Goal: Information Seeking & Learning: Find specific fact

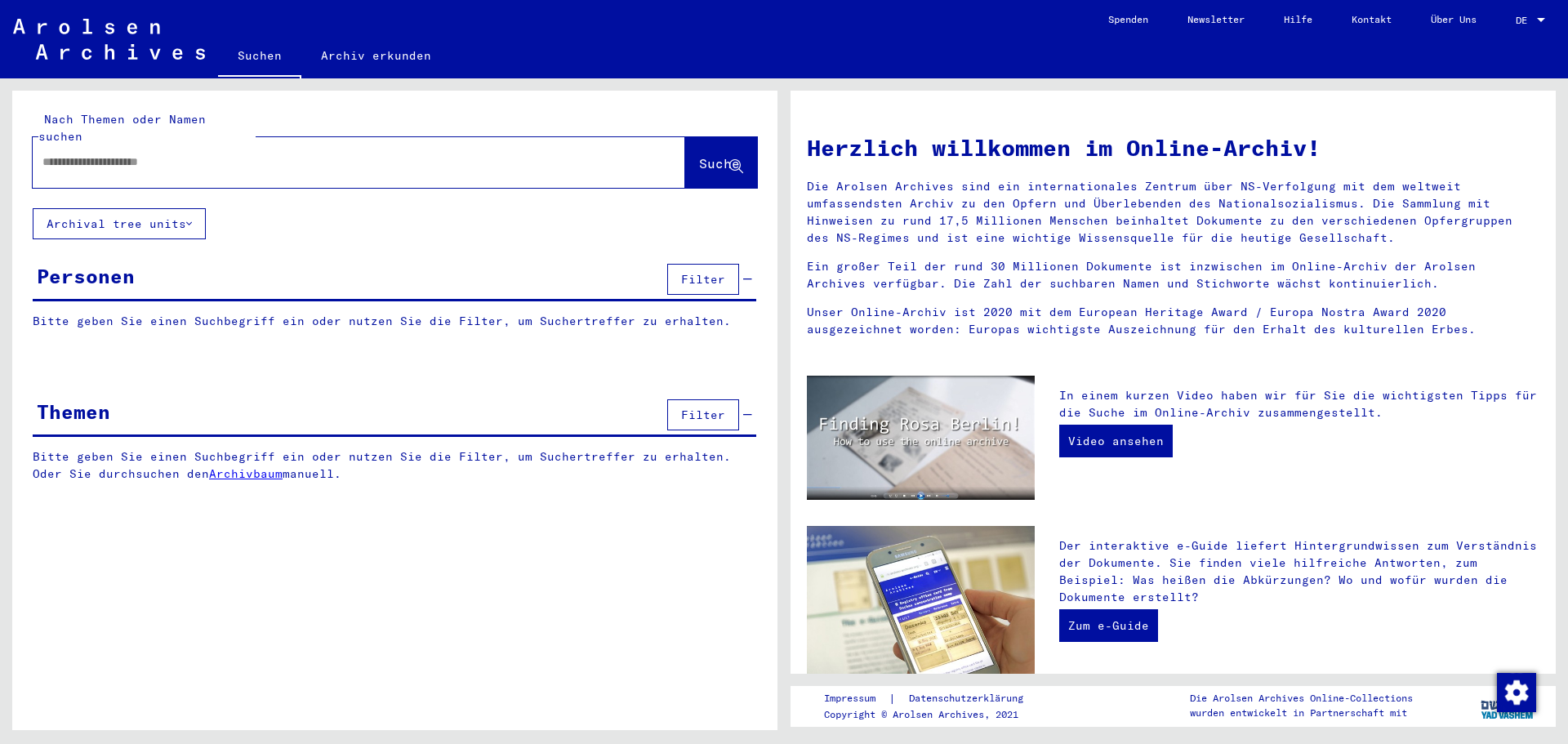
click at [1543, 21] on div at bounding box center [1542, 20] width 9 height 4
click at [1513, 20] on span "English" at bounding box center [1513, 29] width 66 height 30
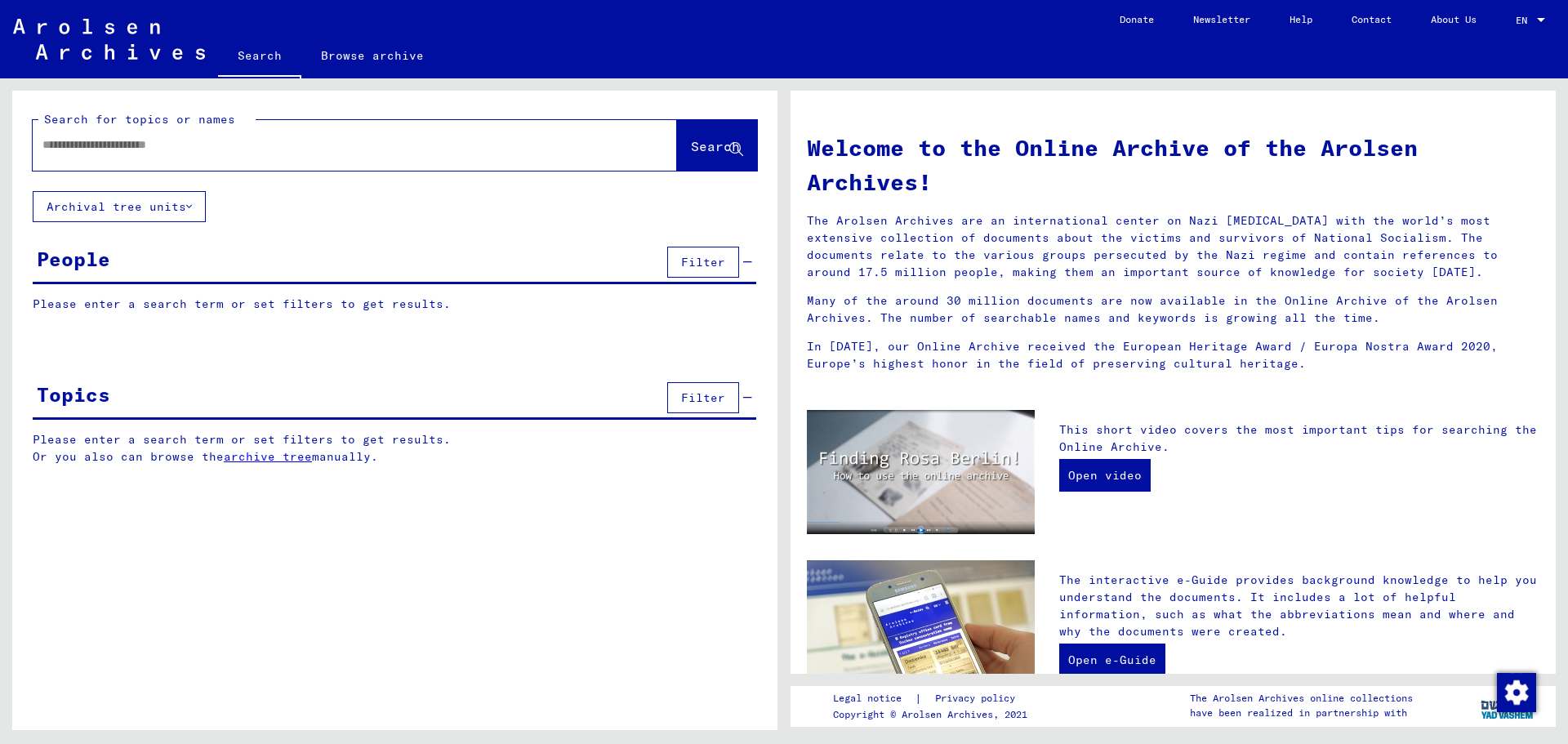
click at [327, 139] on input "text" at bounding box center [335, 145] width 585 height 17
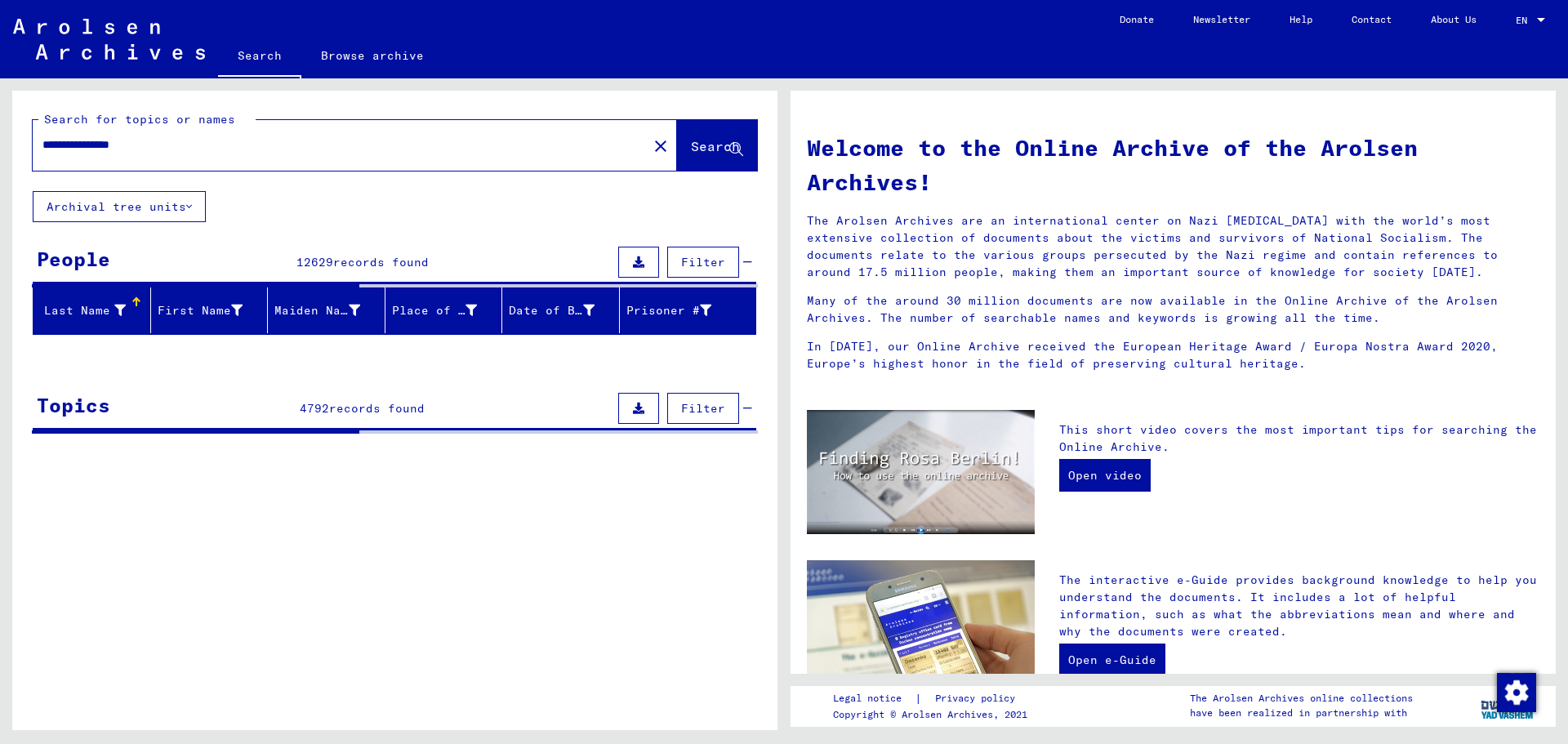
click at [713, 143] on span "Search" at bounding box center [715, 146] width 49 height 16
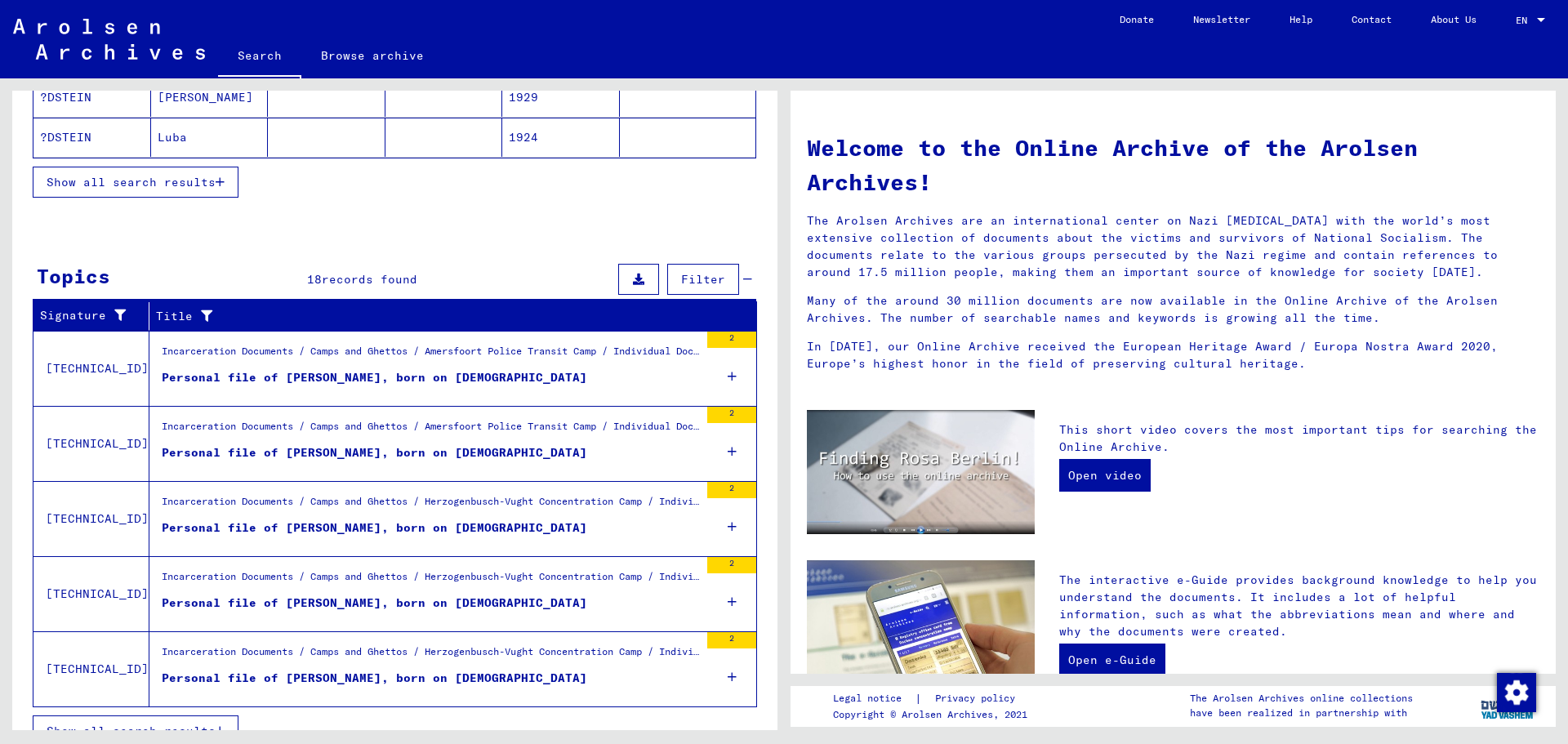
scroll to position [399, 0]
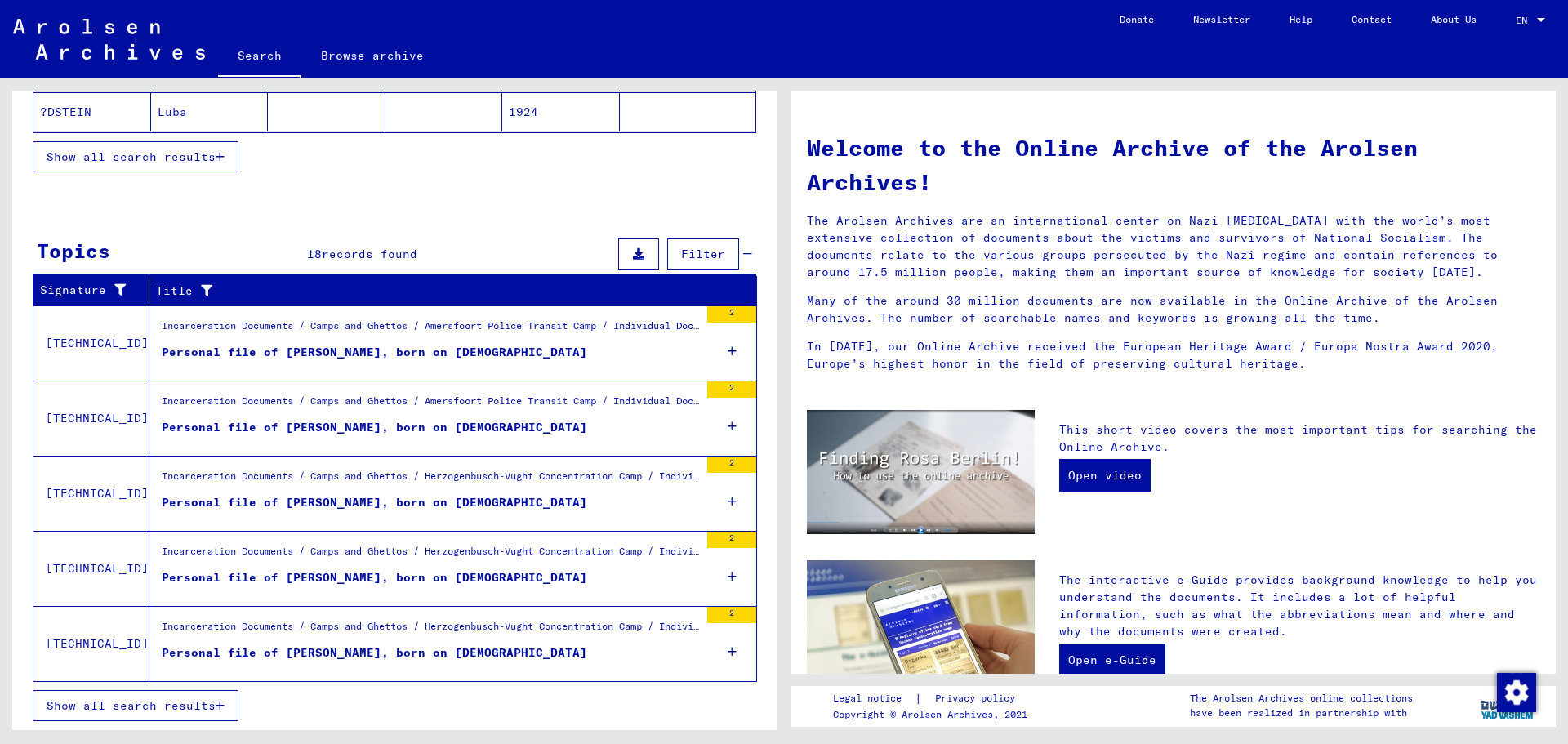
click at [213, 712] on span "Show all search results" at bounding box center [131, 706] width 169 height 14
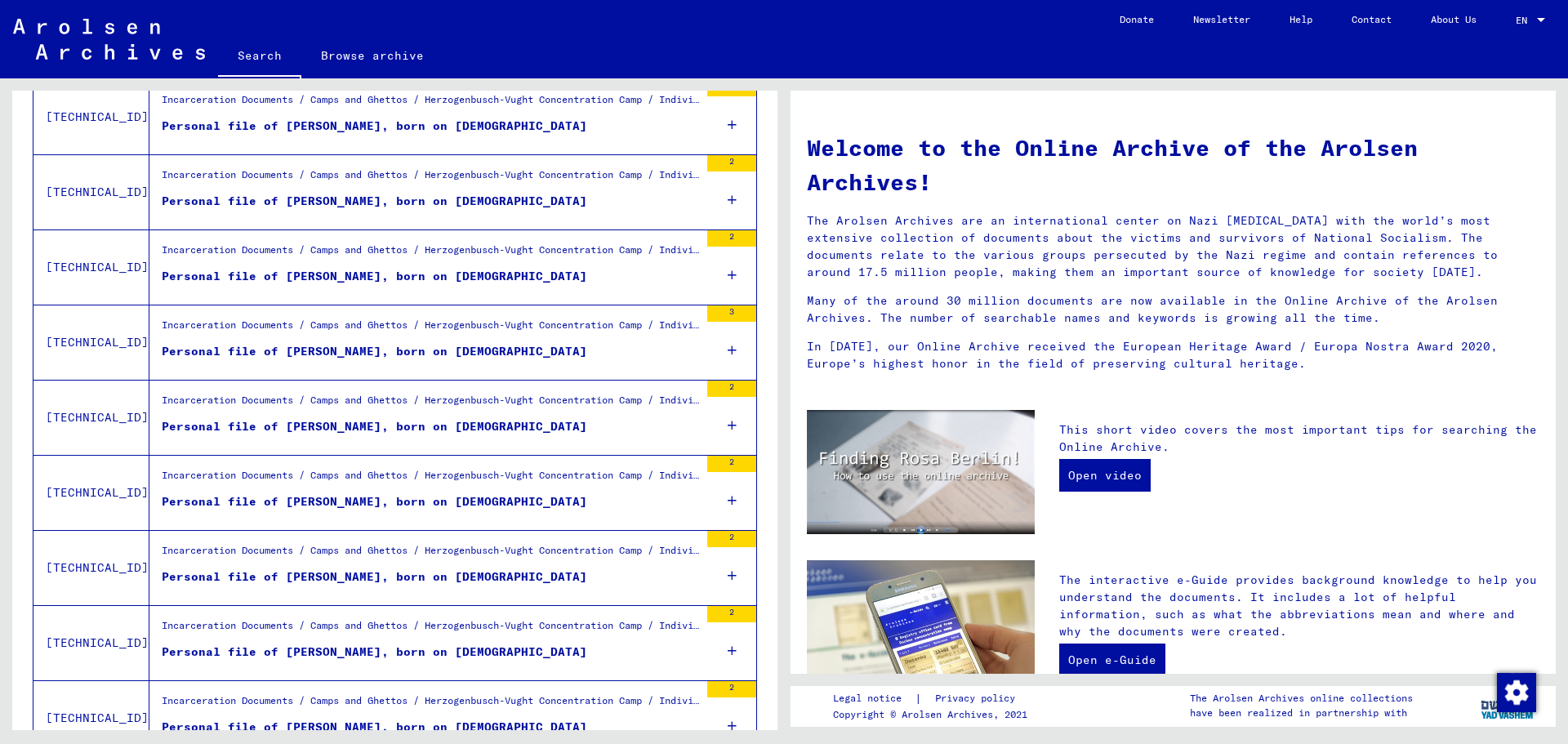
scroll to position [0, 0]
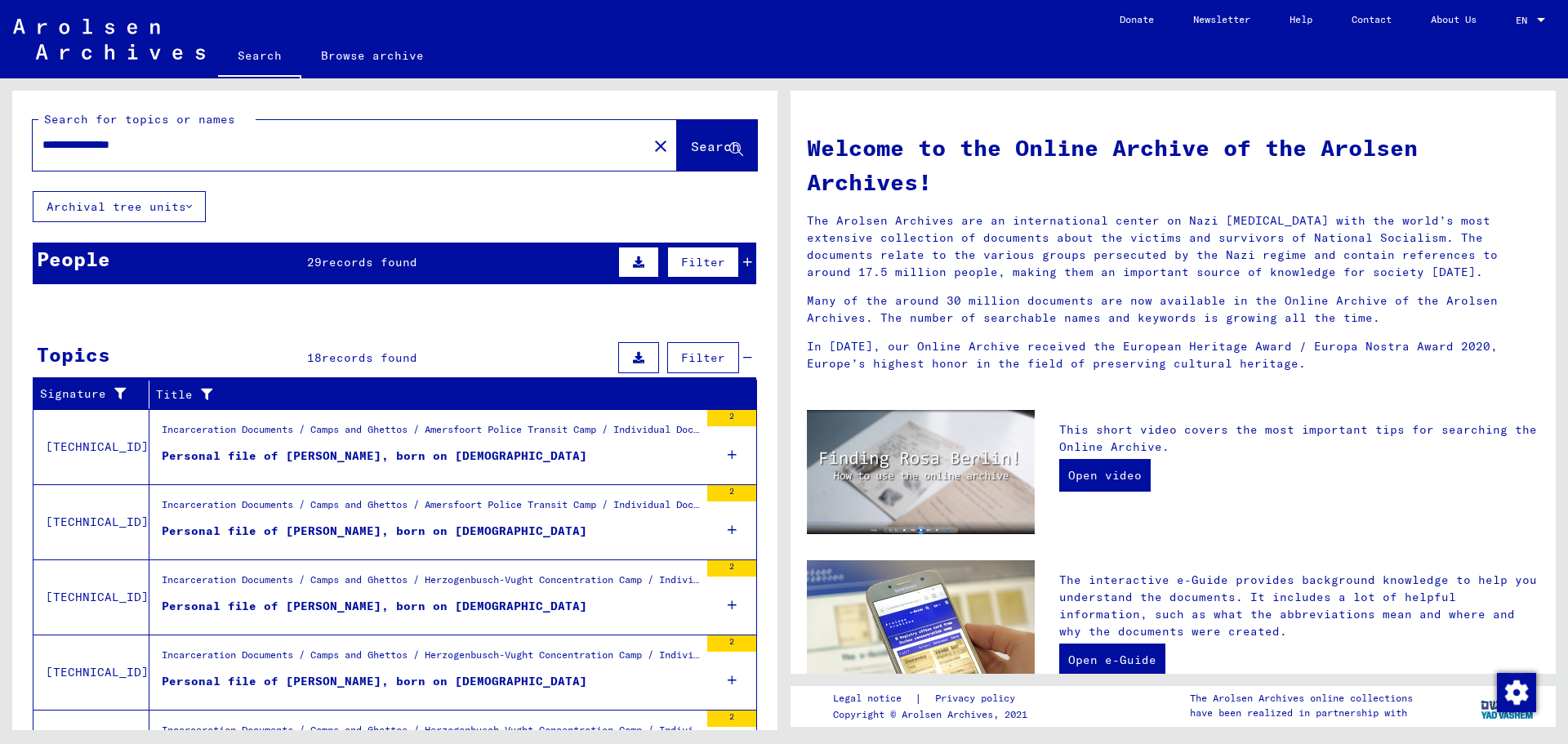
click at [714, 268] on button "Filter" at bounding box center [703, 262] width 72 height 31
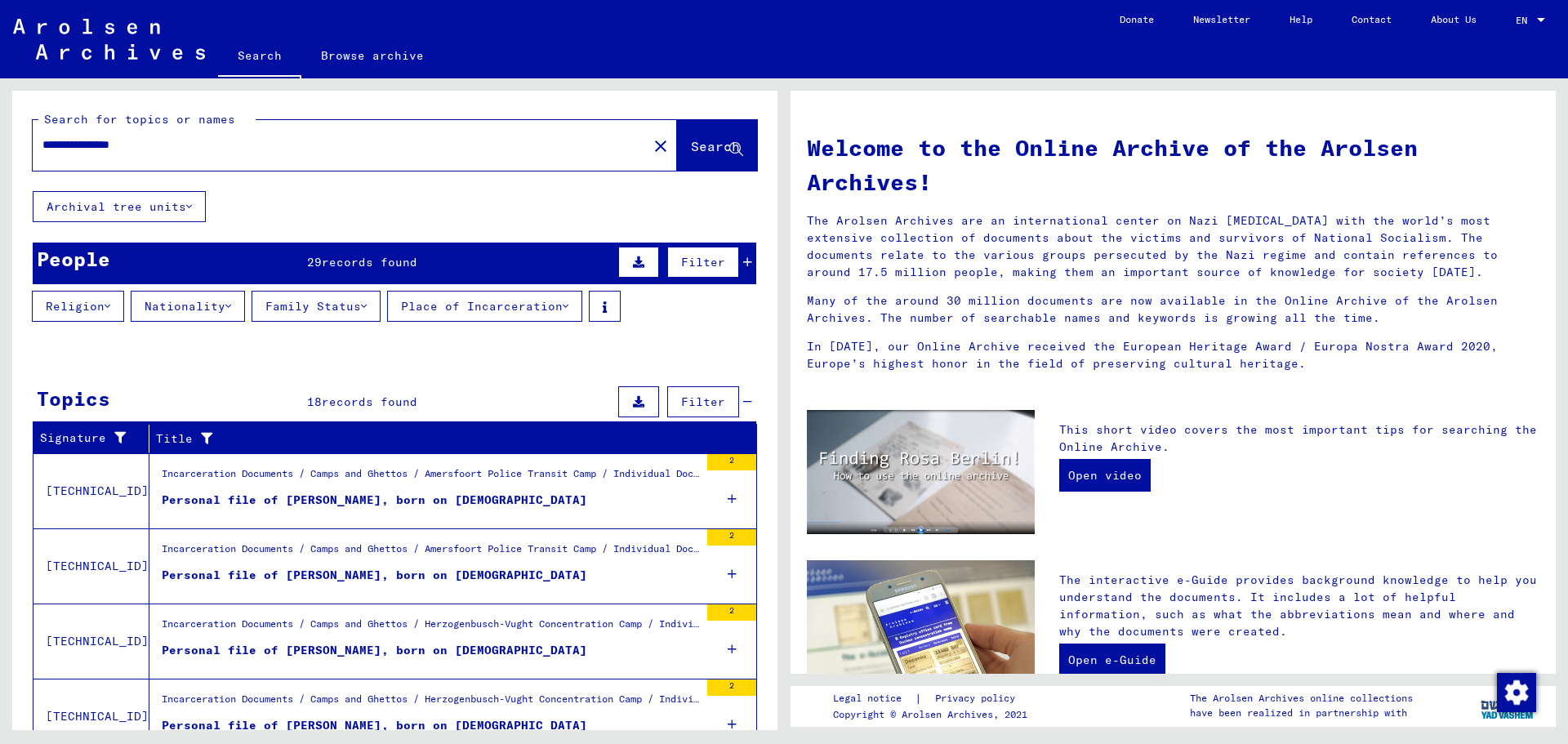
click at [576, 309] on button "Place of Incarceration" at bounding box center [484, 306] width 195 height 31
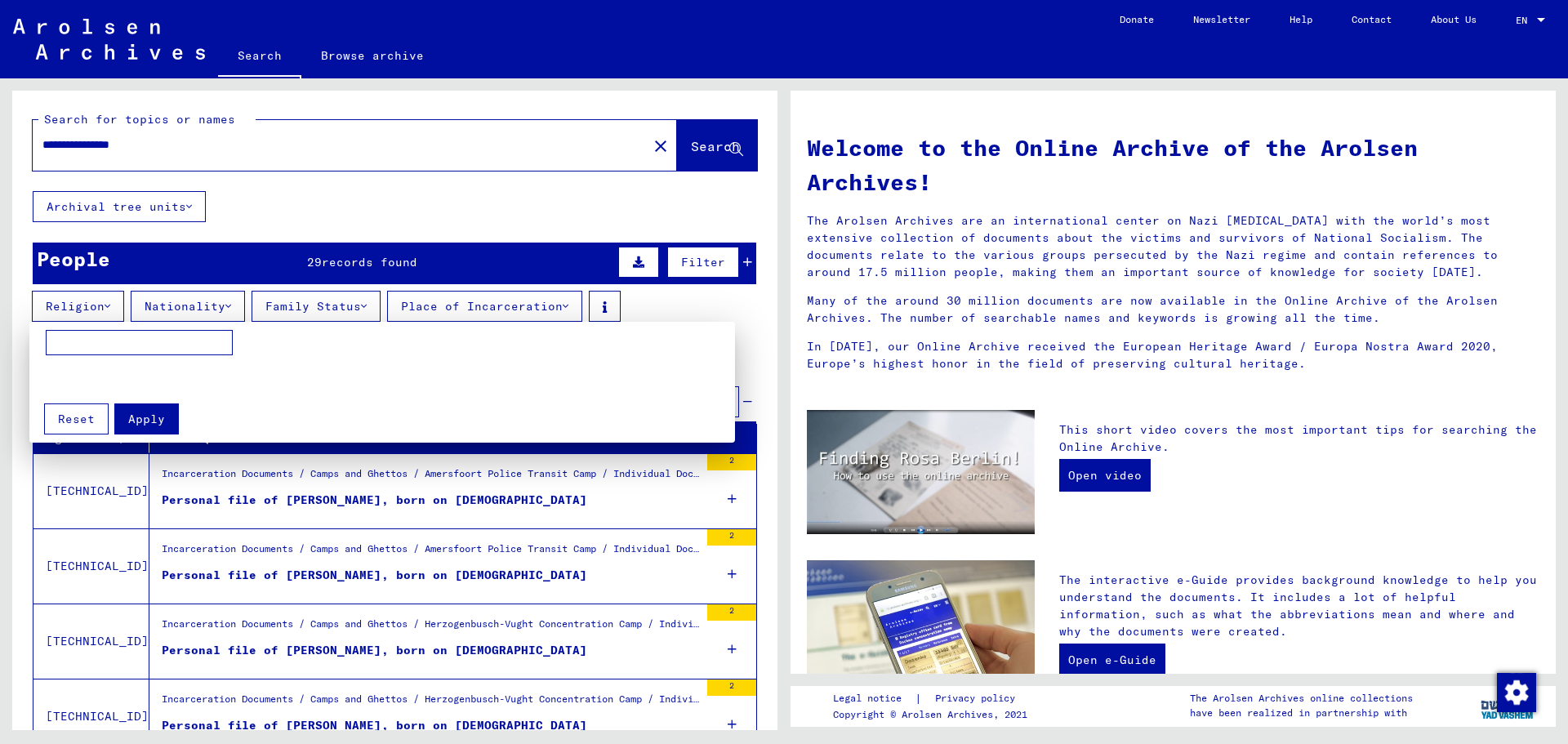
click at [181, 342] on input at bounding box center [140, 343] width 187 height 26
click at [620, 210] on div at bounding box center [784, 372] width 1568 height 744
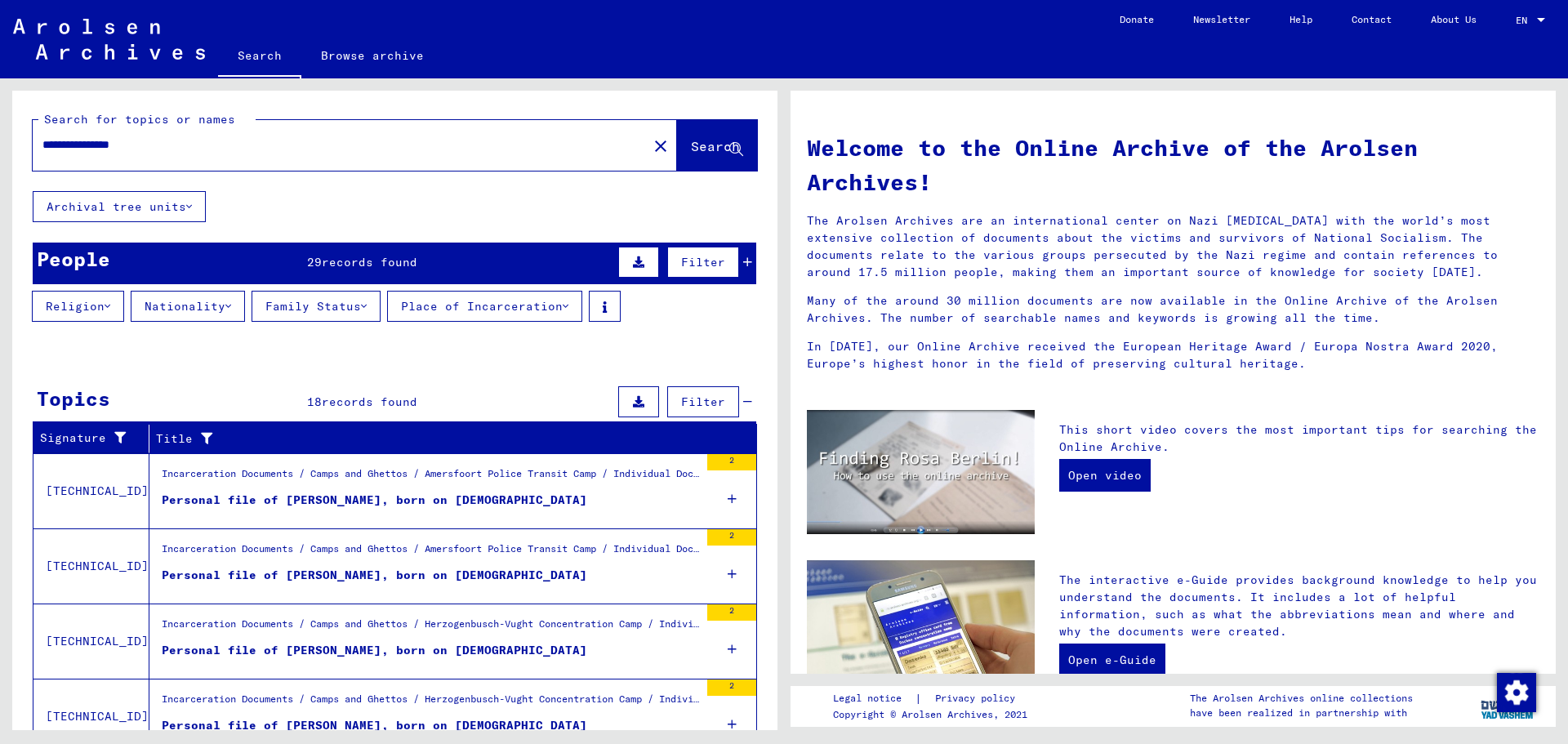
click at [215, 145] on input "**********" at bounding box center [335, 145] width 585 height 17
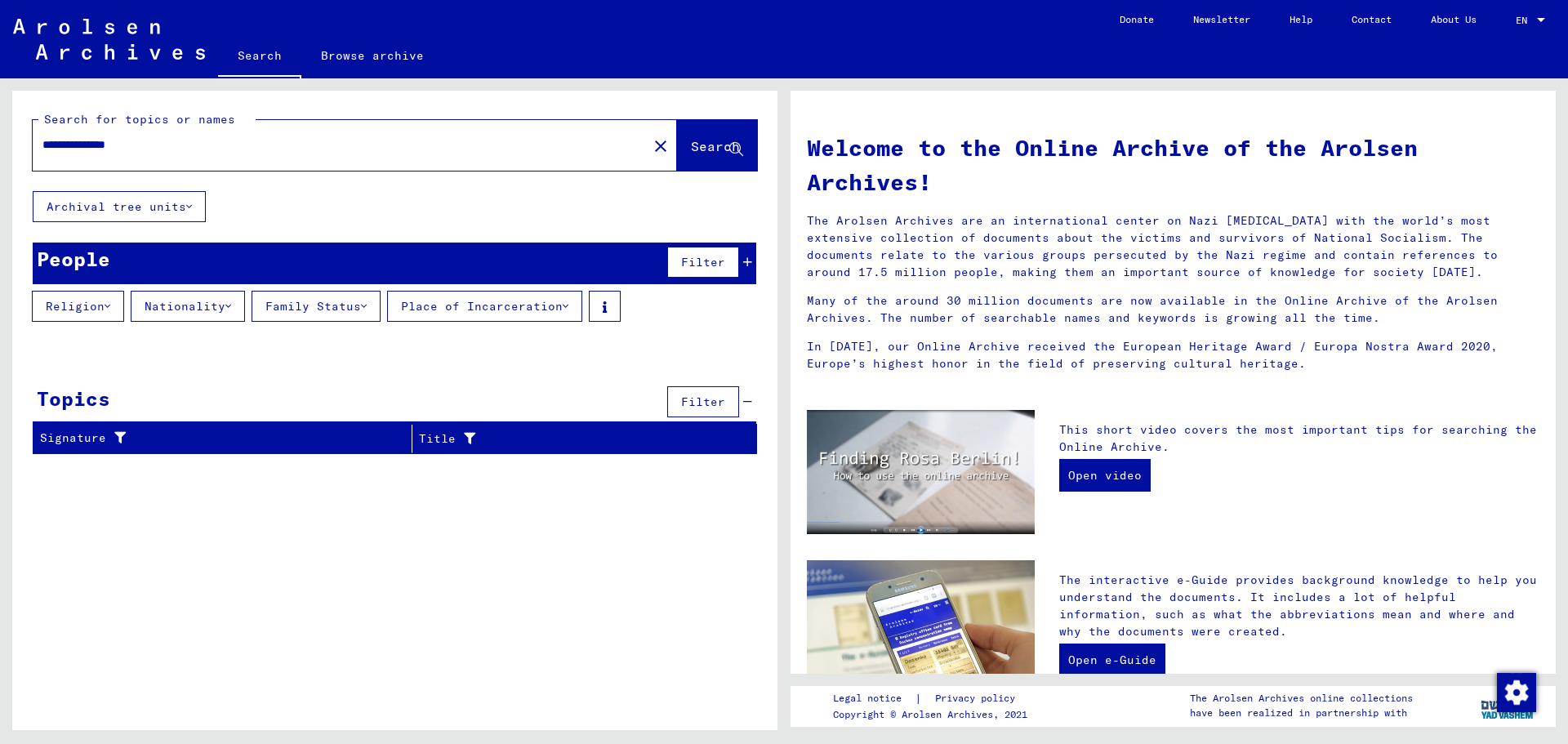
type input "**********"
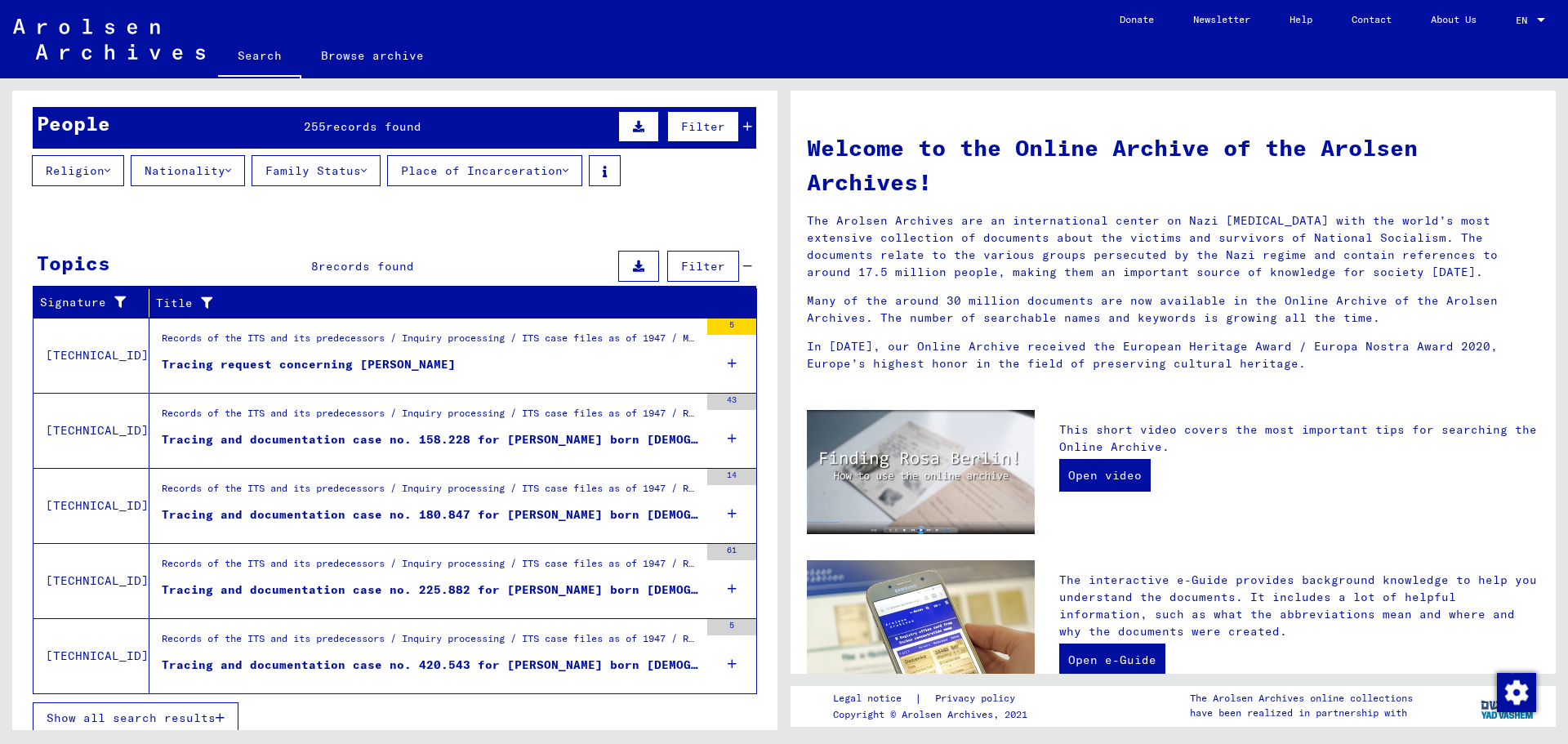
scroll to position [148, 0]
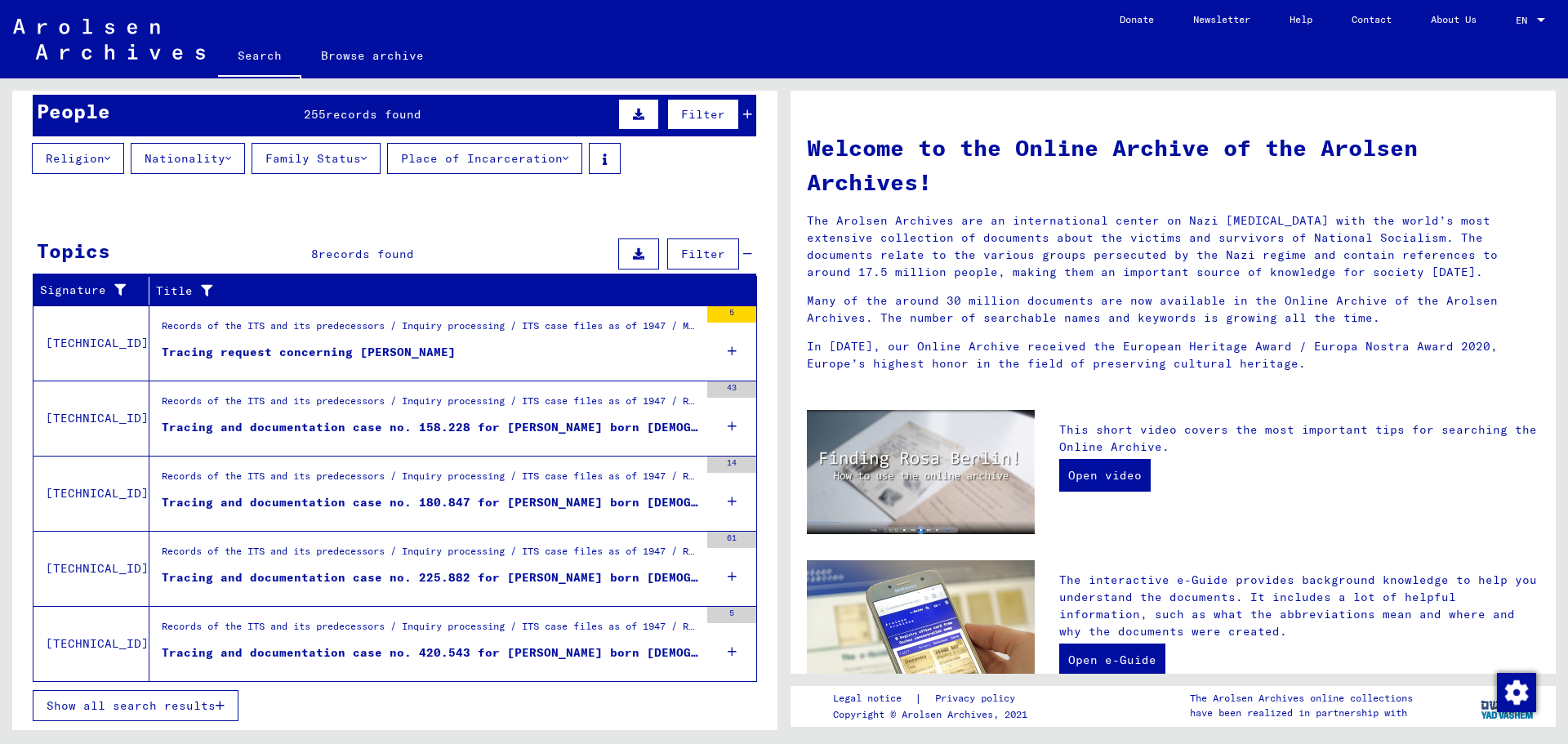
click at [207, 706] on span "Show all search results" at bounding box center [131, 706] width 169 height 14
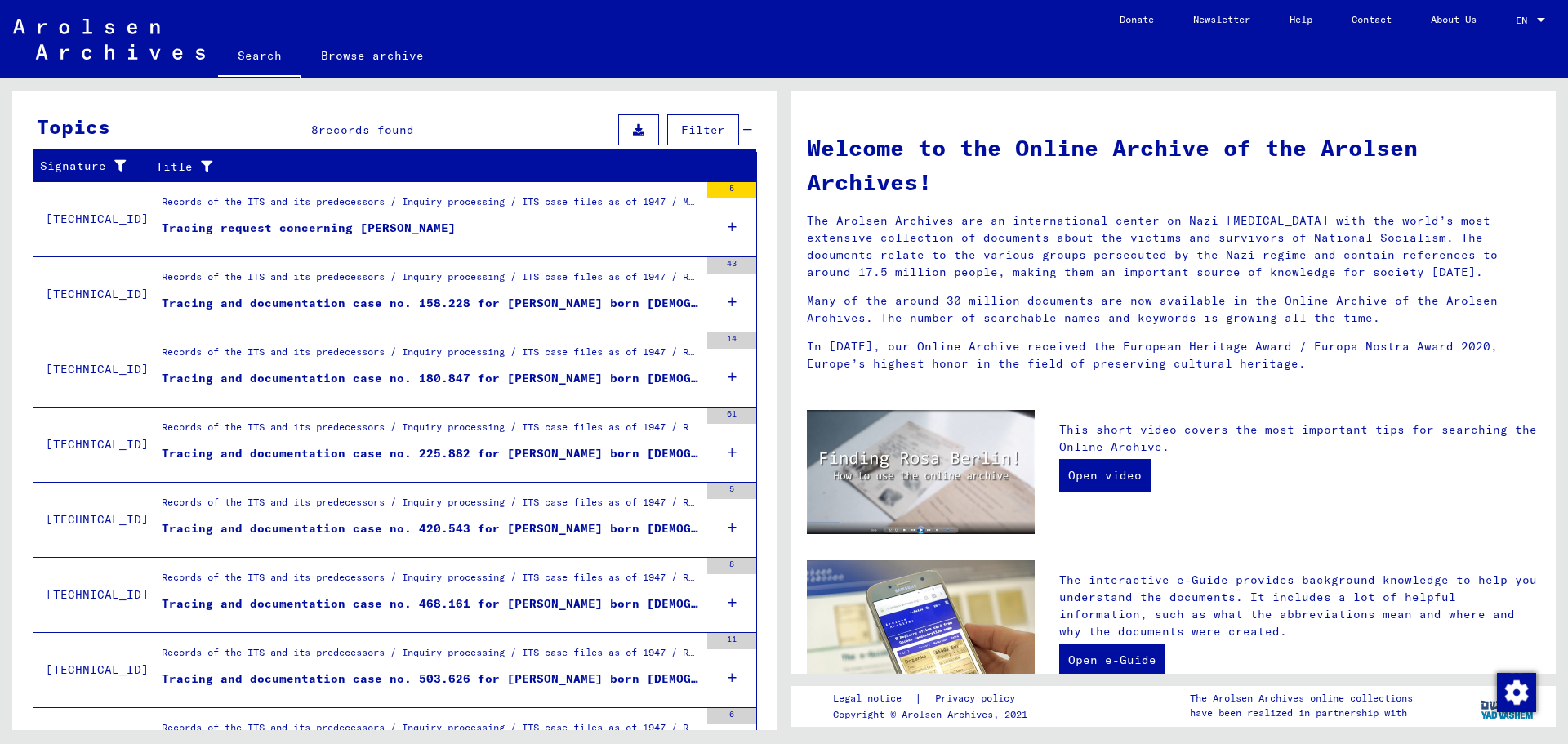
scroll to position [311, 0]
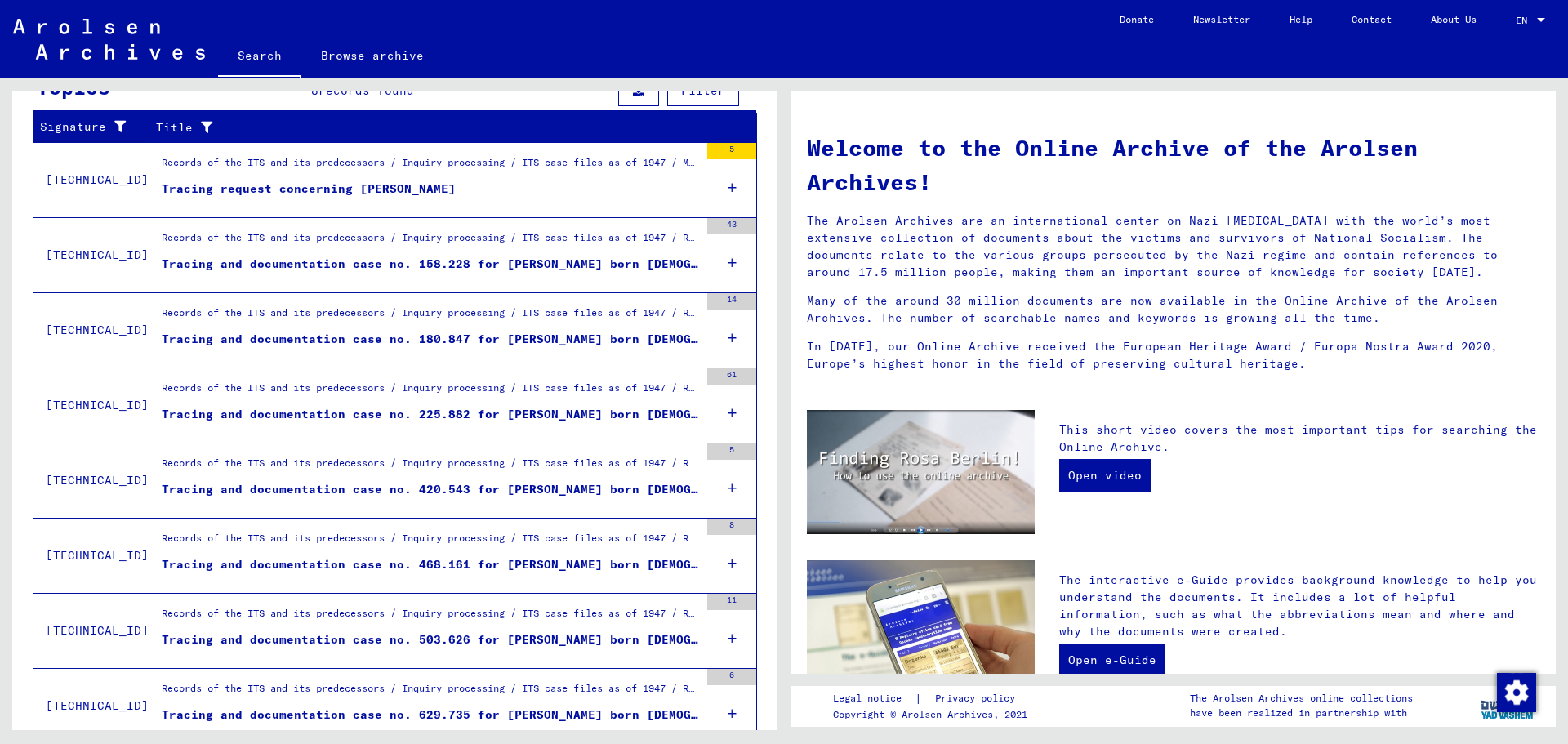
click at [649, 492] on div "Tracing and documentation case no. 420.543 for [PERSON_NAME] born [DEMOGRAPHIC_…" at bounding box center [430, 490] width 537 height 17
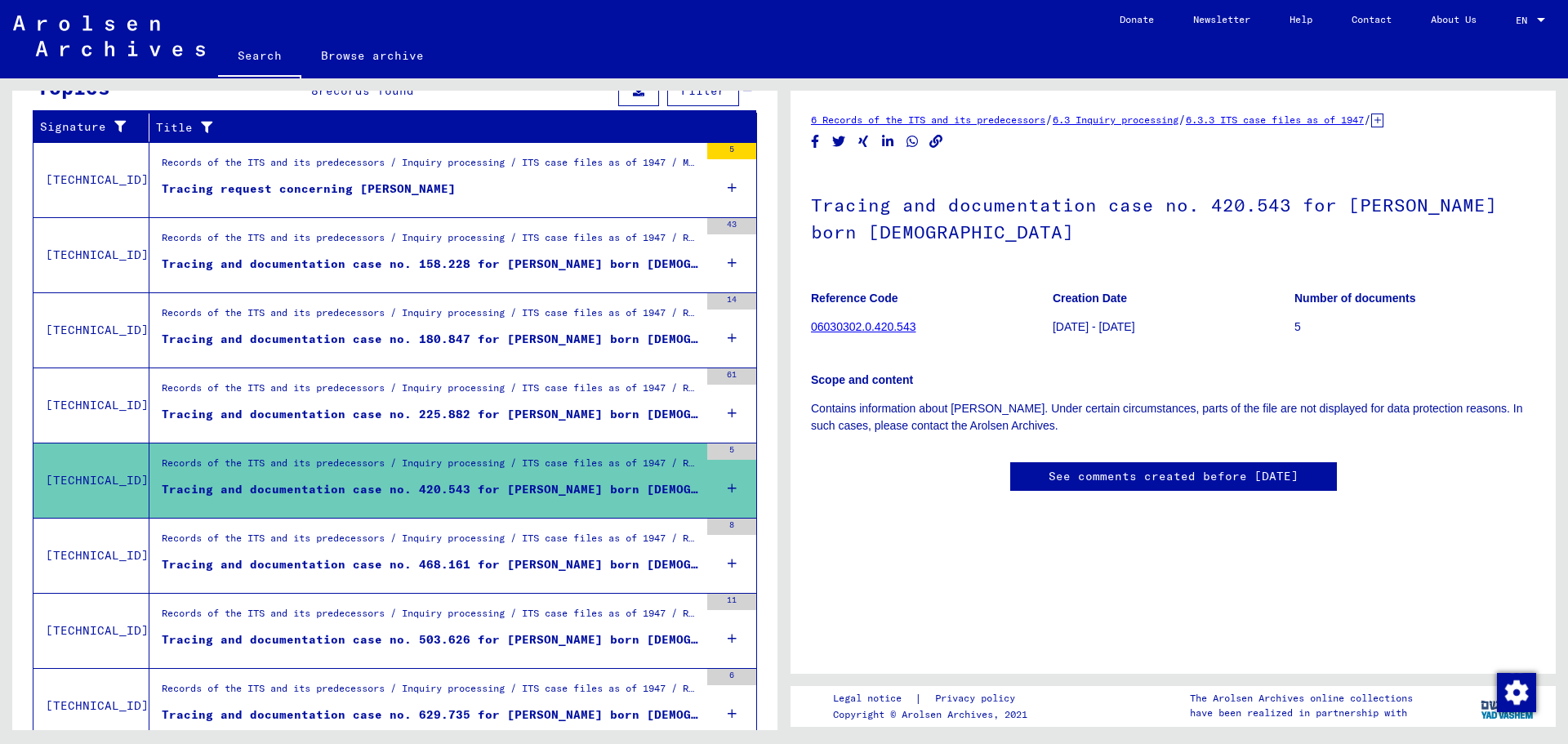
click at [899, 330] on link "06030302.0.420.543" at bounding box center [863, 326] width 105 height 13
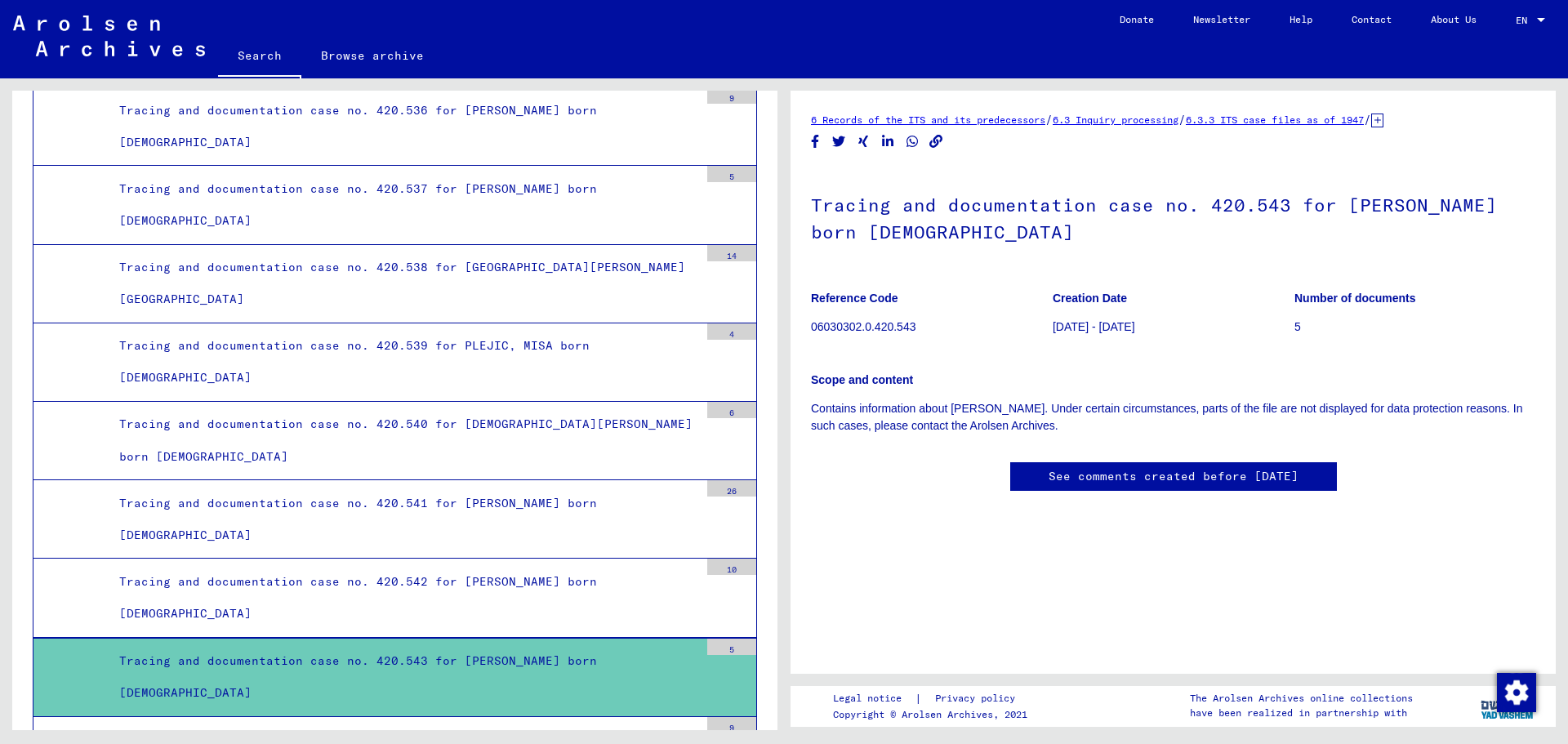
scroll to position [25934, 0]
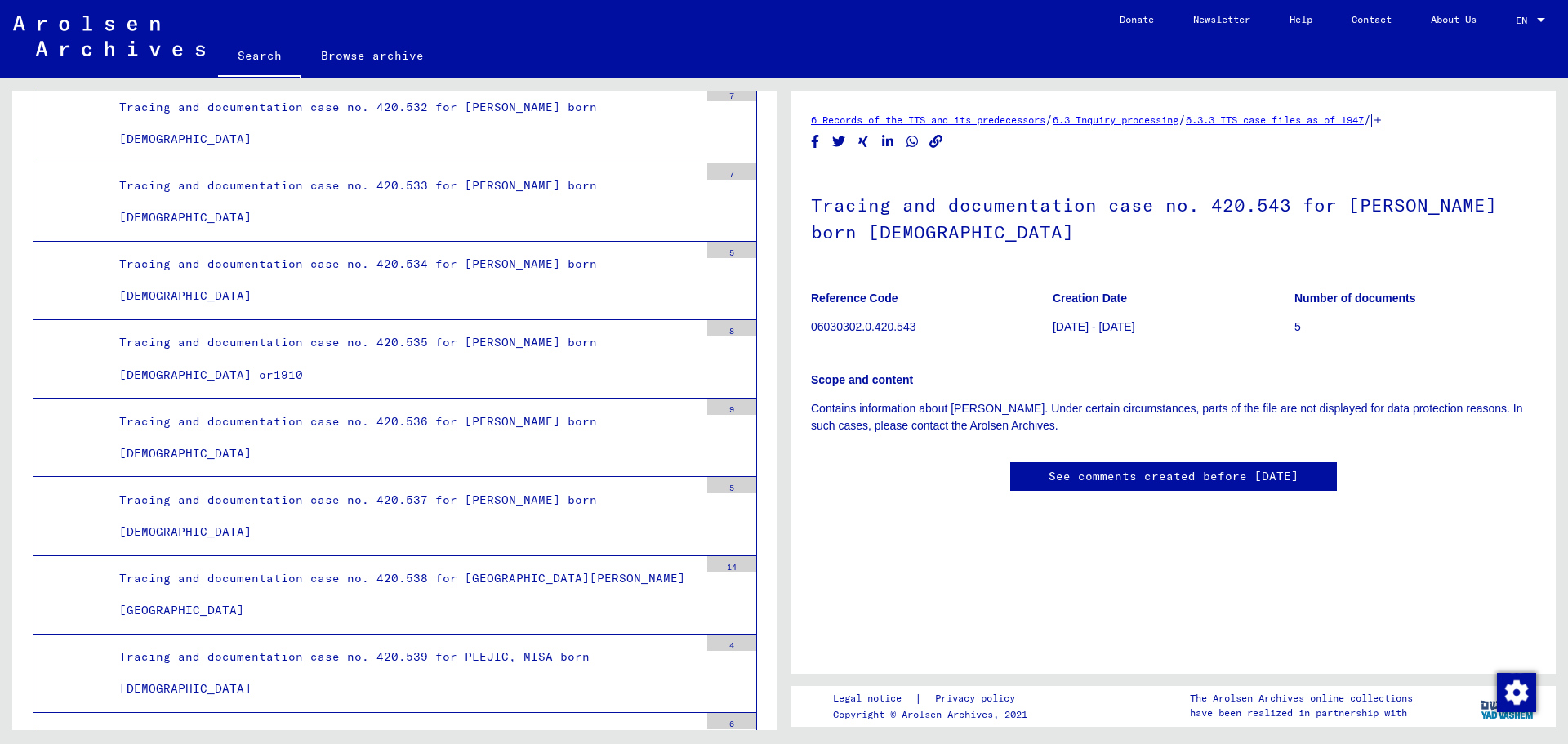
click at [257, 45] on link "Search" at bounding box center [260, 57] width 83 height 43
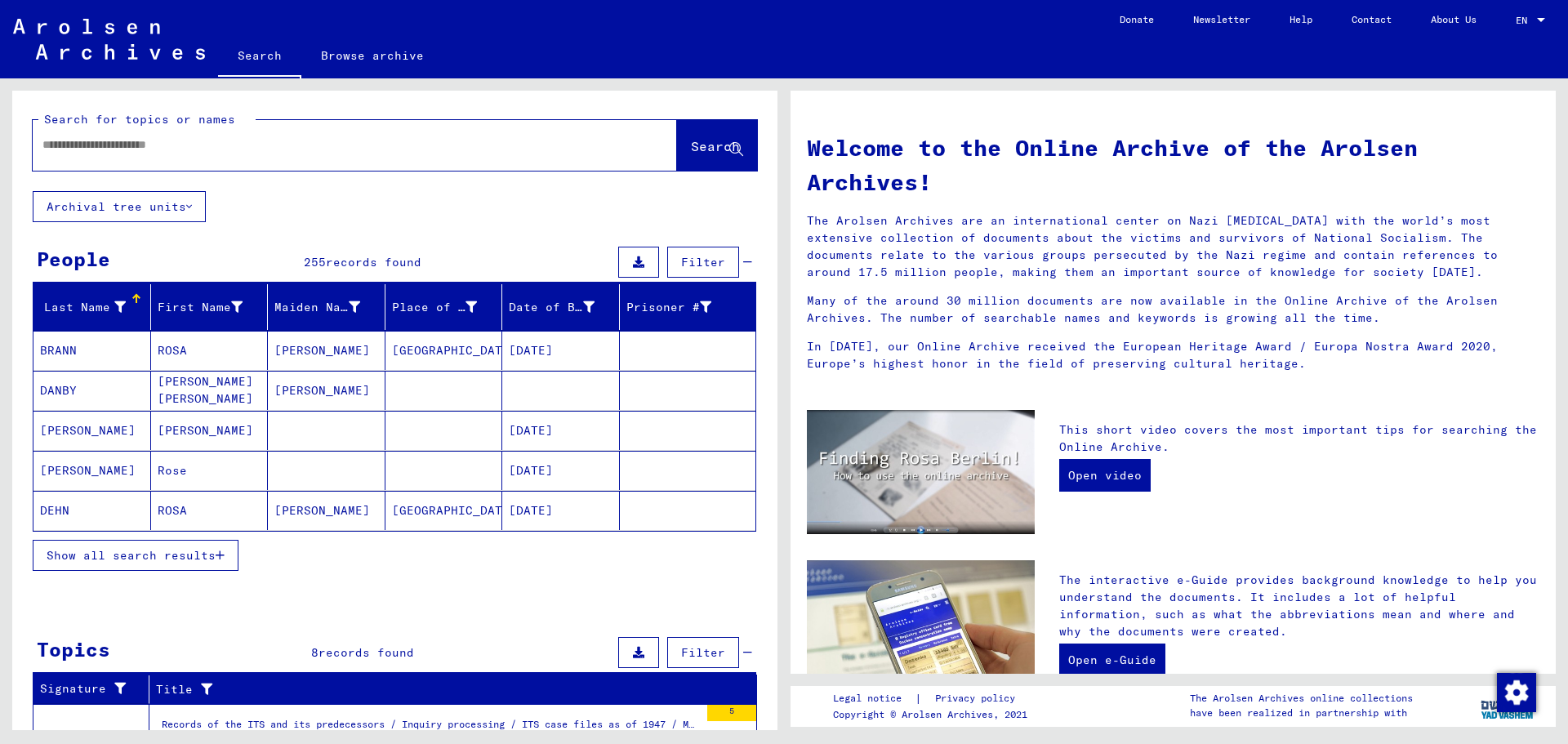
click at [217, 562] on button "Show all search results" at bounding box center [135, 556] width 206 height 31
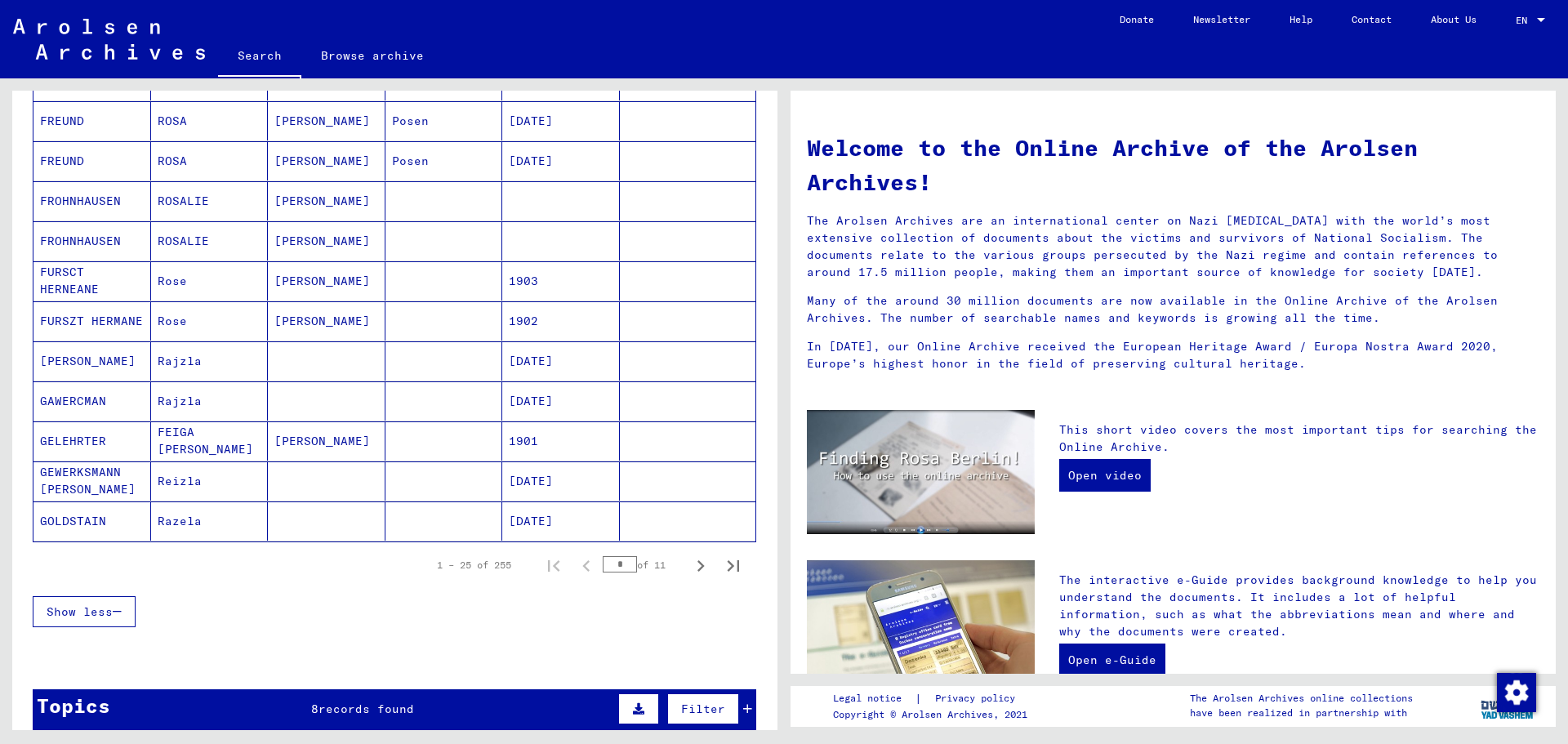
scroll to position [817, 0]
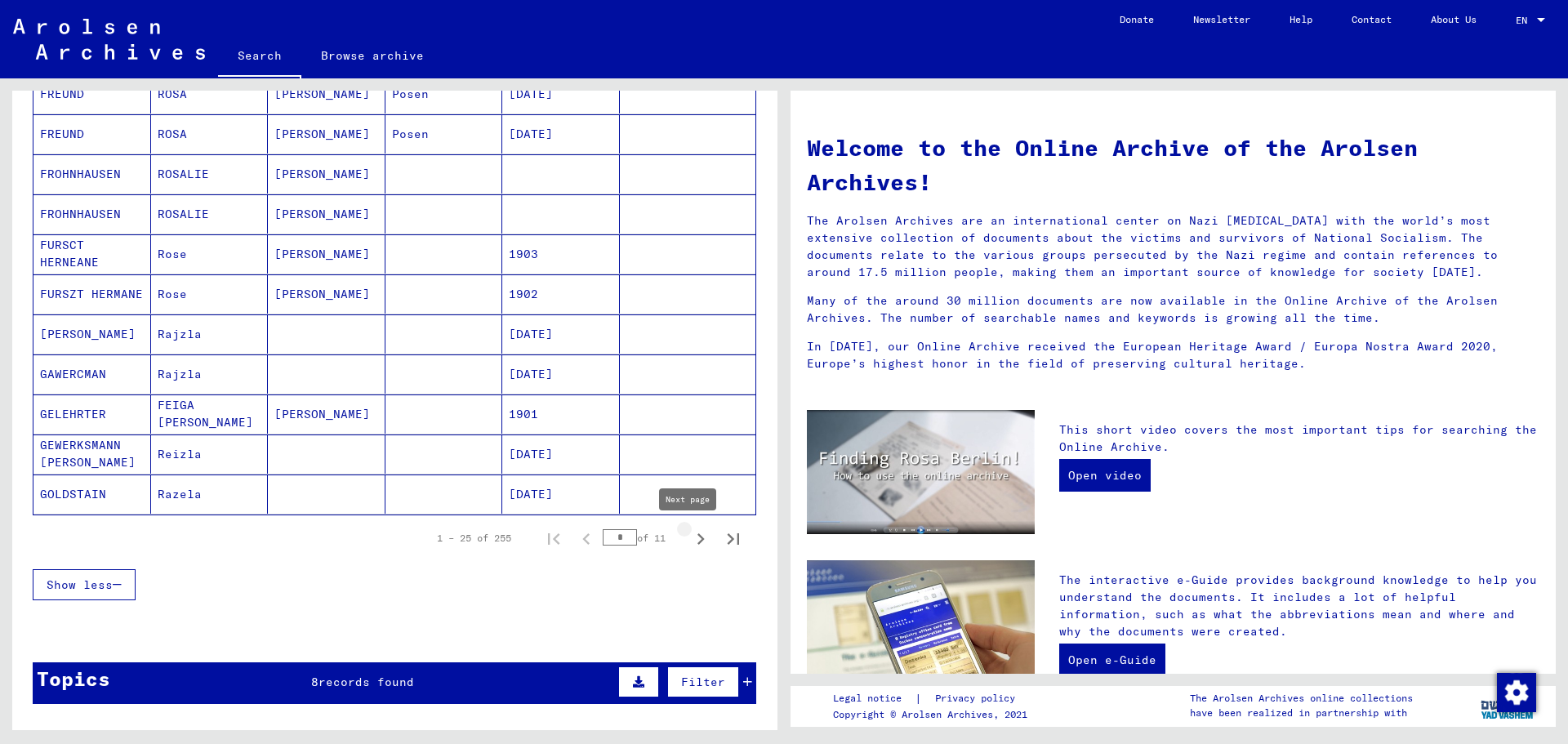
click at [689, 535] on icon "Next page" at bounding box center [700, 539] width 23 height 23
type input "*"
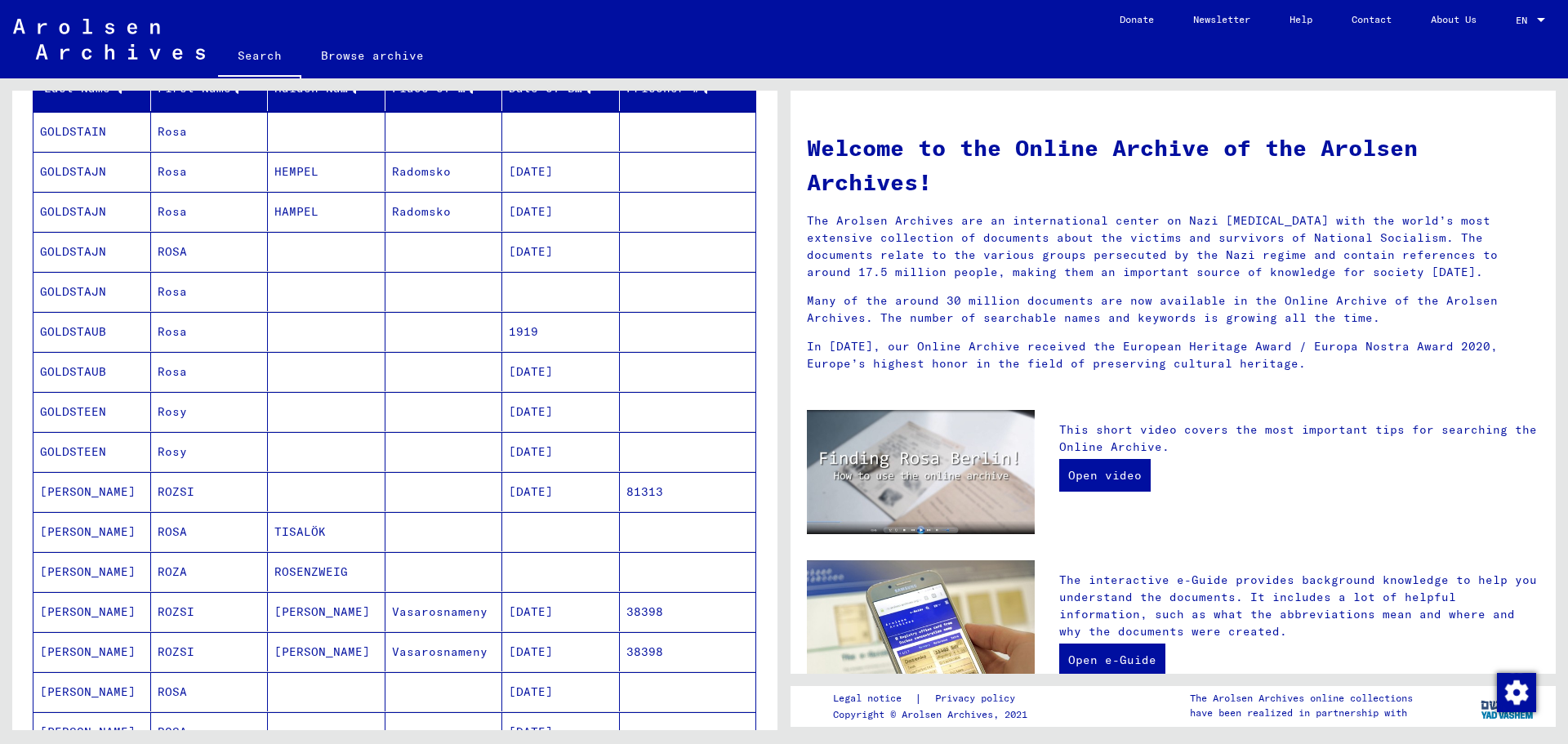
scroll to position [245, 0]
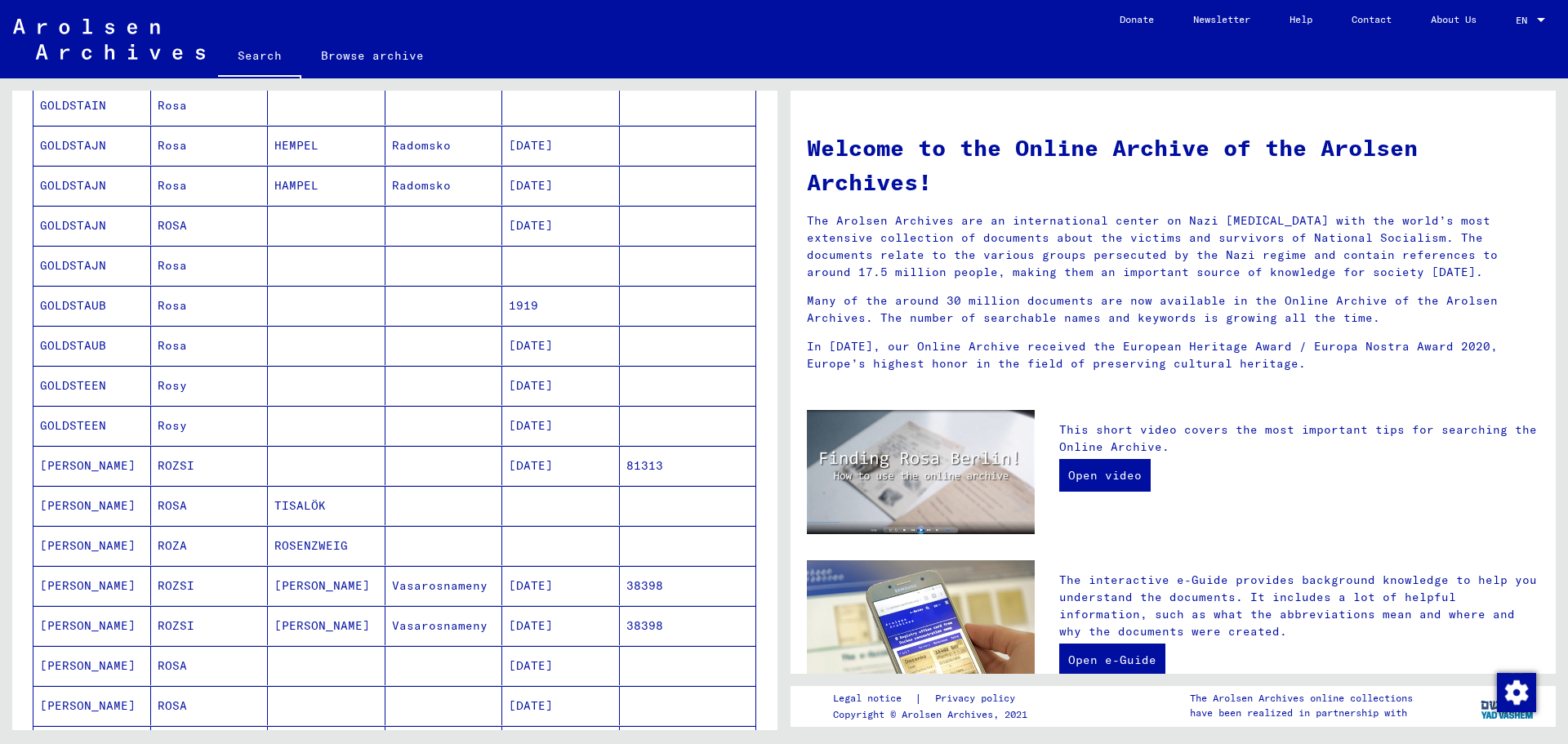
click at [81, 504] on mat-cell "[PERSON_NAME]" at bounding box center [92, 506] width 118 height 39
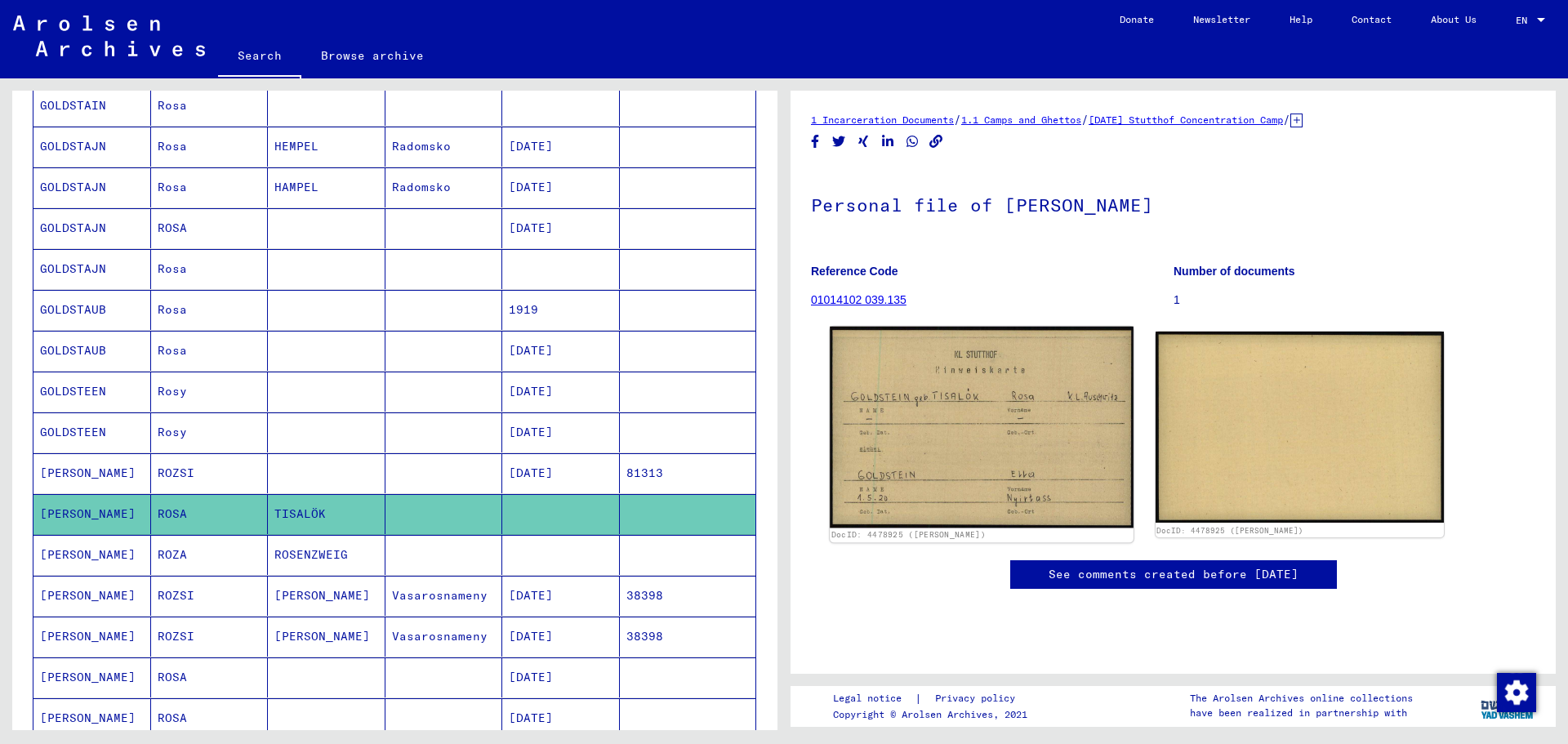
click at [1039, 439] on img at bounding box center [981, 428] width 303 height 202
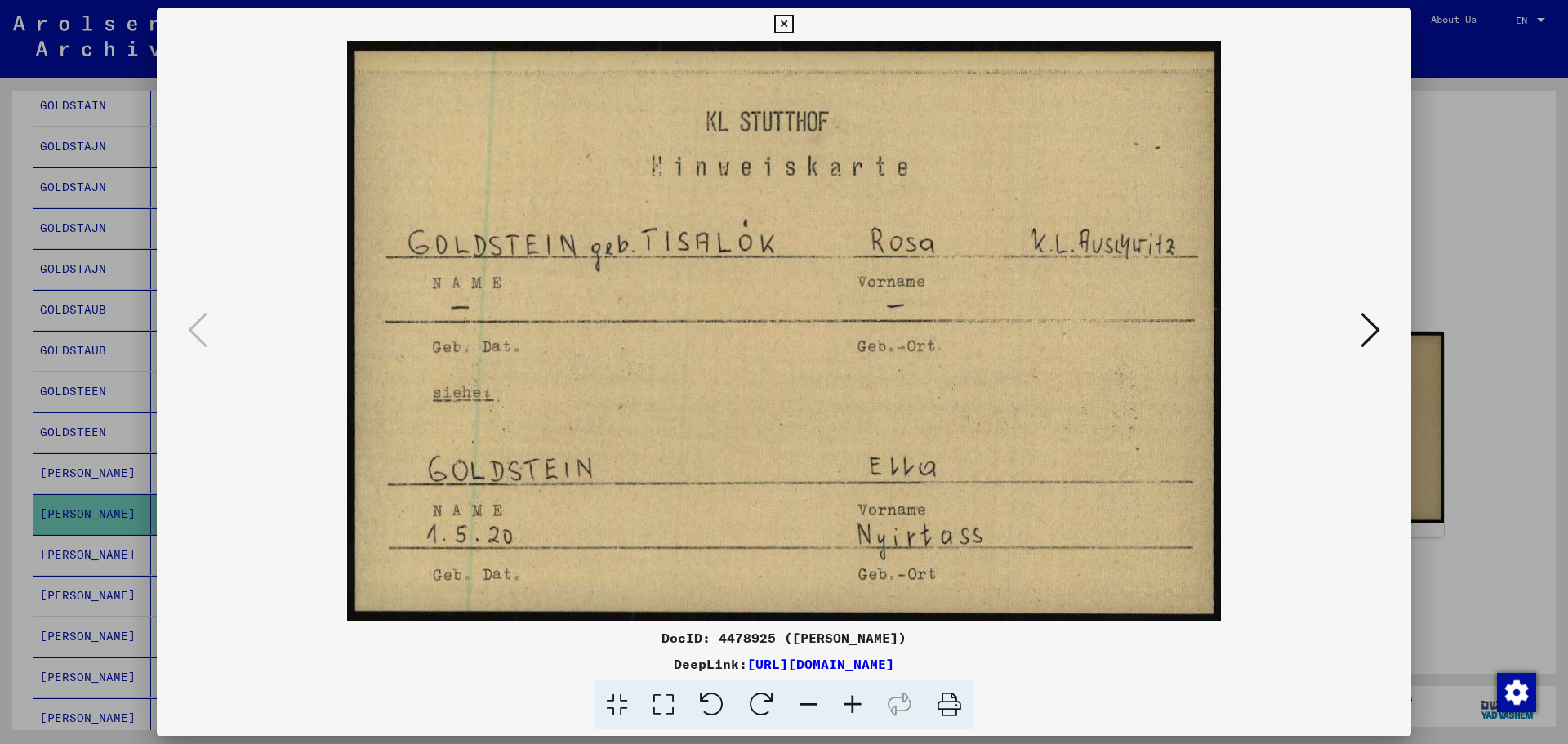
click at [1377, 335] on icon at bounding box center [1370, 330] width 20 height 39
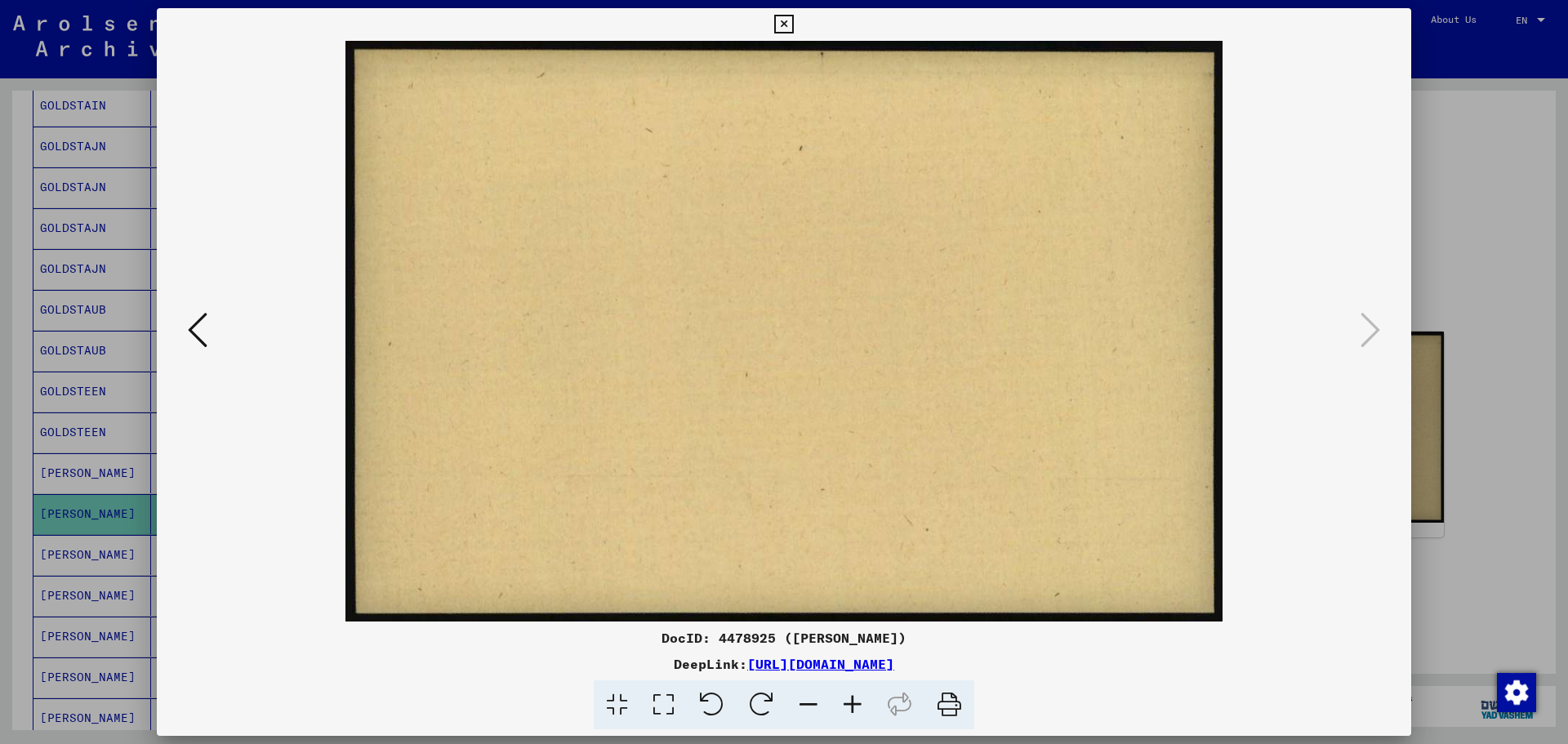
click at [783, 18] on icon at bounding box center [784, 24] width 19 height 20
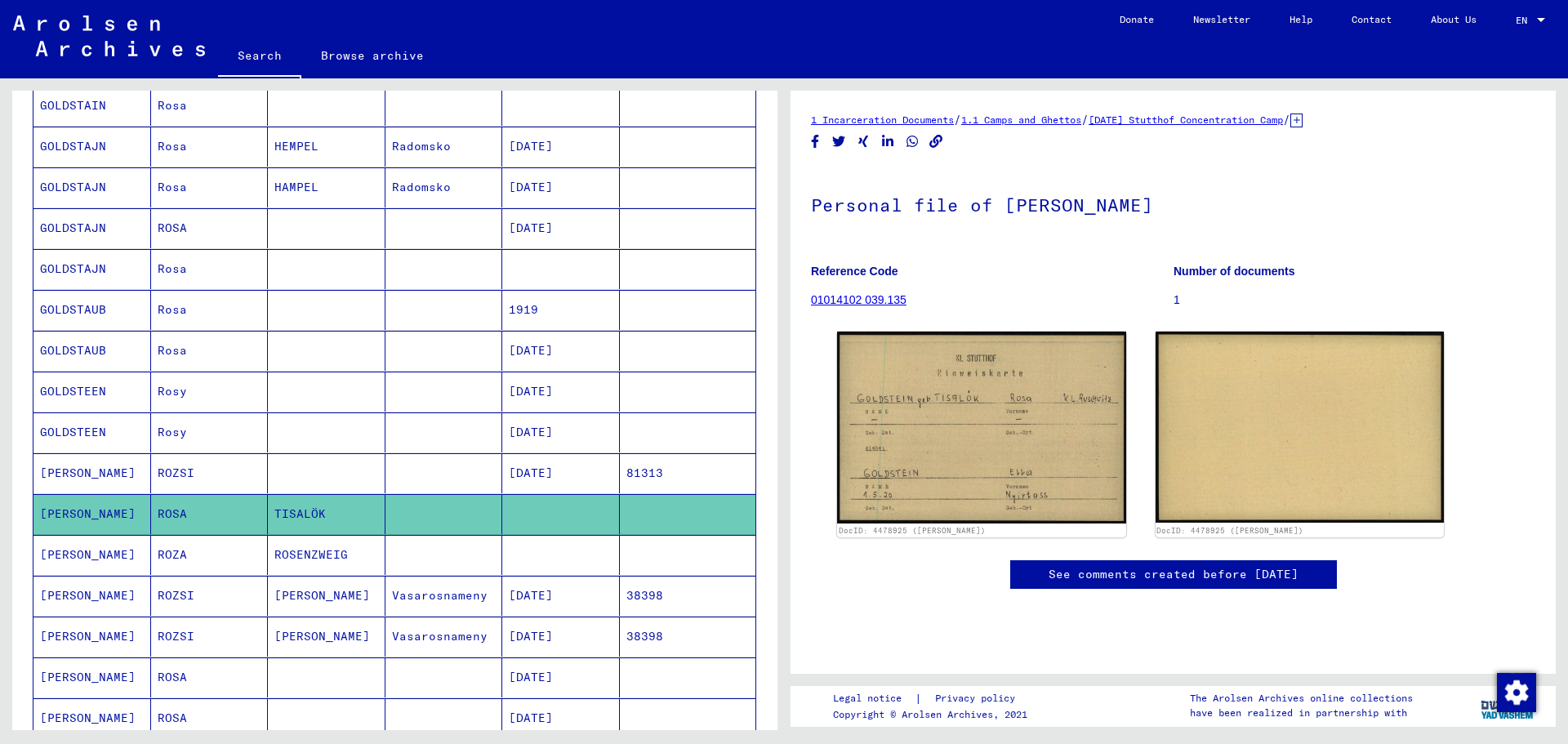
click at [317, 545] on mat-cell "ROSENZWEIG" at bounding box center [326, 555] width 118 height 40
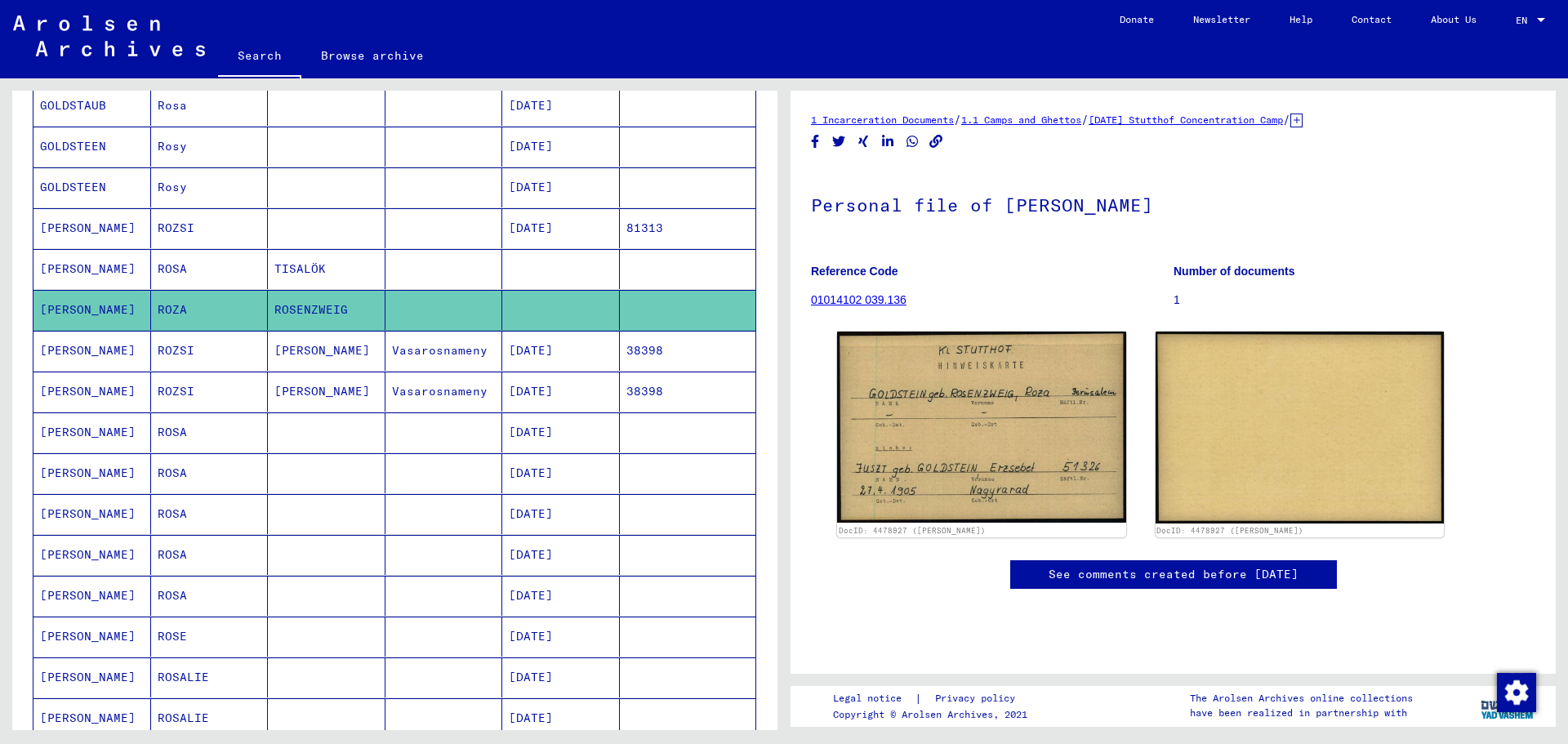
scroll to position [572, 0]
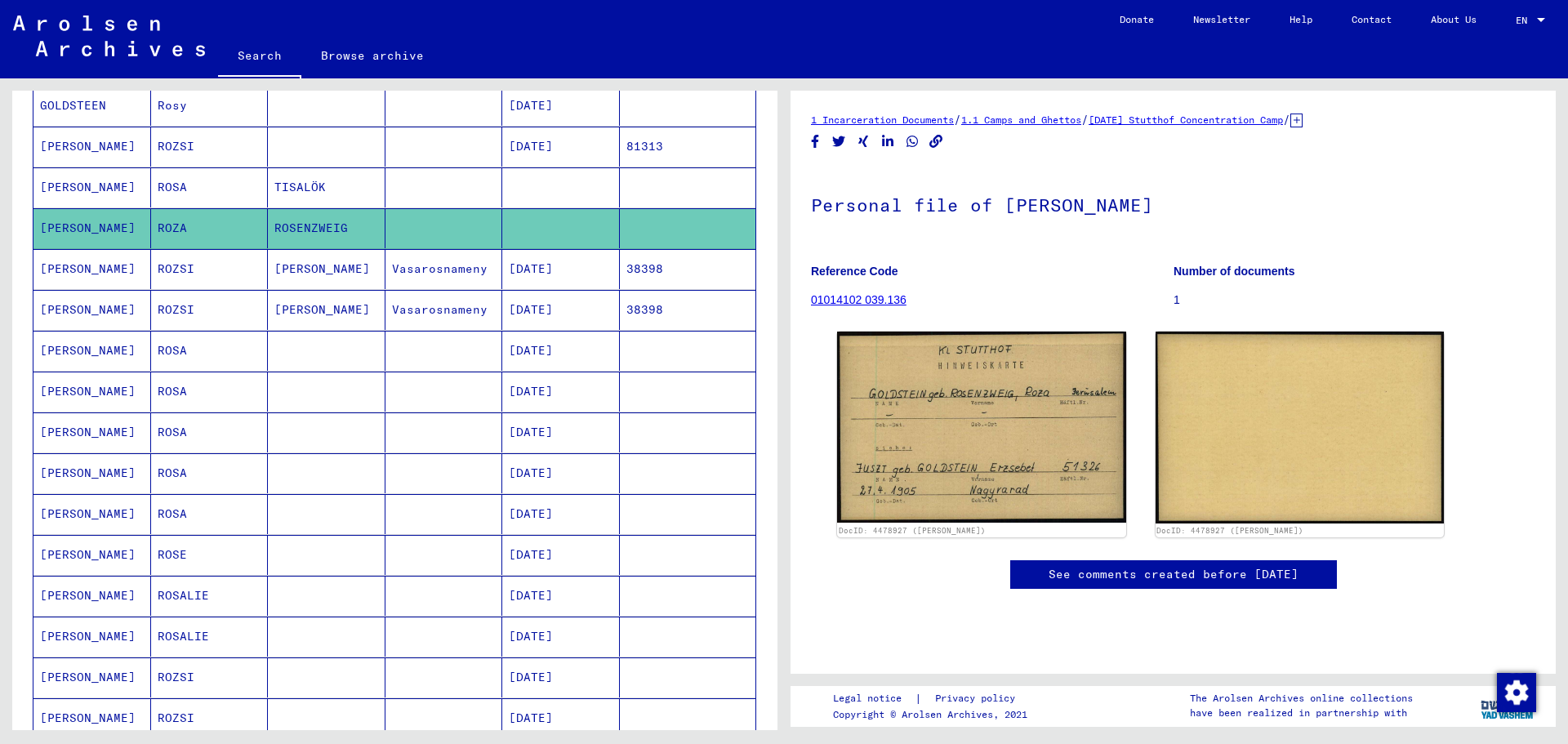
click at [87, 516] on mat-cell "[PERSON_NAME]" at bounding box center [92, 514] width 118 height 40
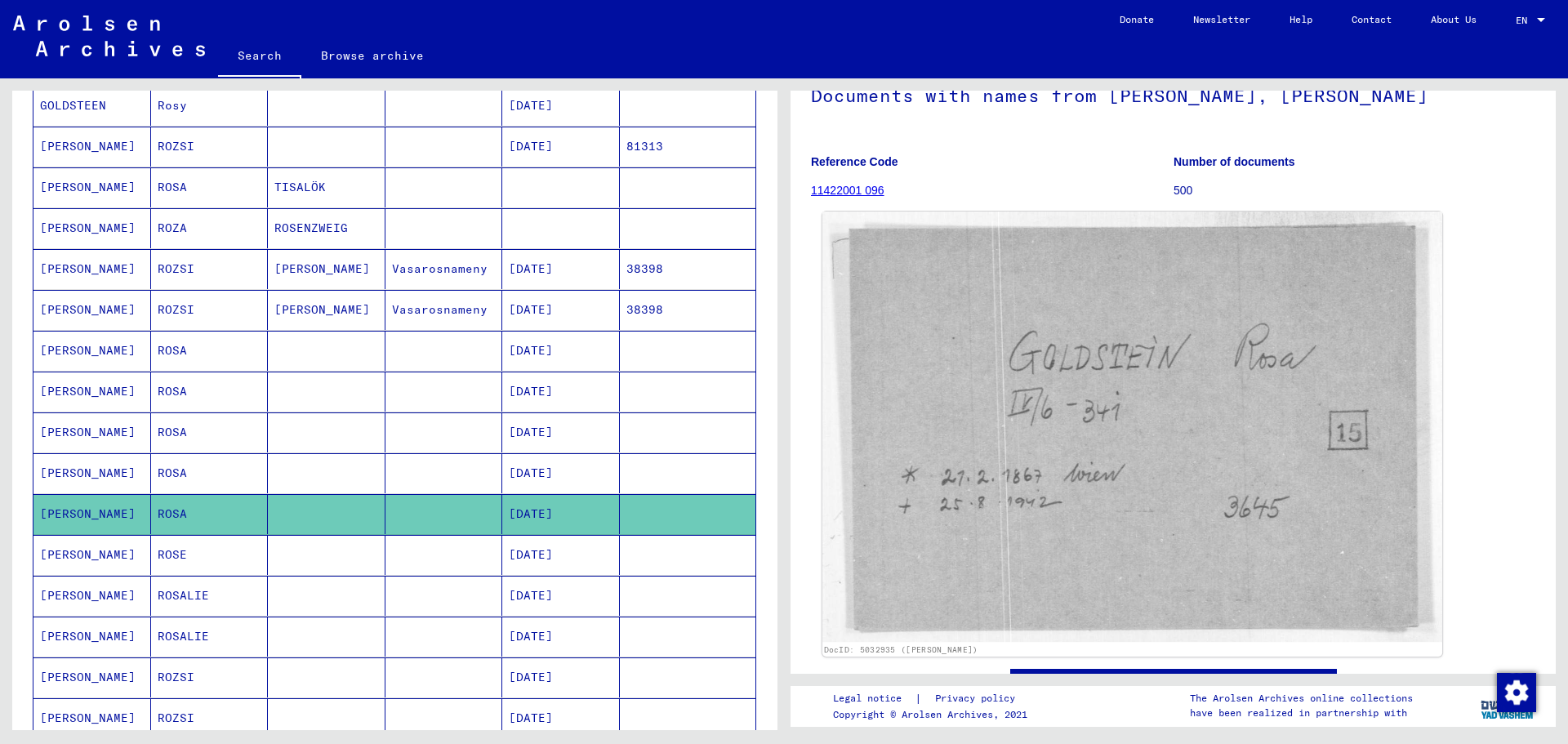
scroll to position [164, 0]
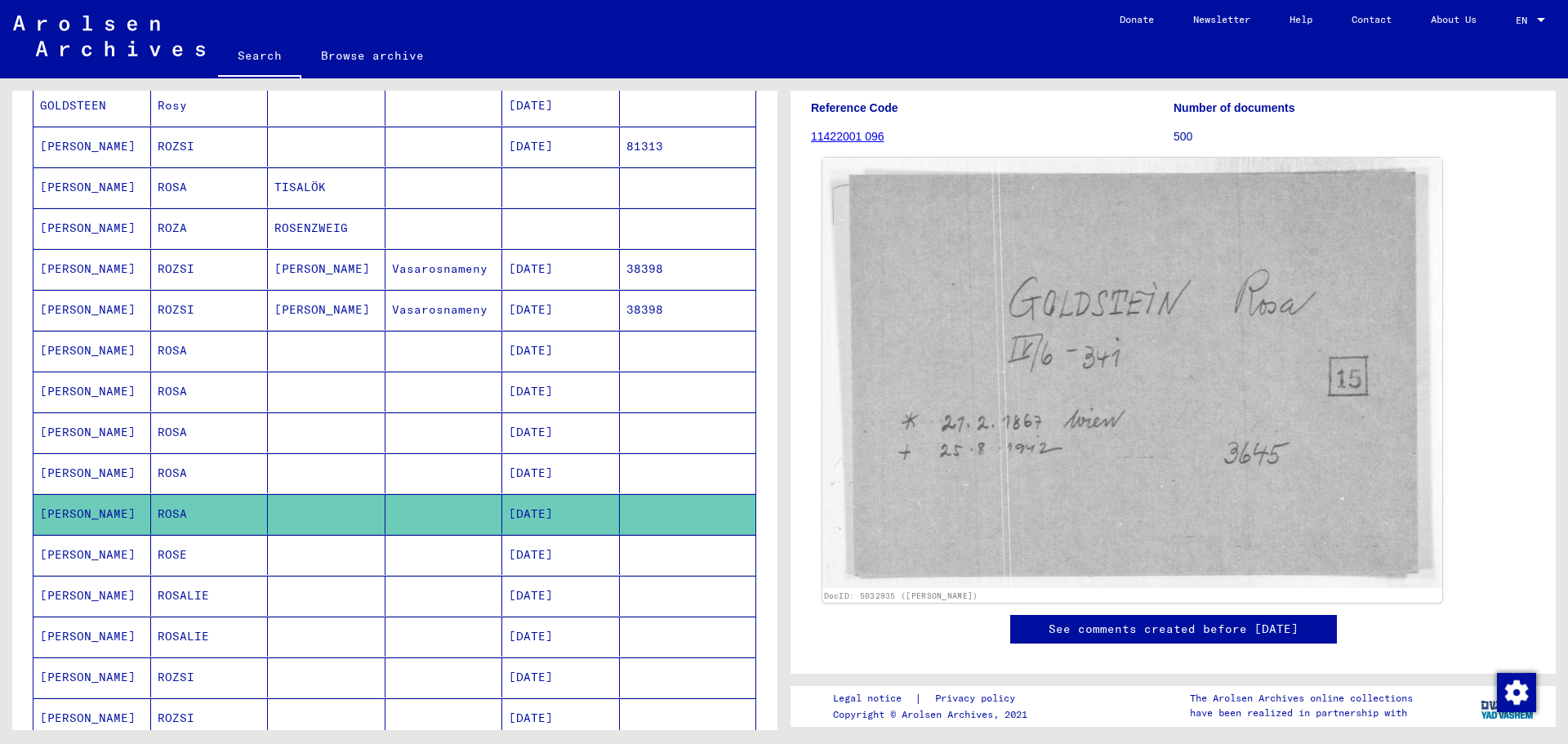
click at [1185, 400] on img at bounding box center [1133, 372] width 620 height 430
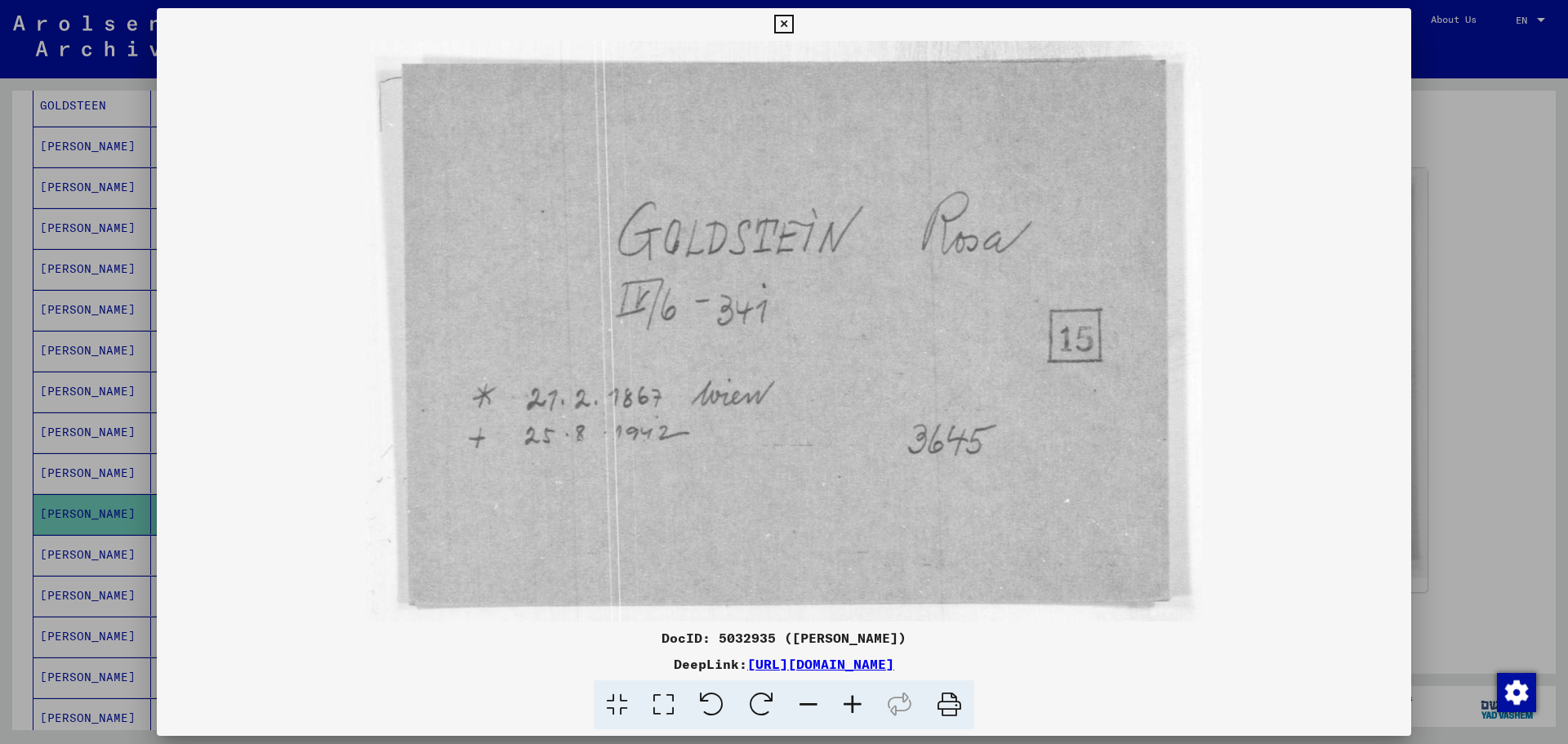
click at [1031, 446] on img at bounding box center [784, 332] width 1255 height 581
drag, startPoint x: 1114, startPoint y: 322, endPoint x: 1105, endPoint y: 308, distance: 16.6
click at [1109, 314] on img at bounding box center [784, 332] width 1255 height 581
click at [787, 25] on icon at bounding box center [784, 24] width 19 height 20
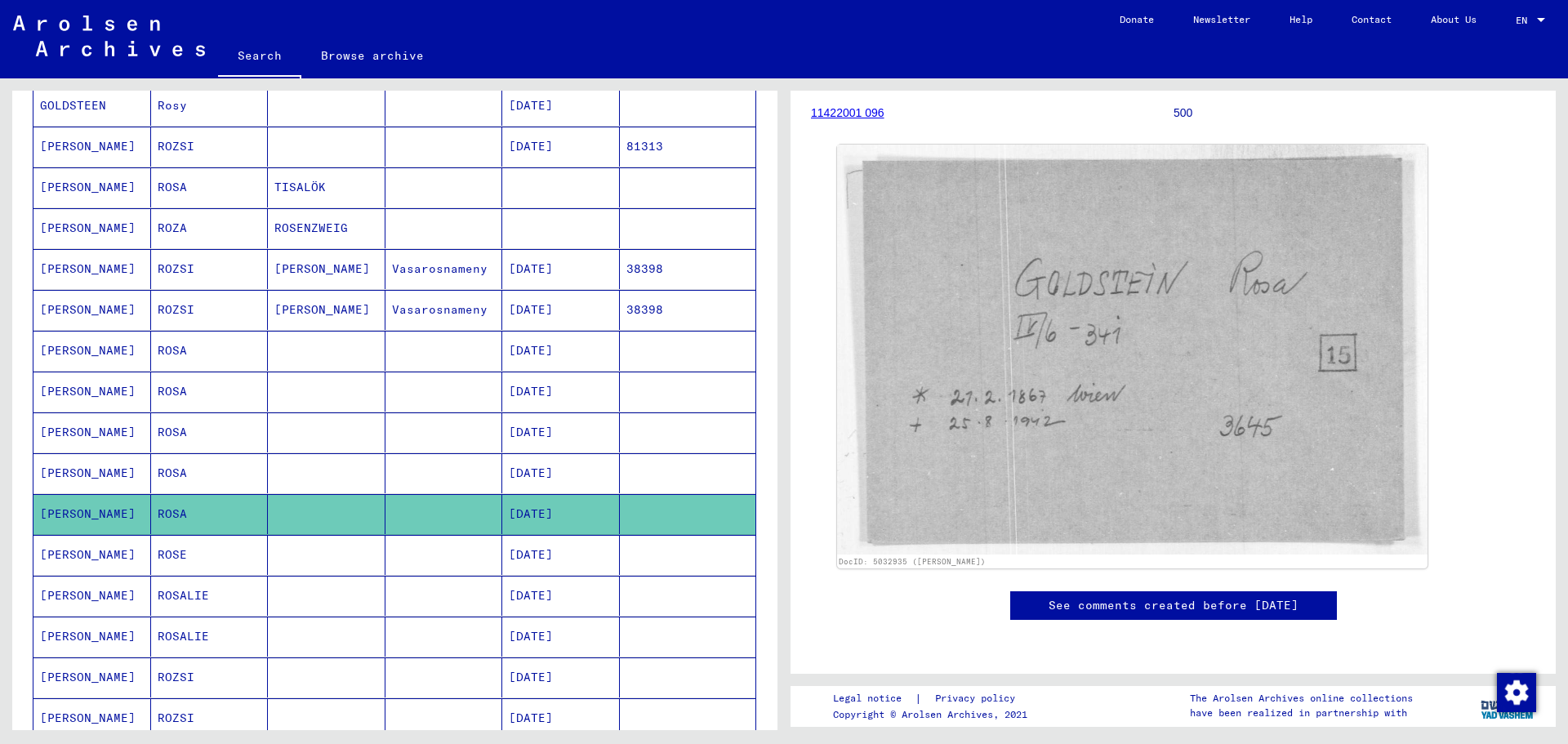
scroll to position [0, 0]
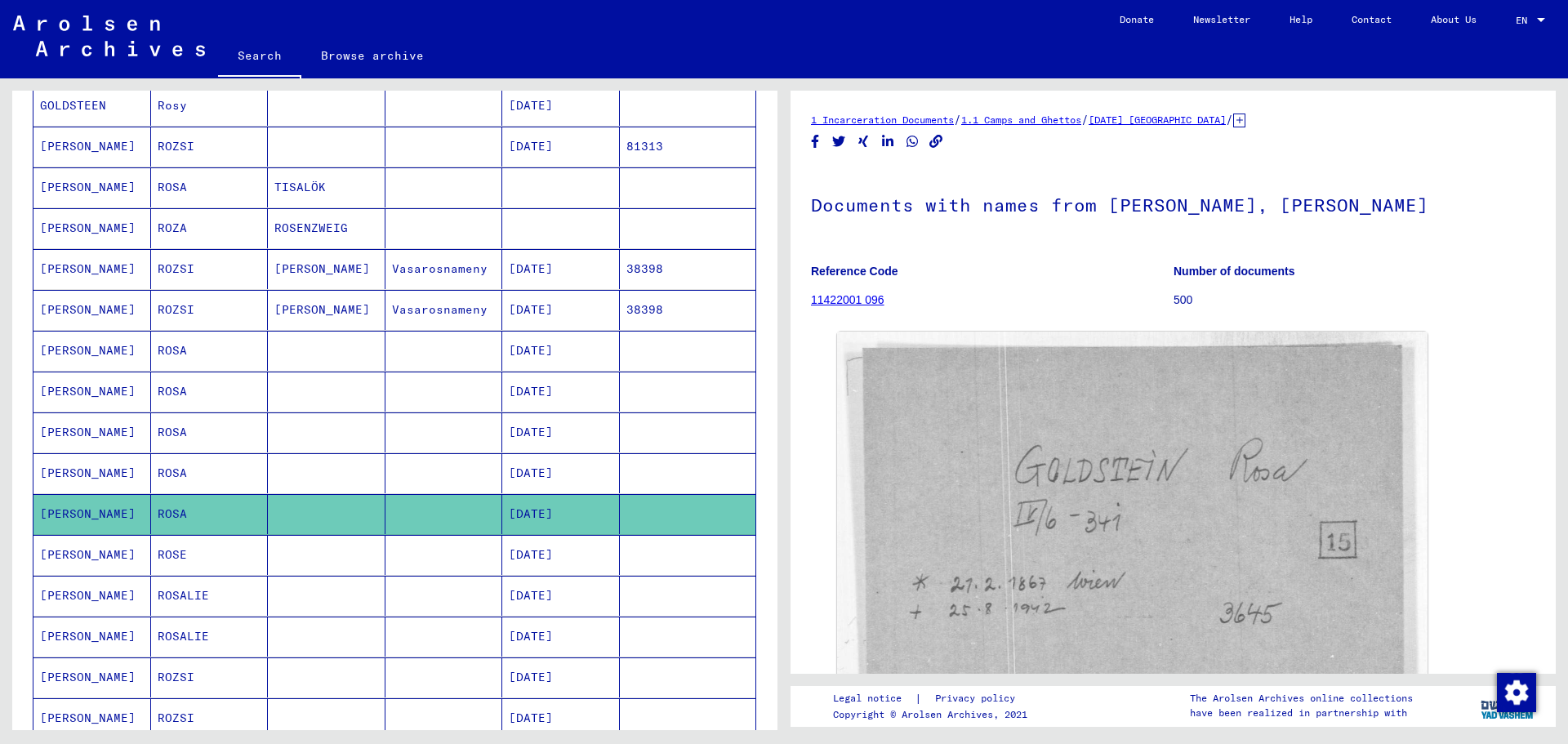
click at [847, 294] on link "11422001 096" at bounding box center [847, 299] width 73 height 13
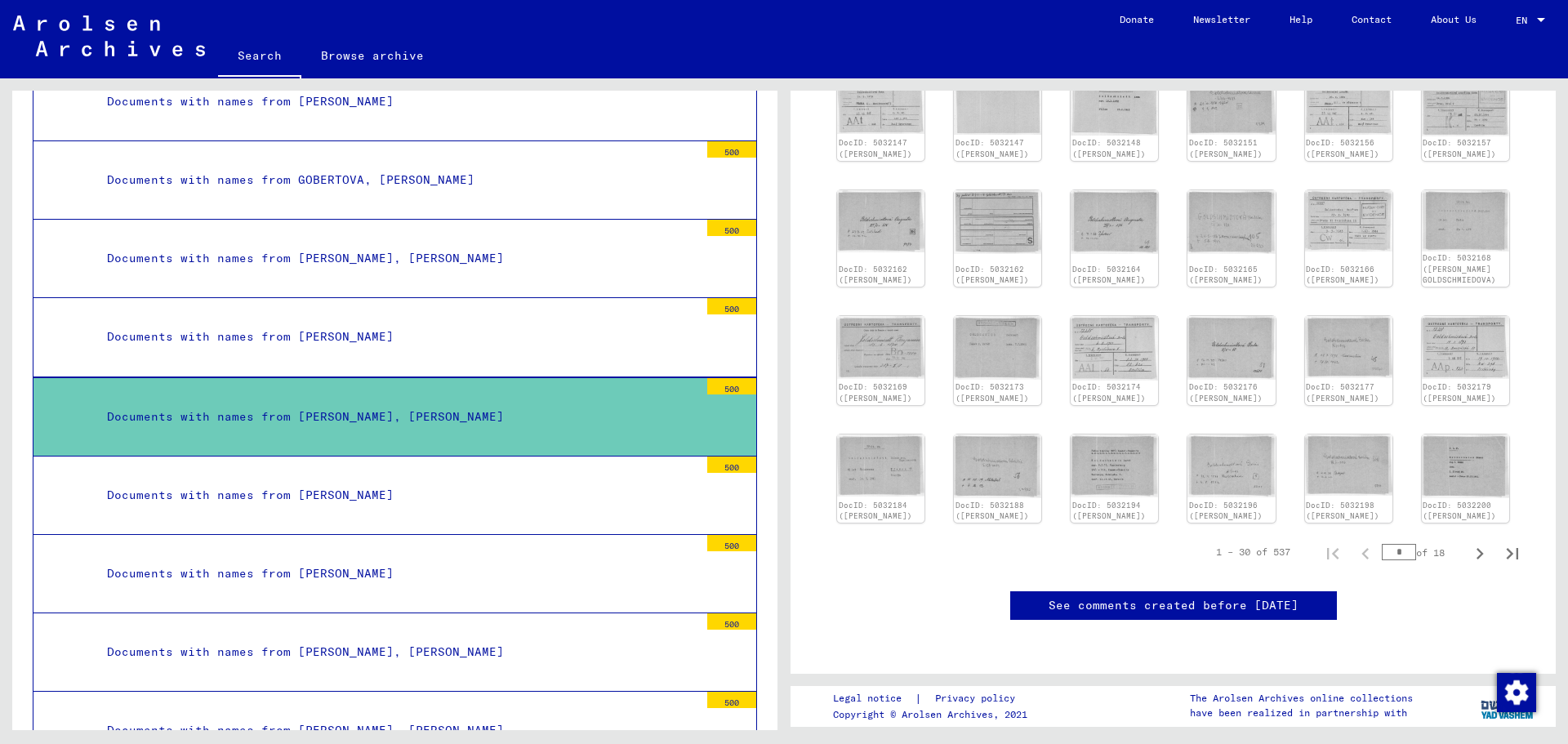
scroll to position [821, 0]
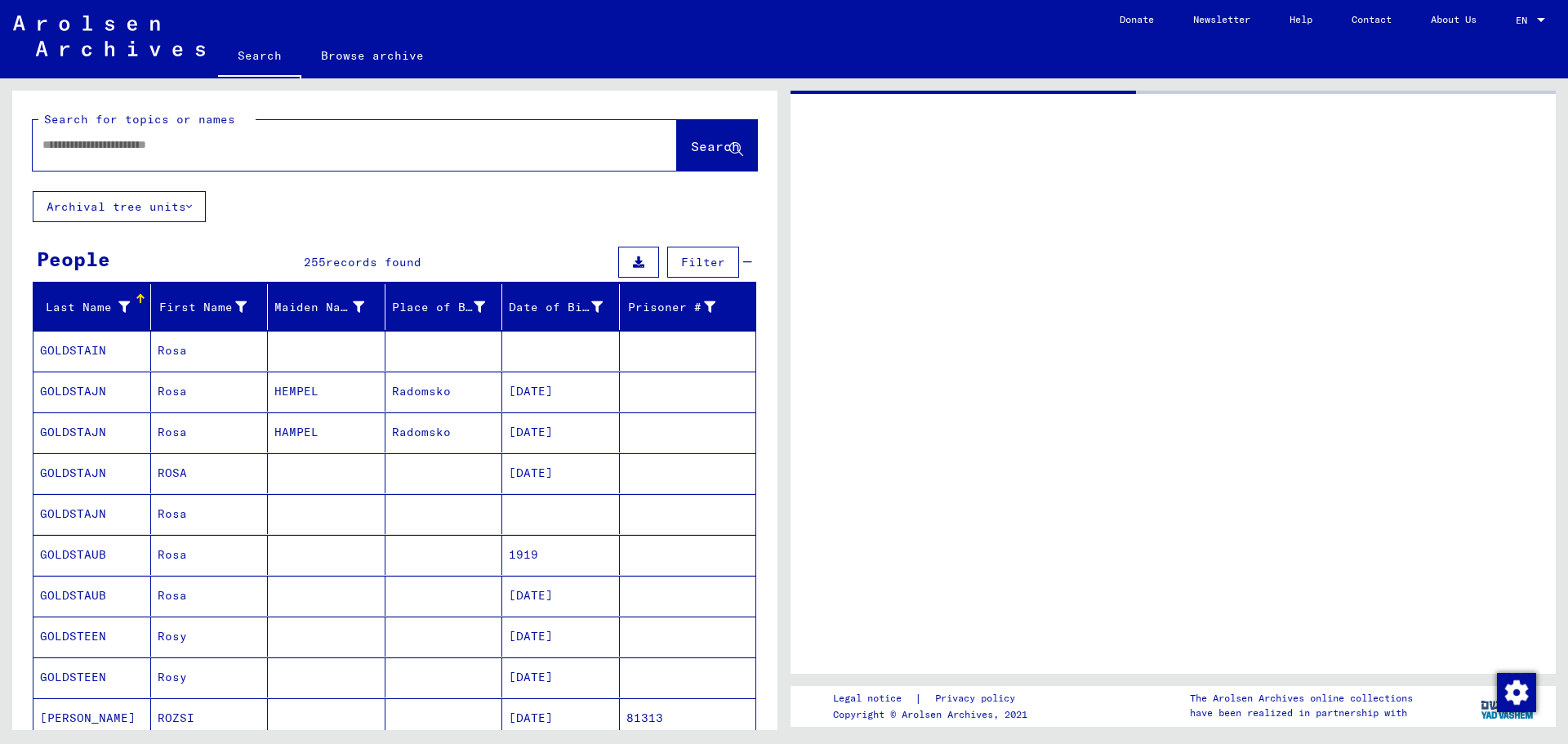
type input "*******"
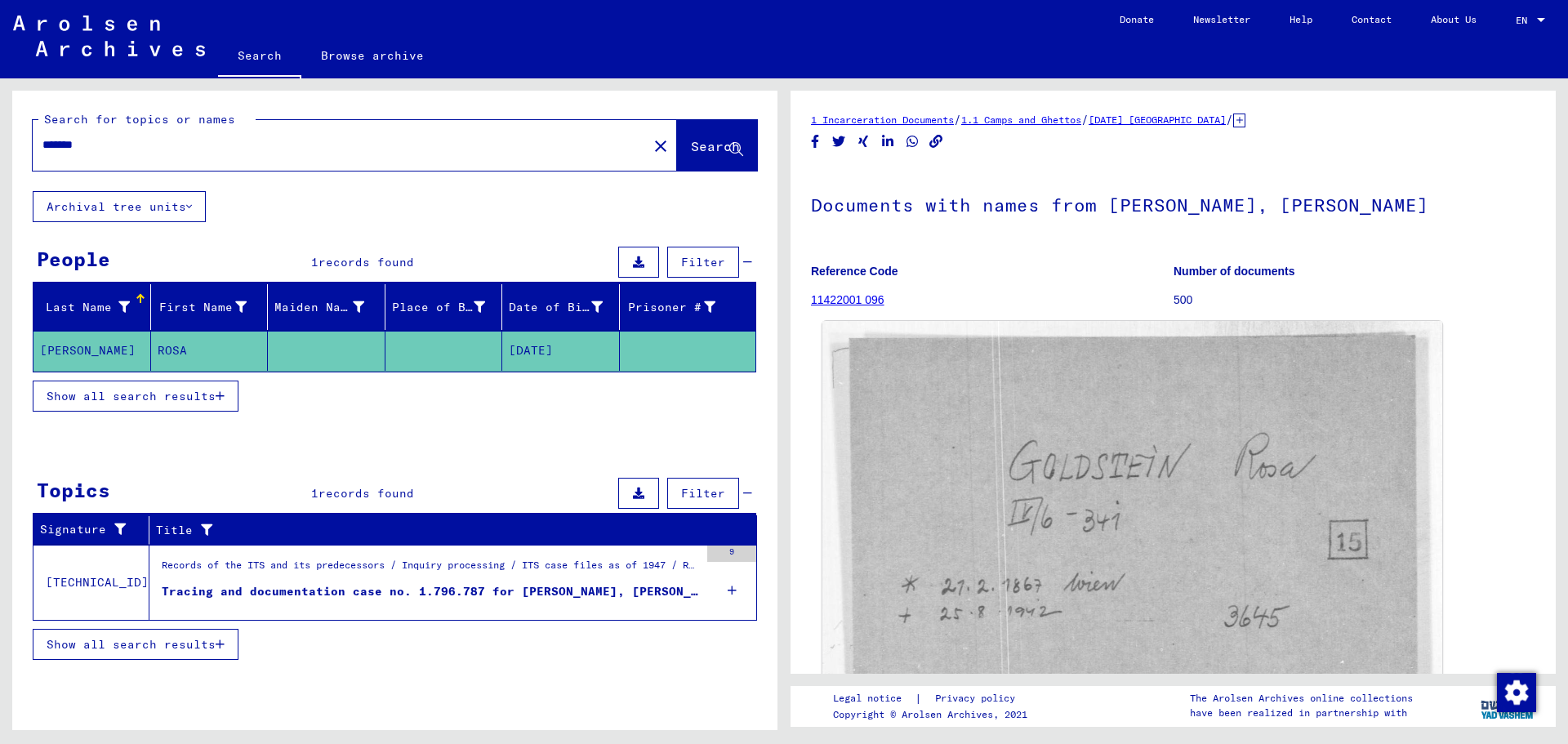
click at [1223, 562] on img at bounding box center [1133, 536] width 620 height 430
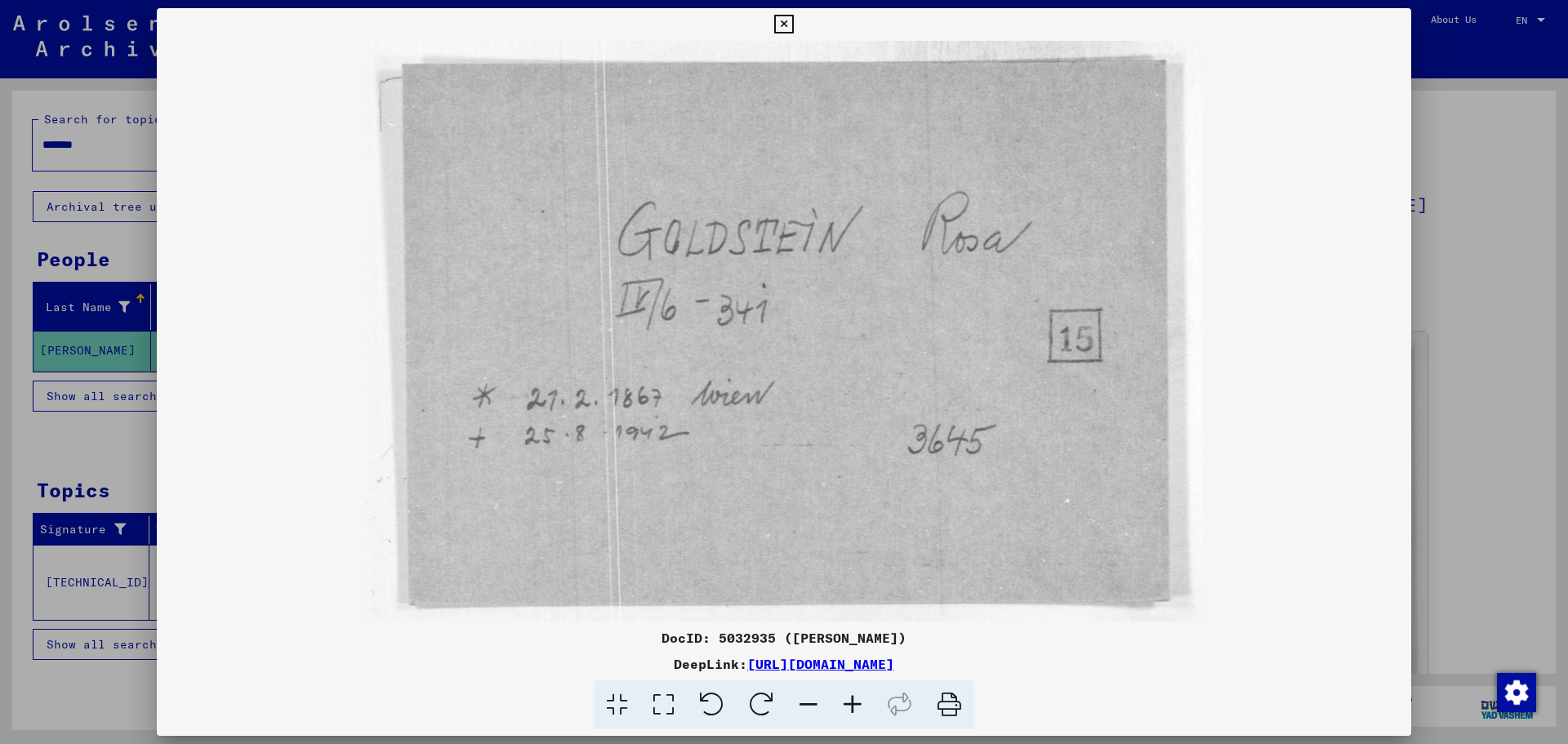
click at [894, 664] on link "[URL][DOMAIN_NAME]" at bounding box center [820, 664] width 147 height 16
click at [784, 29] on icon at bounding box center [784, 24] width 19 height 20
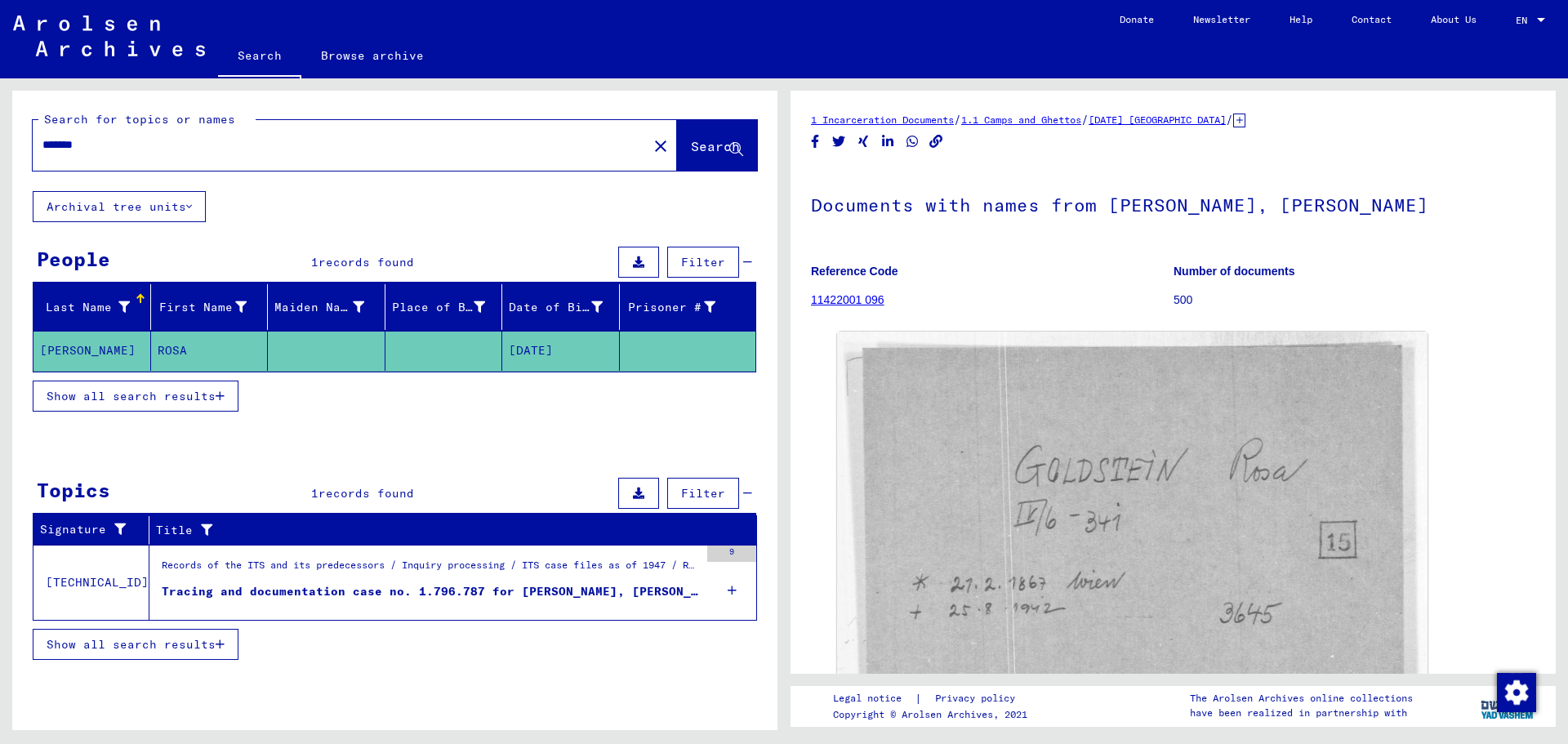
click at [570, 347] on mat-cell "[DATE]" at bounding box center [561, 350] width 118 height 40
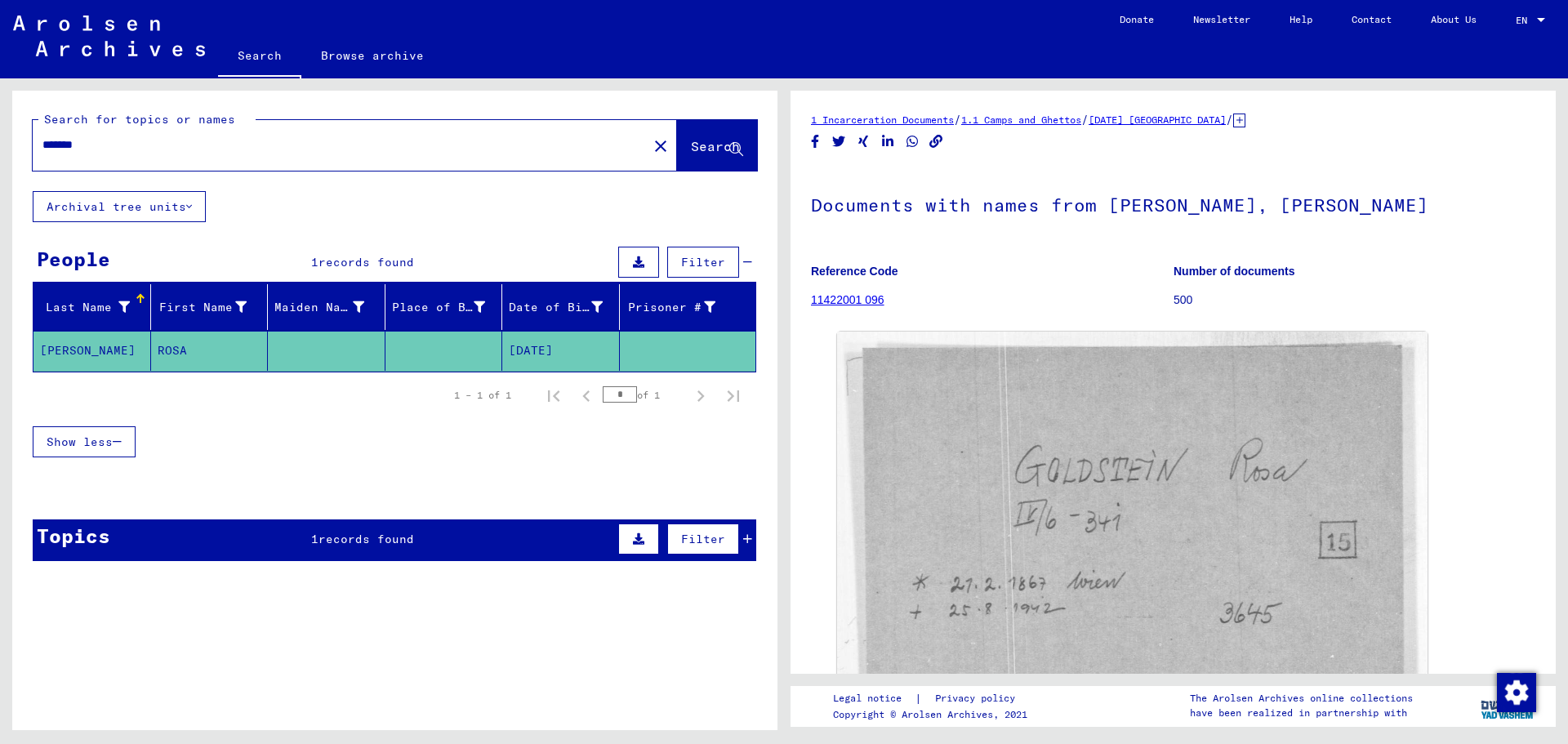
click at [559, 352] on mat-cell "[DATE]" at bounding box center [561, 350] width 118 height 40
click at [98, 347] on mat-cell "[PERSON_NAME]" at bounding box center [92, 350] width 118 height 40
click at [174, 348] on mat-cell "ROSA" at bounding box center [210, 350] width 118 height 40
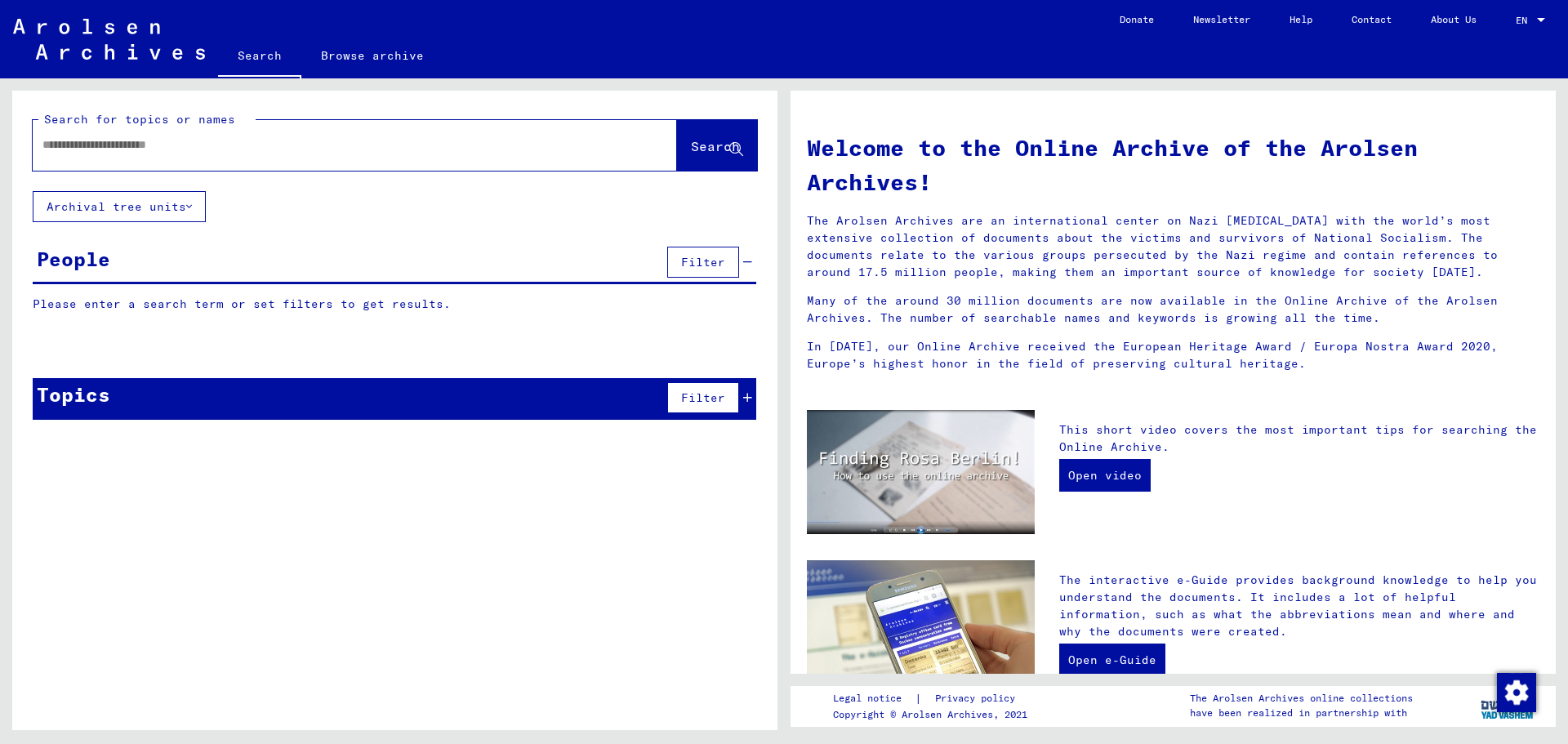
click at [286, 144] on input "text" at bounding box center [335, 145] width 585 height 17
type input "**********"
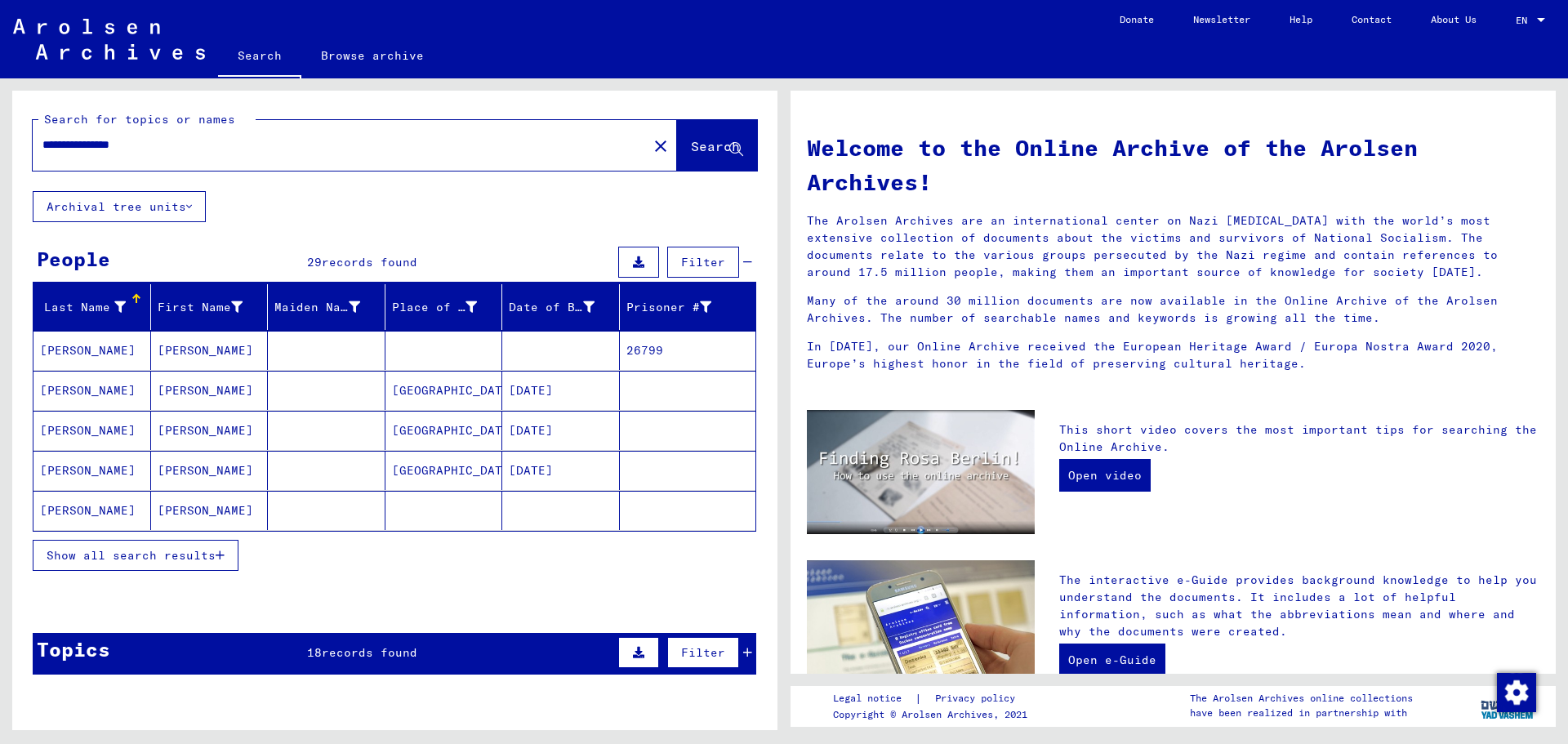
click at [203, 561] on span "Show all search results" at bounding box center [131, 555] width 169 height 14
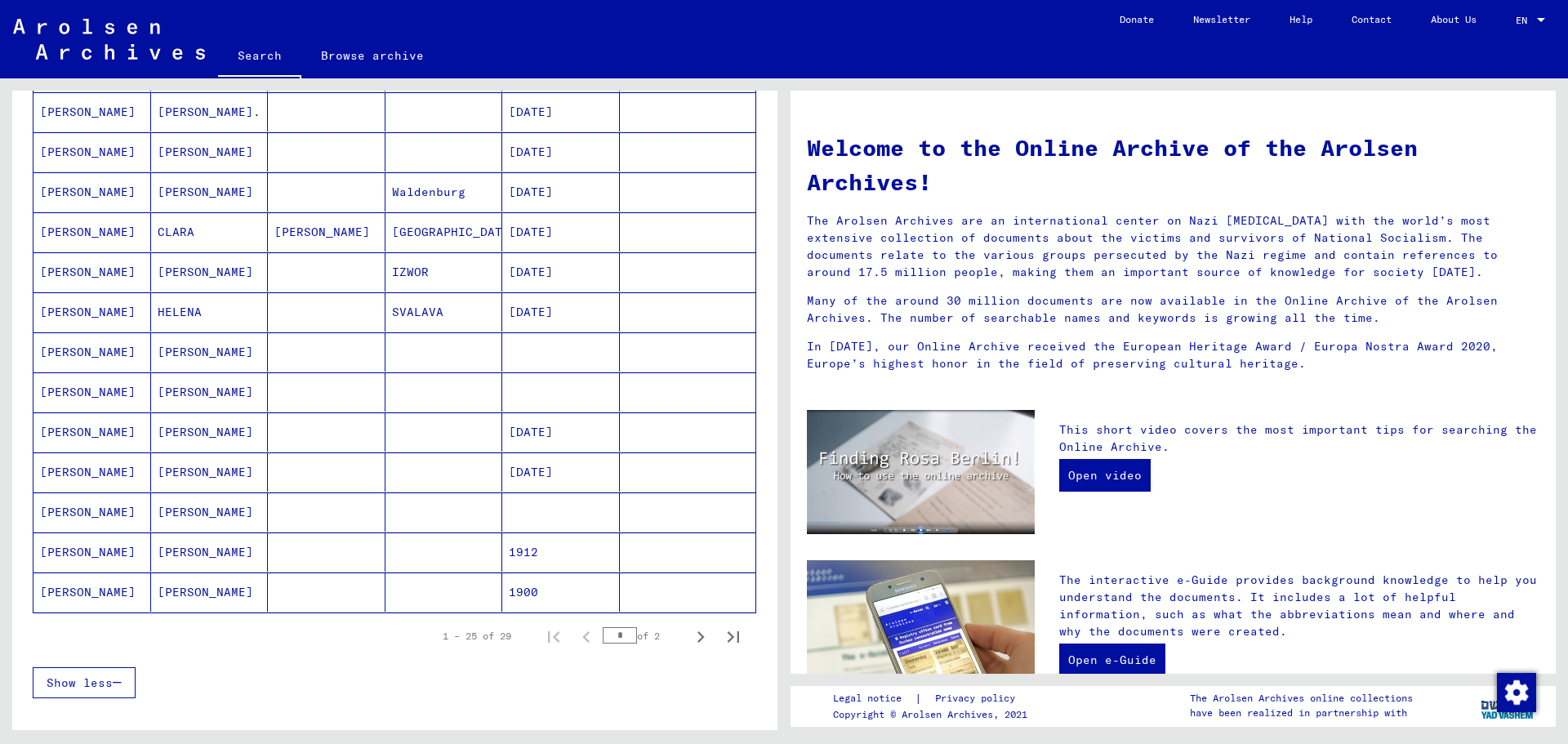
scroll to position [735, 0]
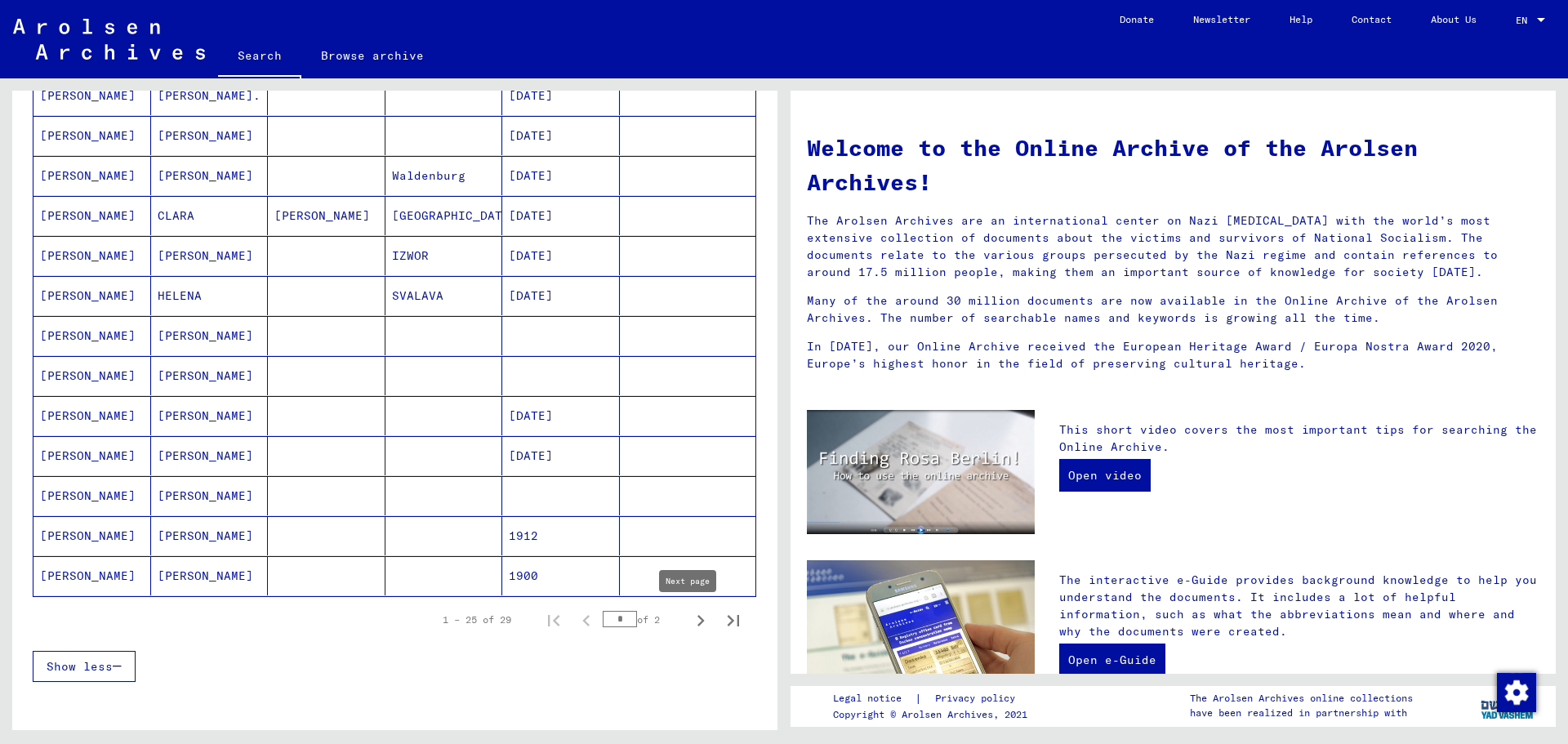
click at [698, 621] on icon "Next page" at bounding box center [701, 620] width 8 height 11
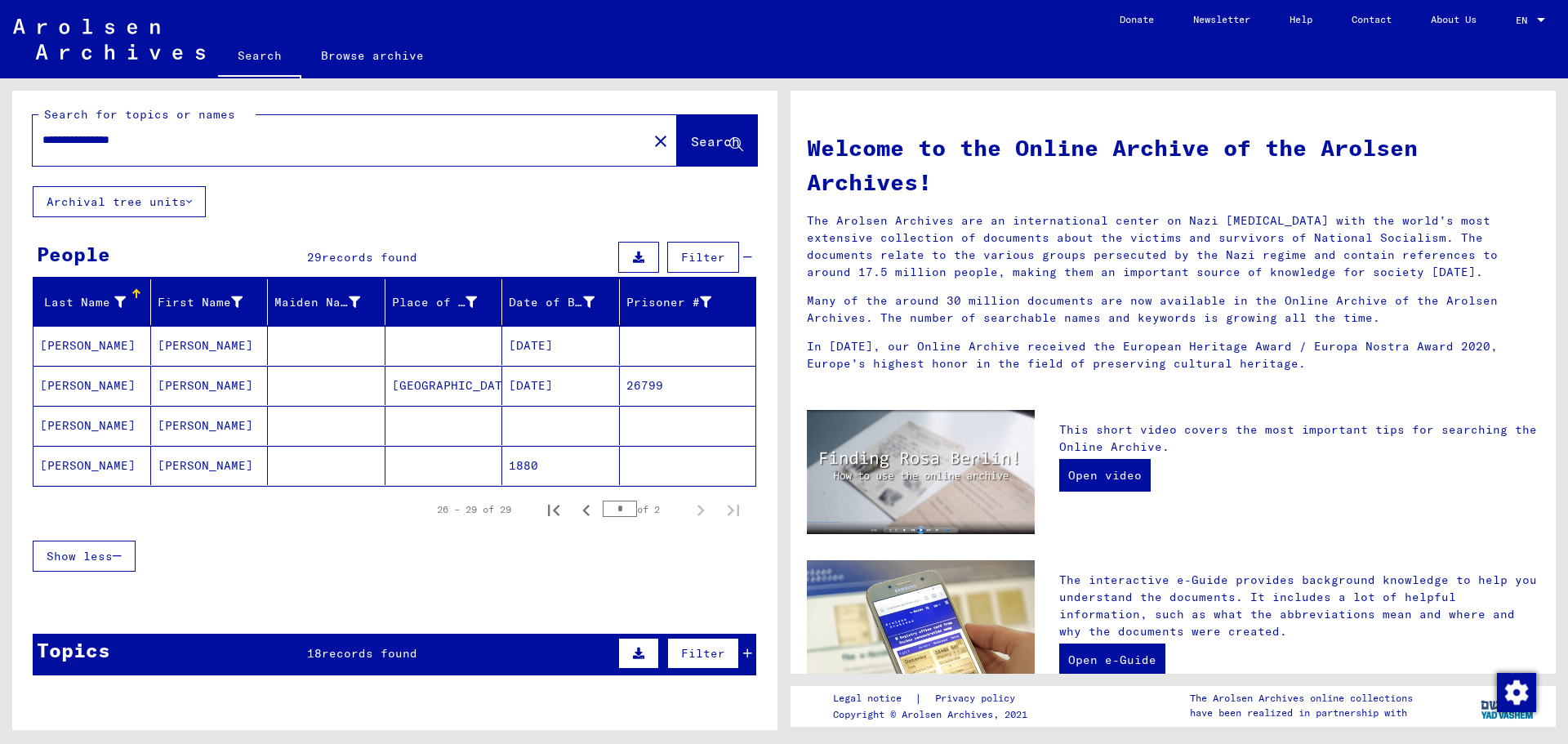
scroll to position [0, 0]
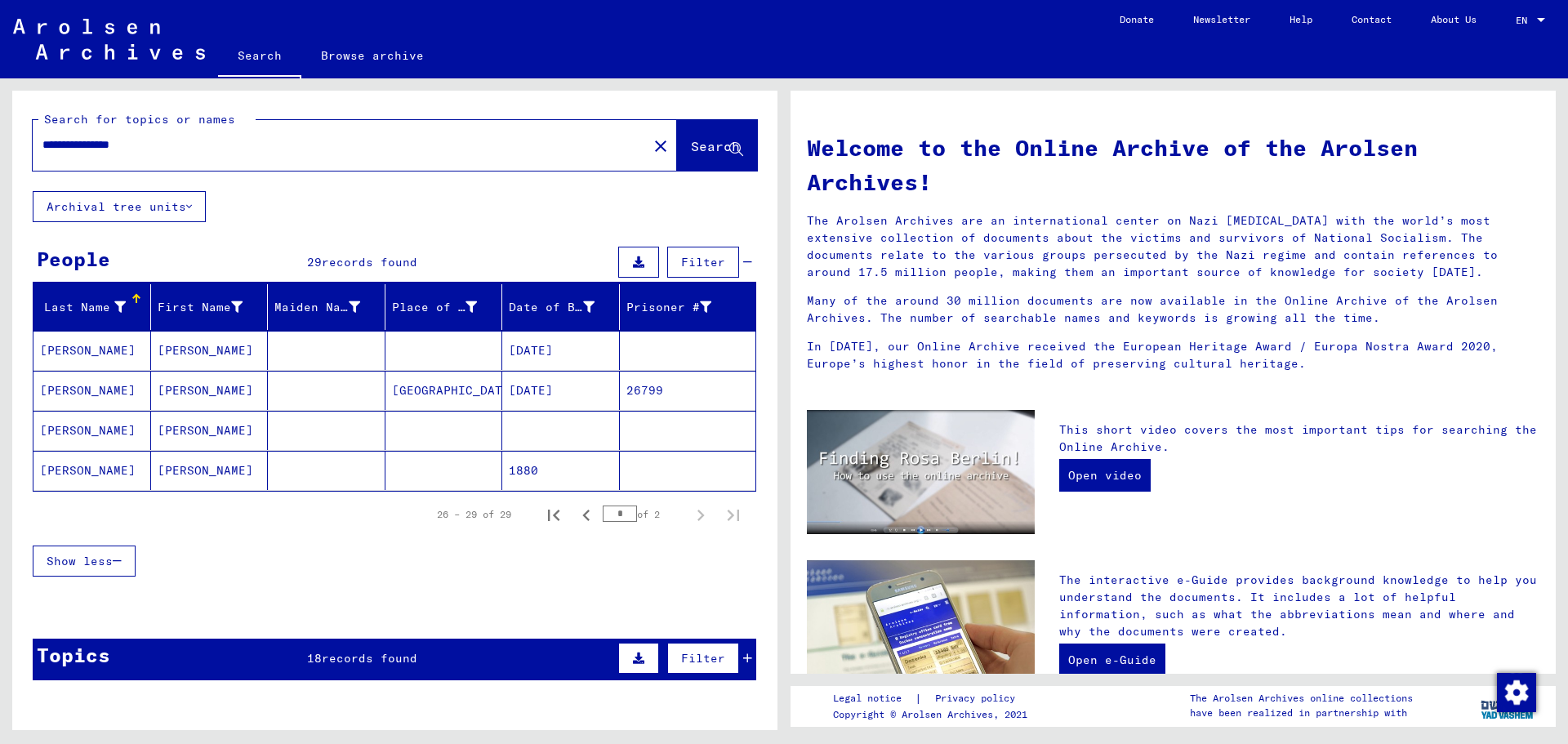
click at [90, 433] on mat-cell "[PERSON_NAME]" at bounding box center [92, 430] width 118 height 39
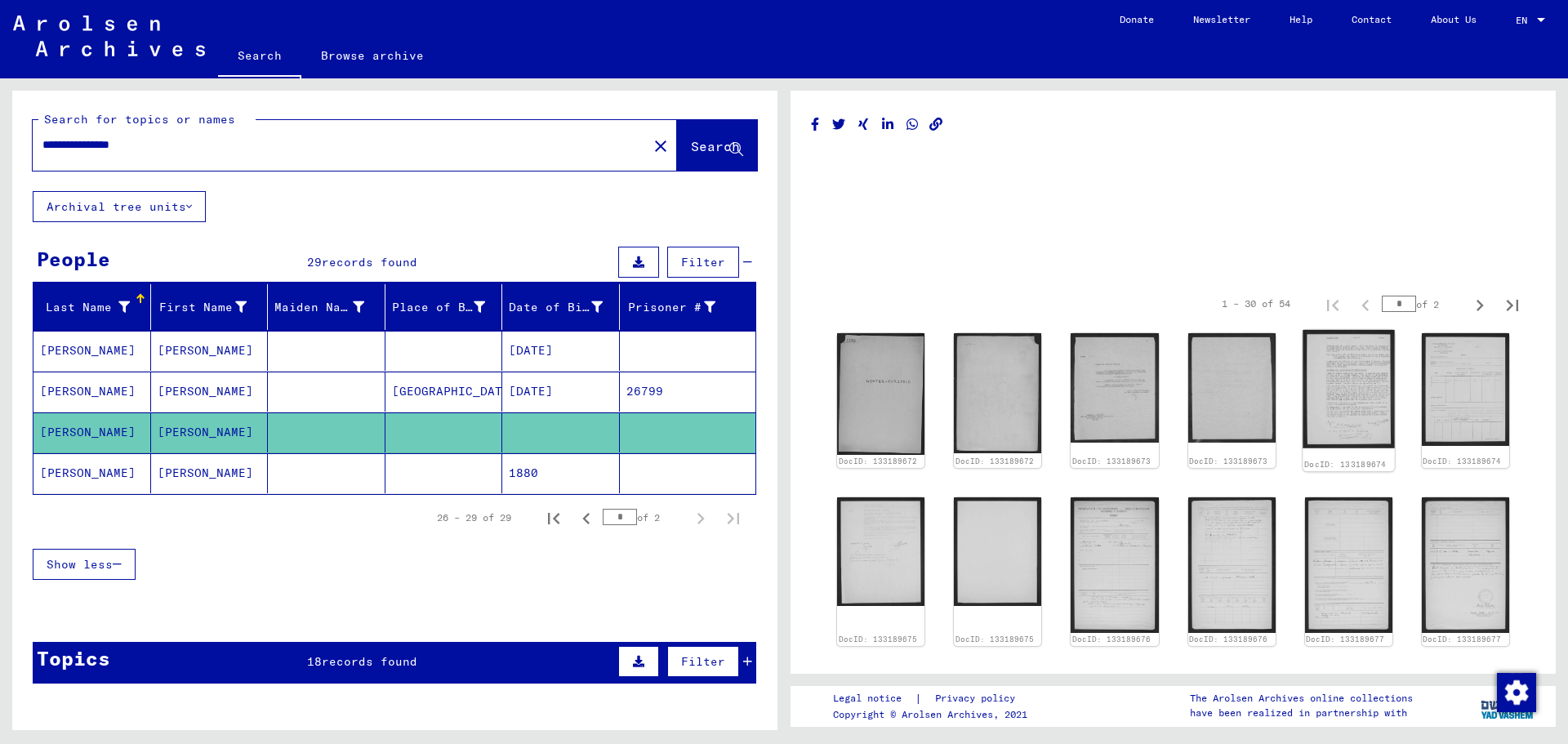
scroll to position [164, 0]
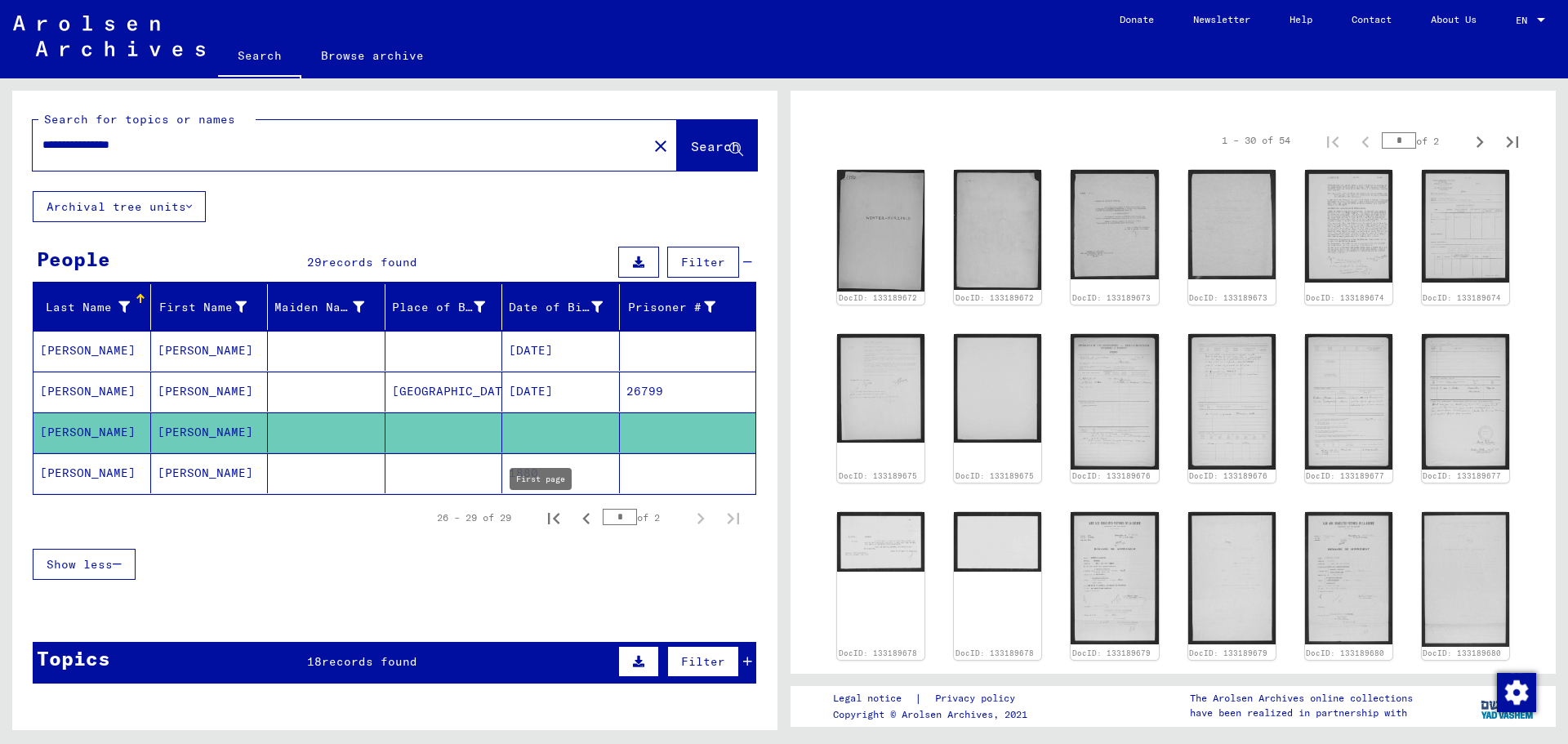
click at [546, 517] on icon "First page" at bounding box center [554, 518] width 23 height 23
type input "*"
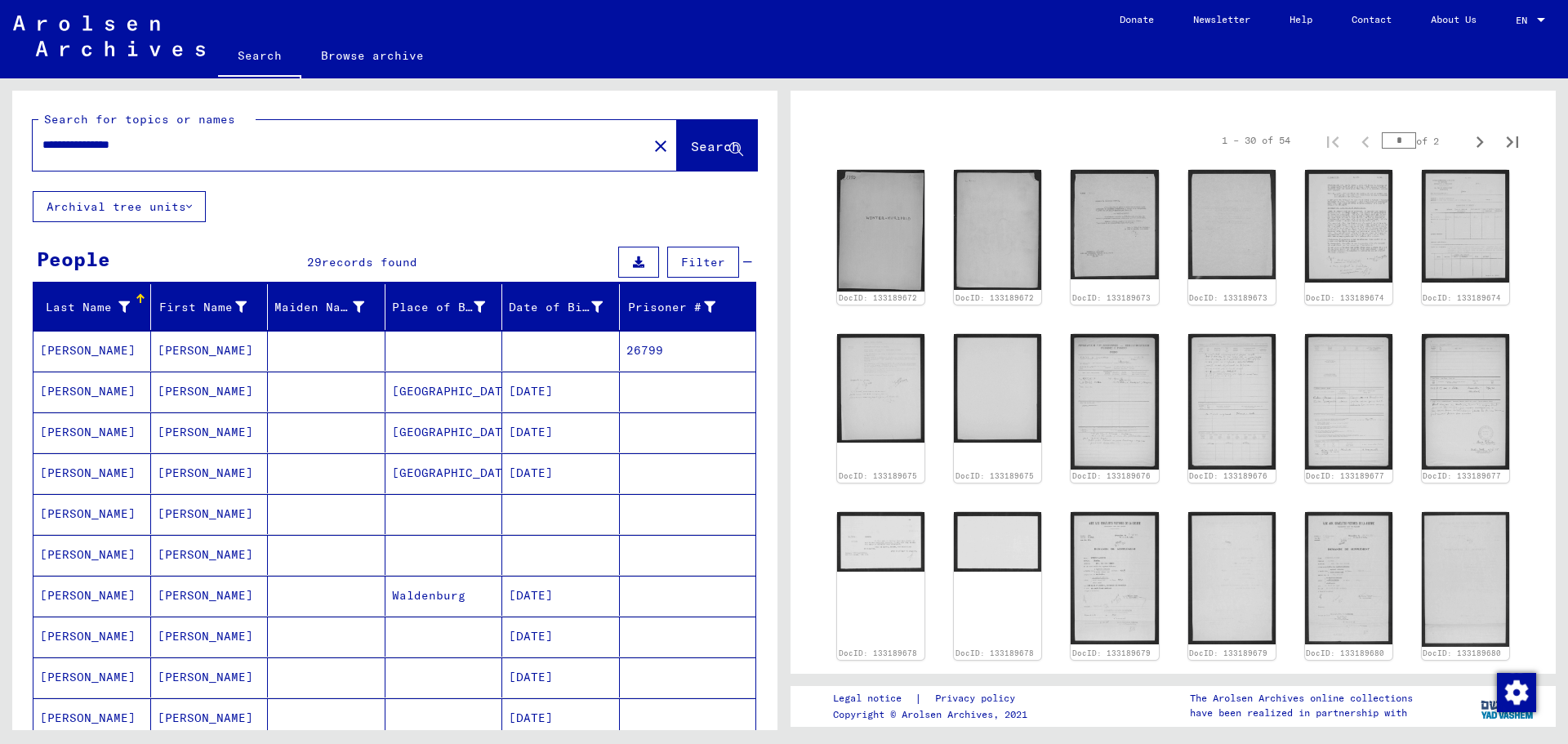
click at [76, 388] on mat-cell "[PERSON_NAME]" at bounding box center [92, 391] width 118 height 40
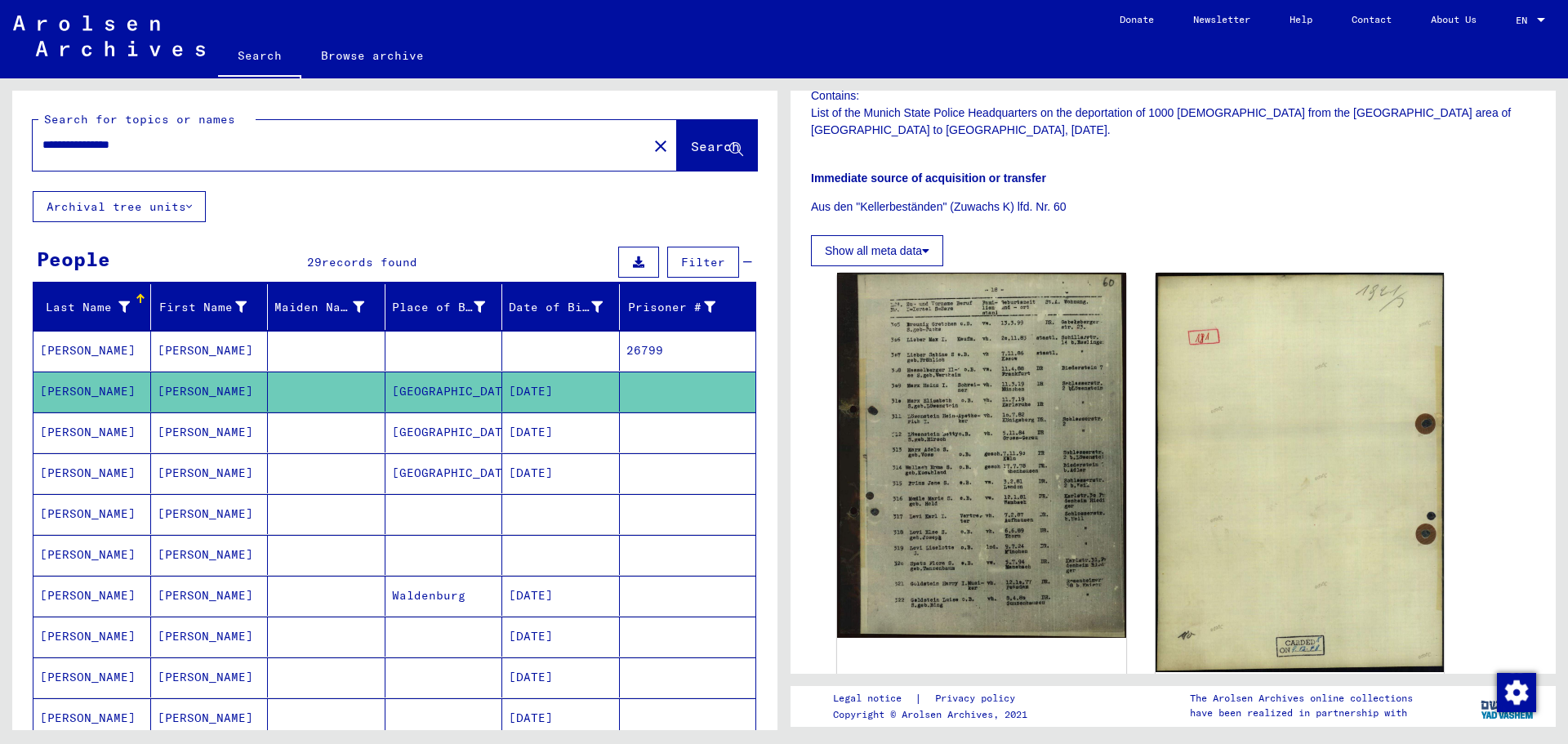
scroll to position [327, 0]
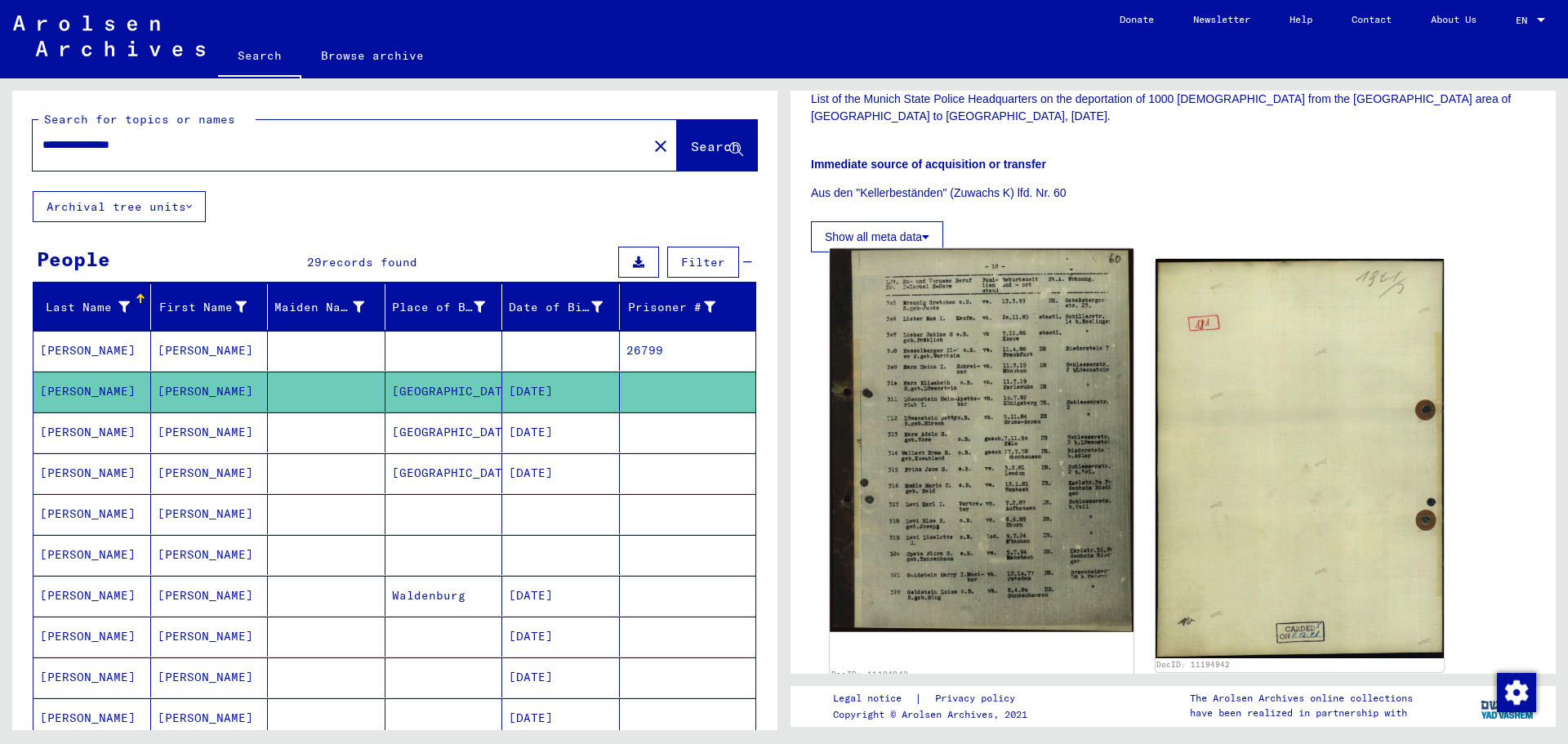
click at [1010, 348] on img at bounding box center [981, 441] width 303 height 384
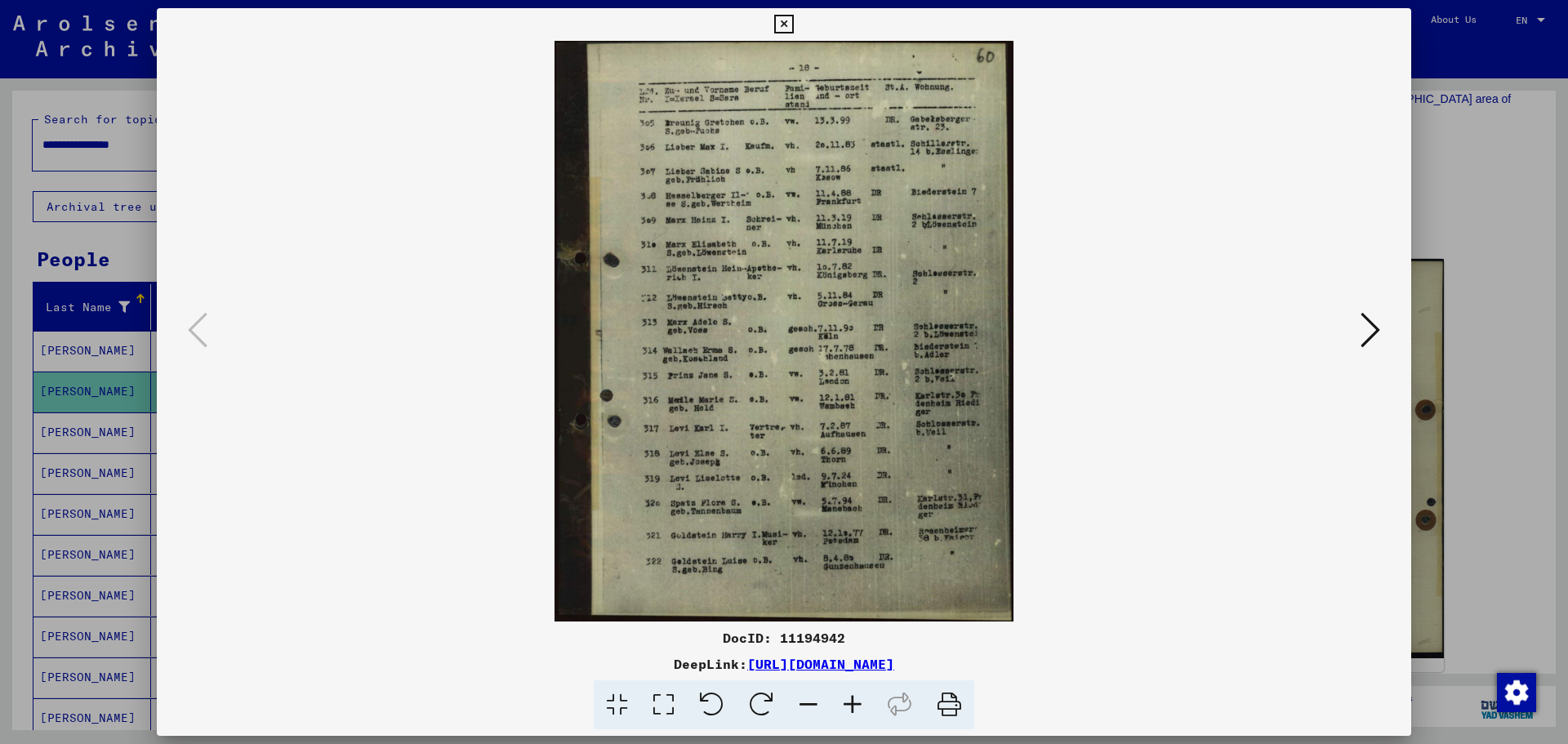
click at [847, 700] on icon at bounding box center [853, 706] width 44 height 49
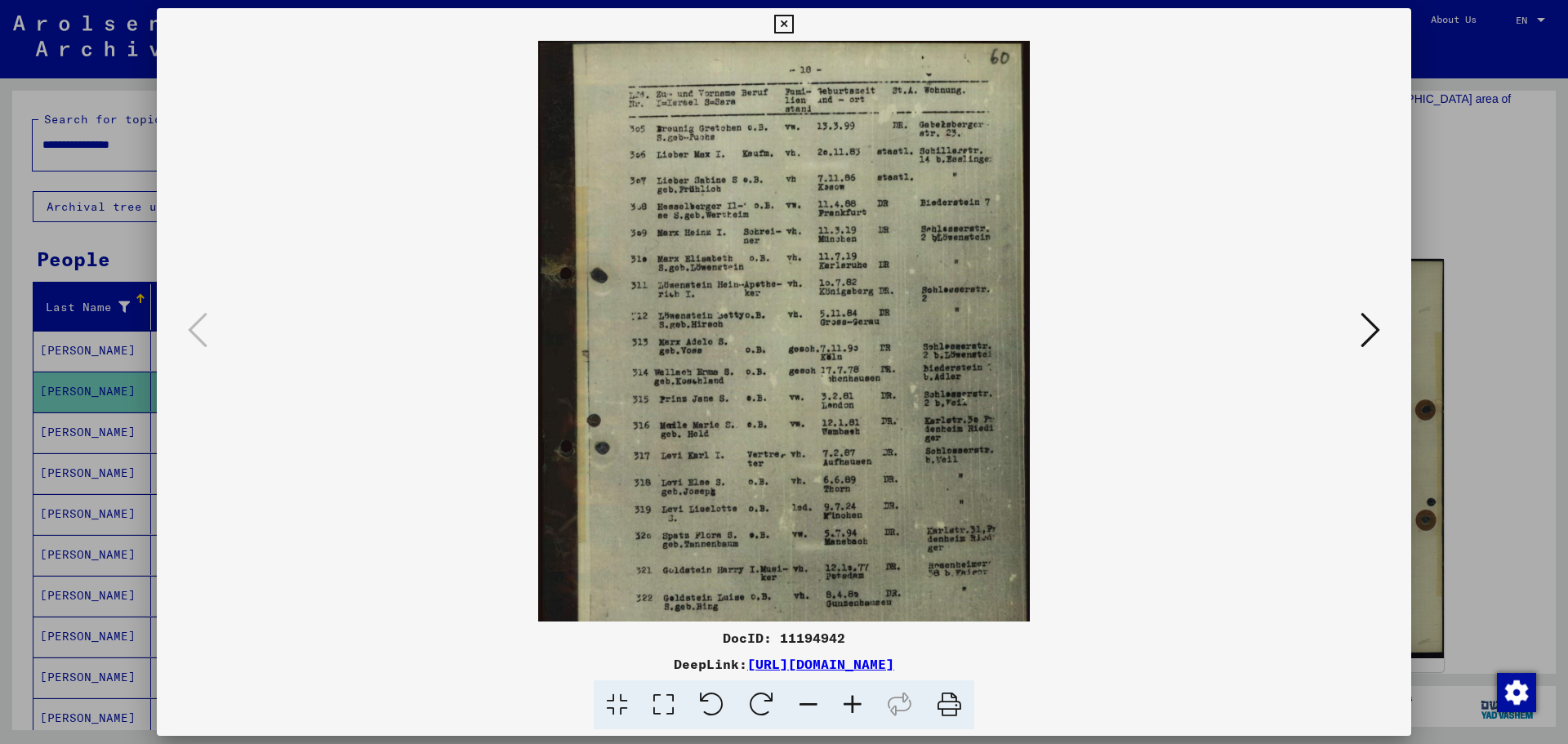
click at [847, 700] on icon at bounding box center [853, 706] width 44 height 49
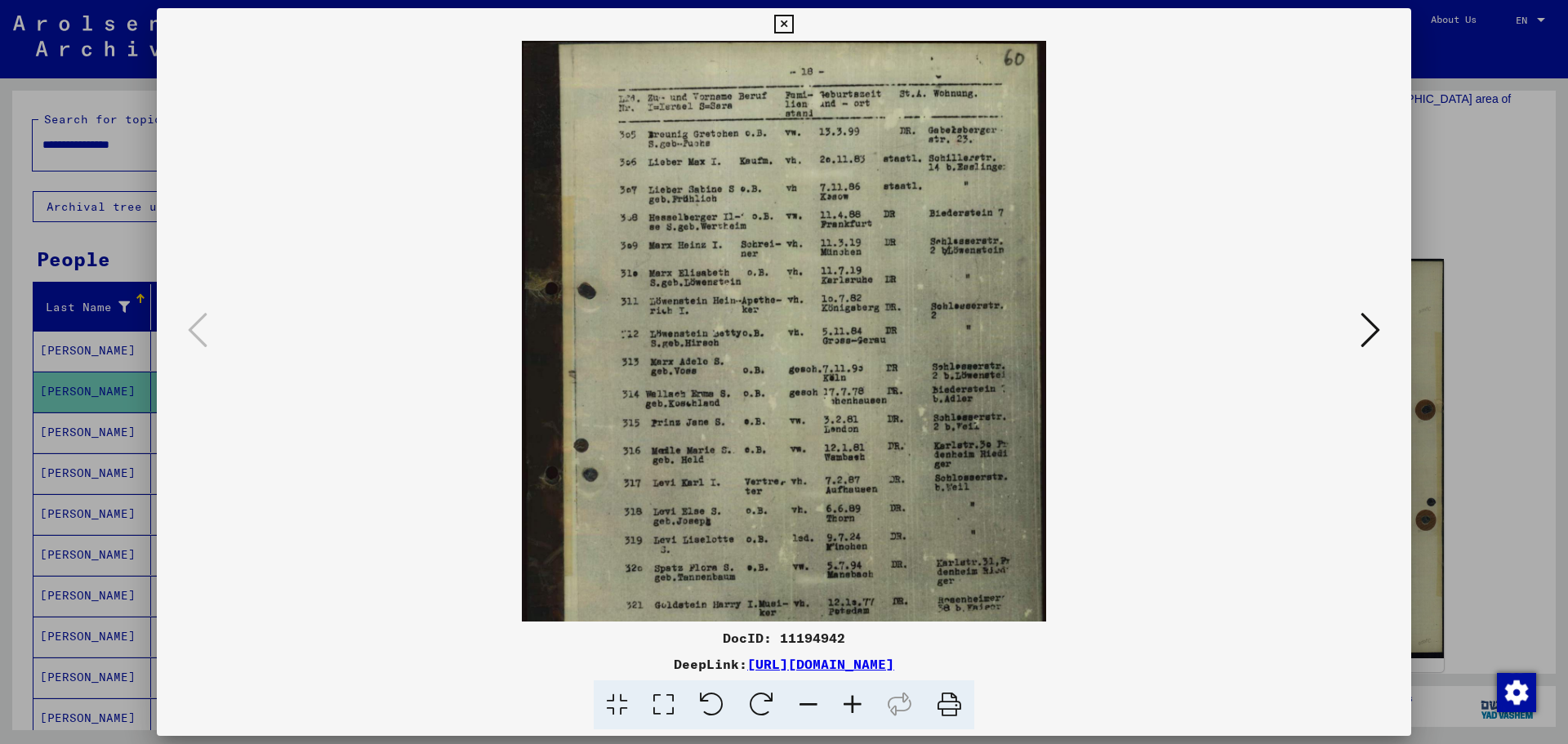
click at [847, 700] on icon at bounding box center [853, 706] width 44 height 49
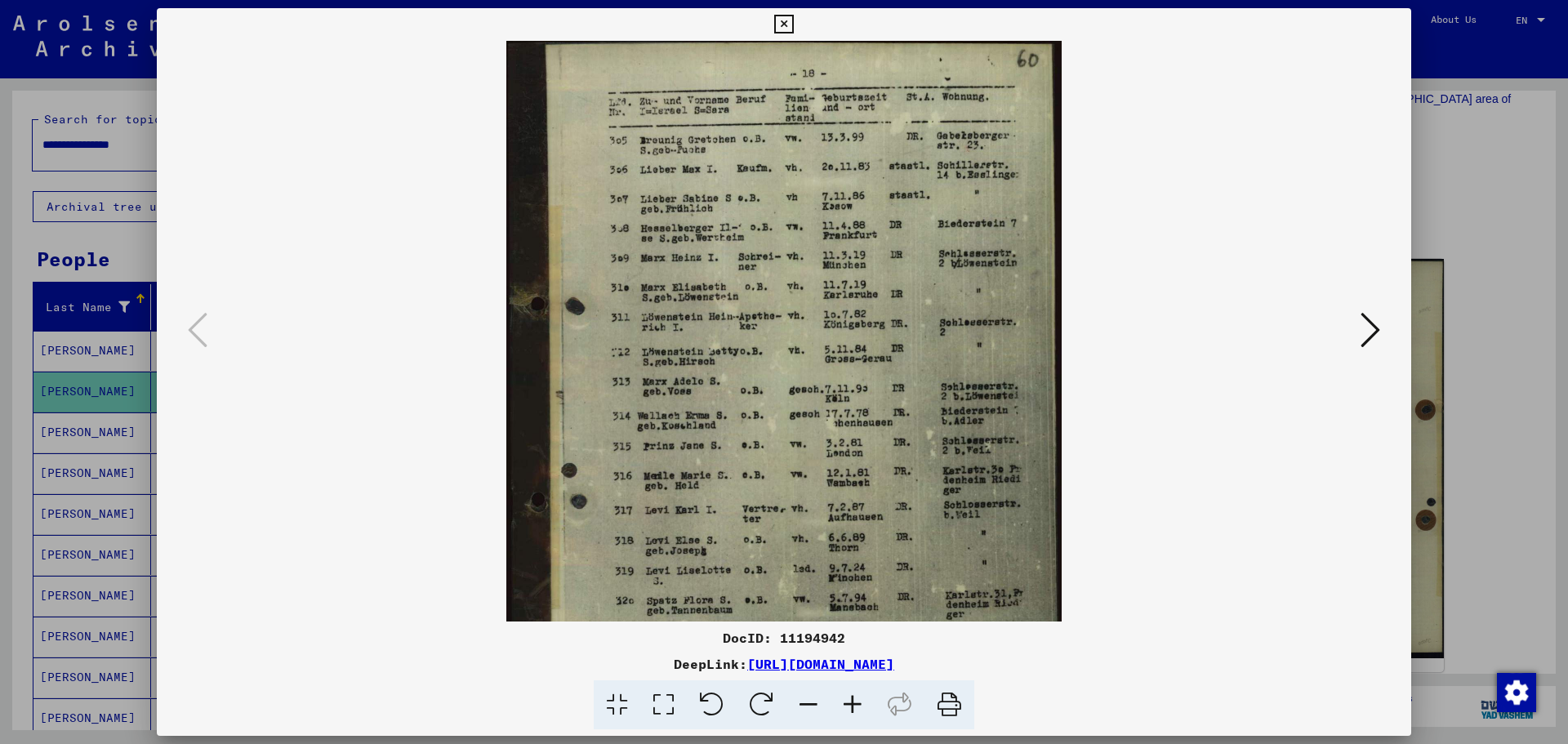
click at [847, 700] on icon at bounding box center [853, 706] width 44 height 49
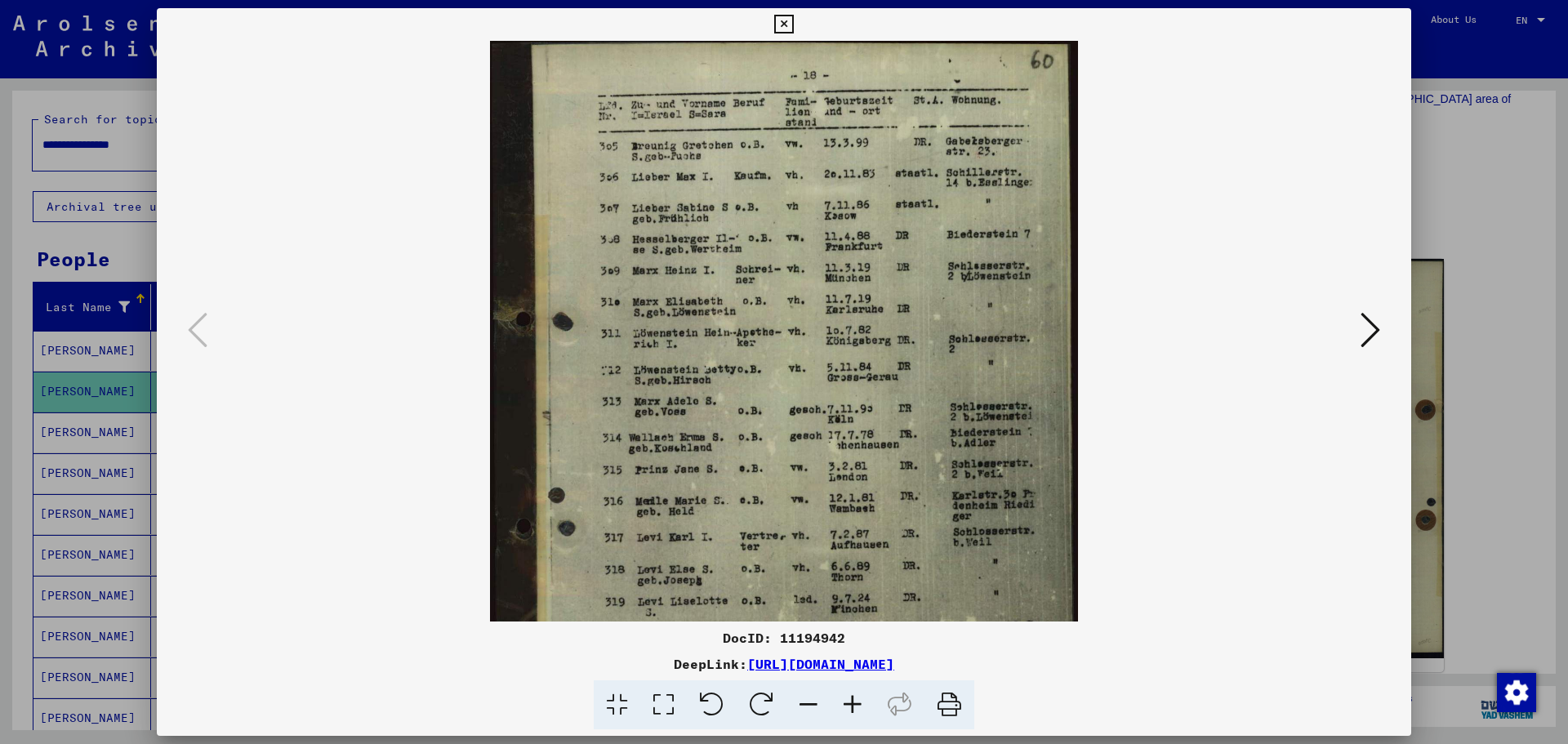
click at [847, 700] on icon at bounding box center [853, 706] width 44 height 49
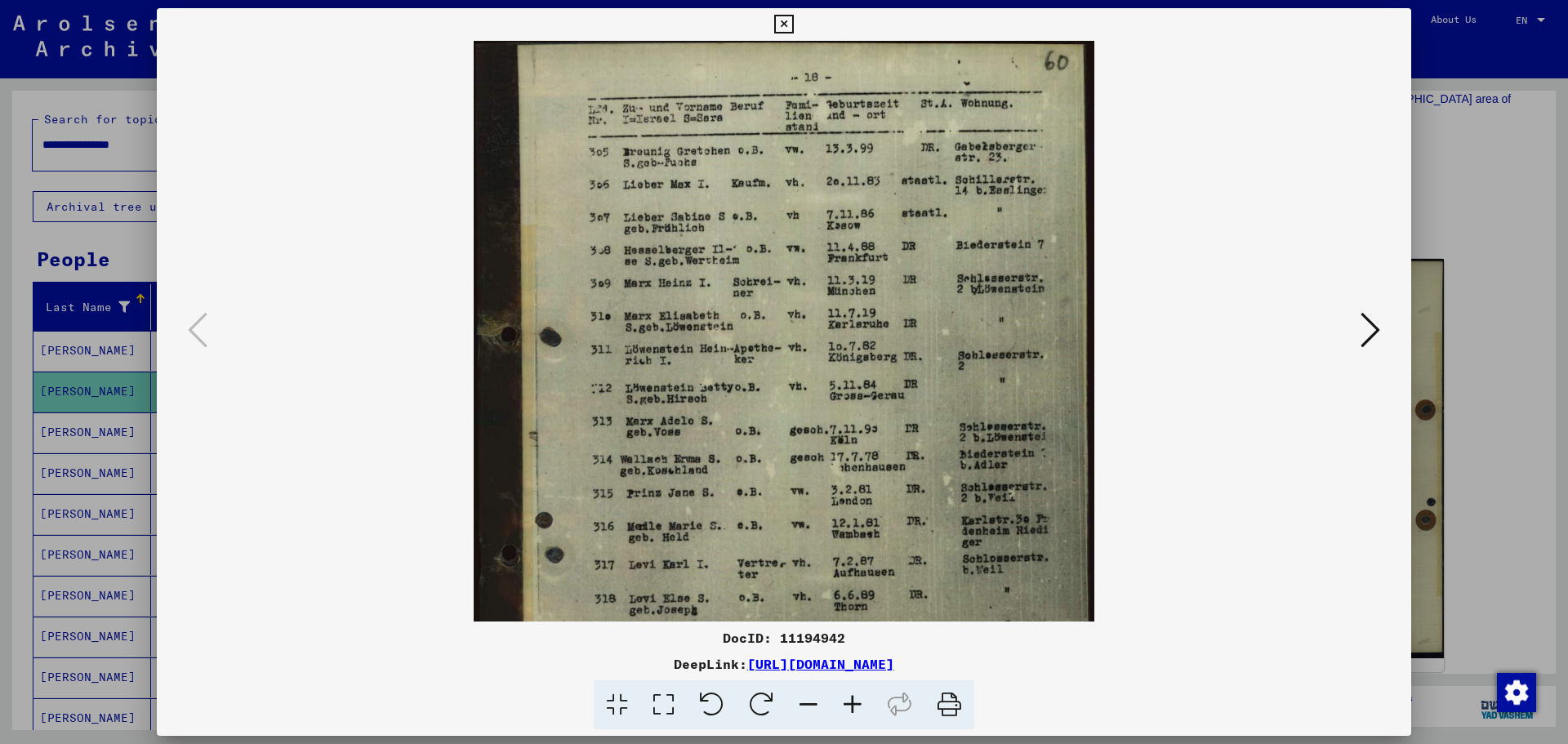
click at [847, 700] on icon at bounding box center [853, 706] width 44 height 49
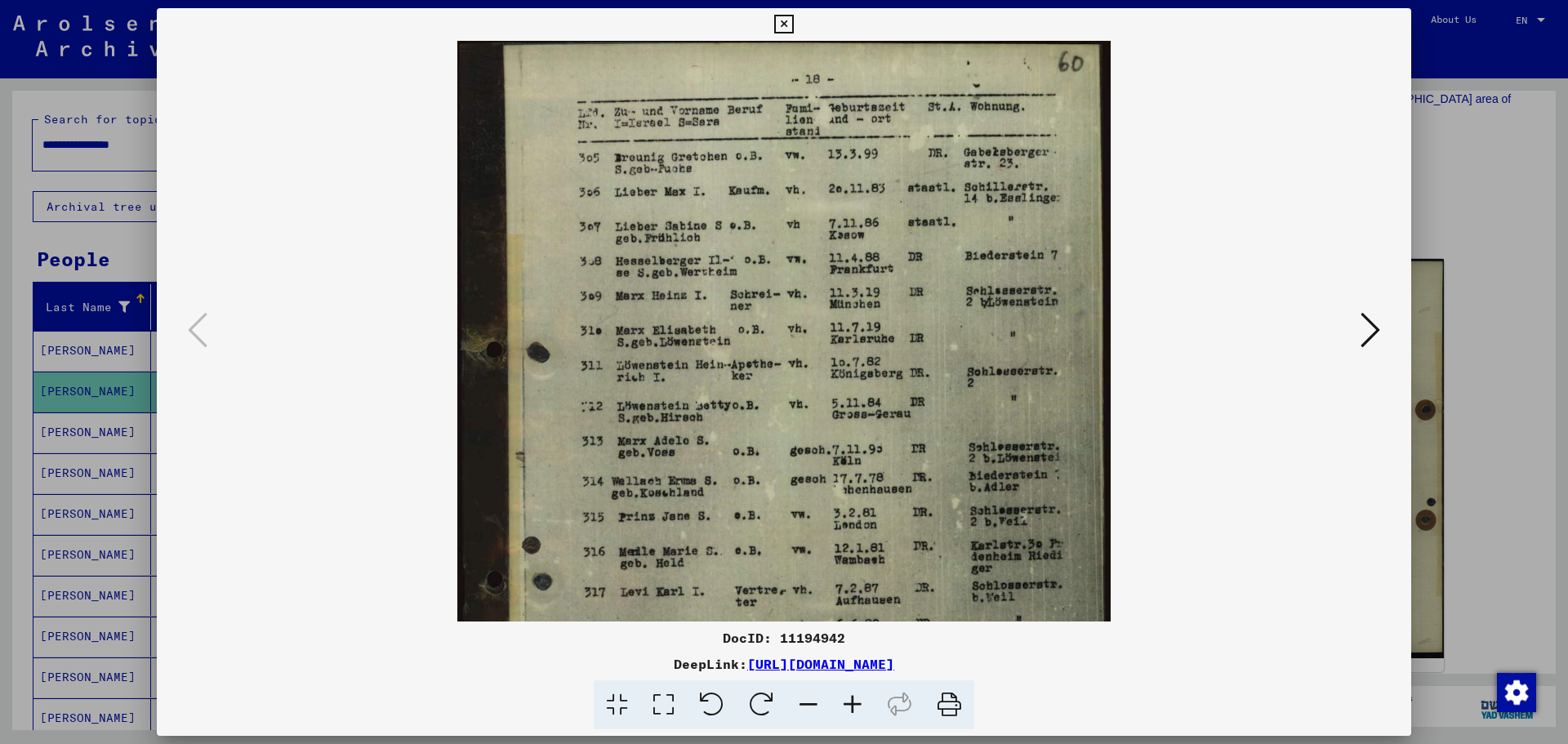
click at [847, 700] on icon at bounding box center [853, 706] width 44 height 49
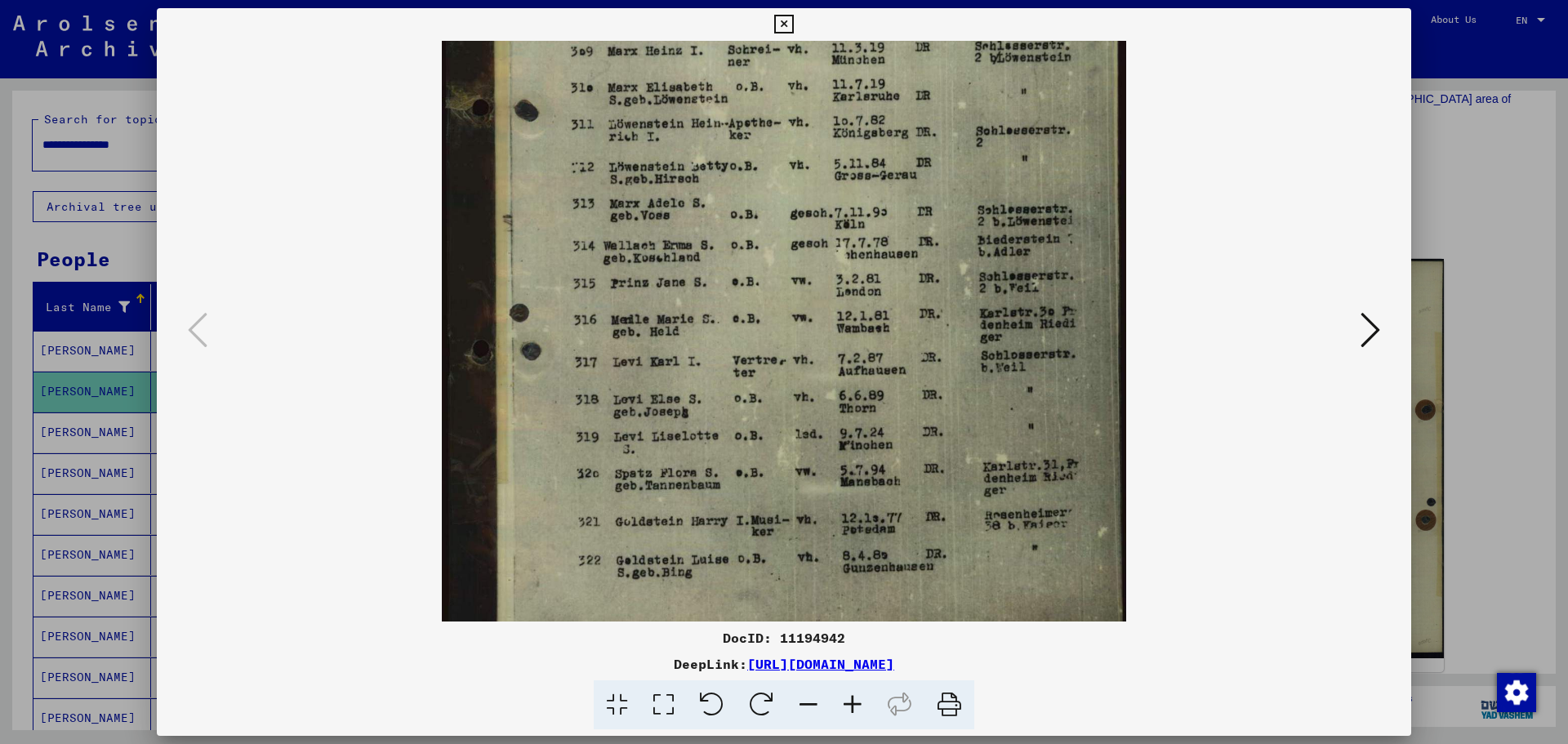
scroll to position [286, 0]
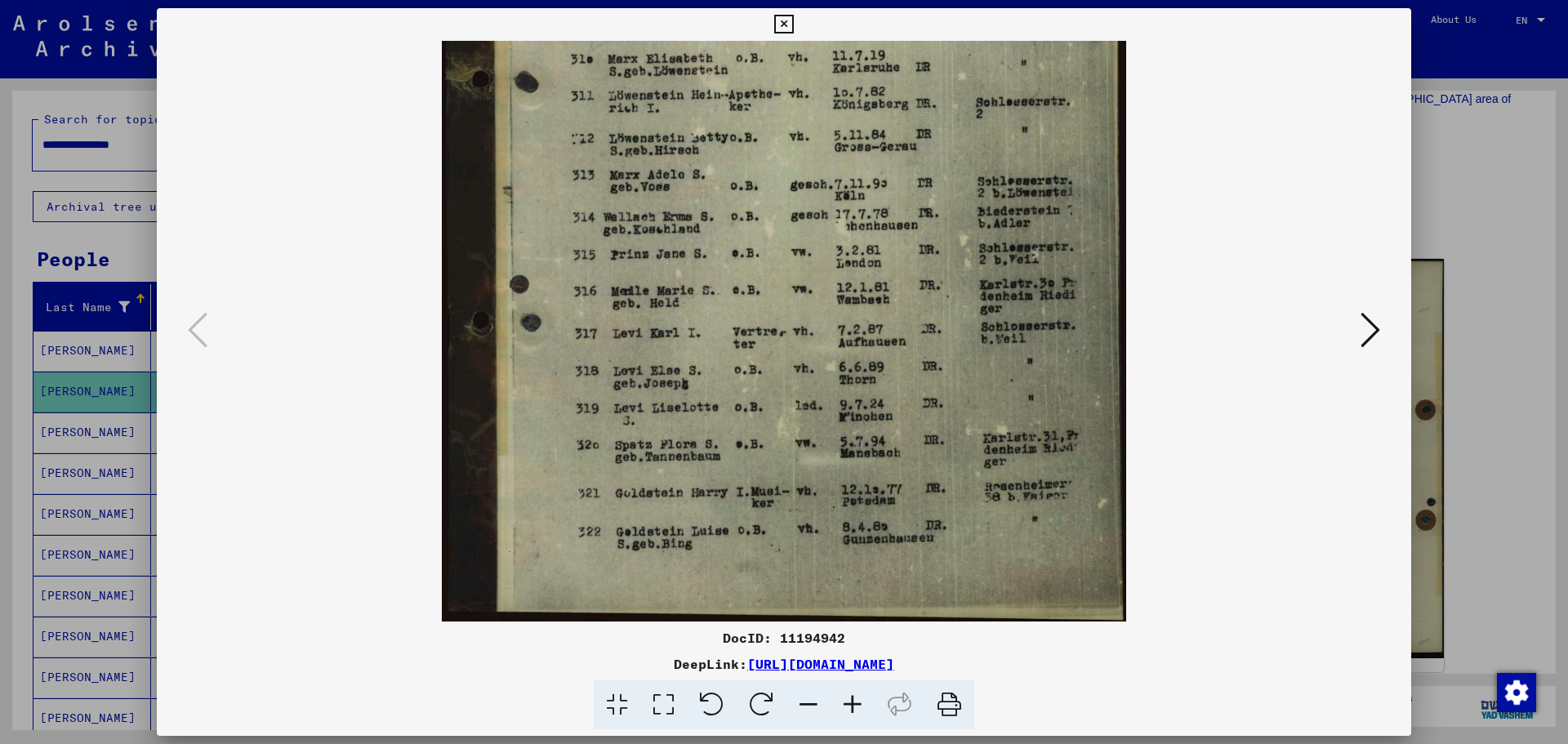
drag, startPoint x: 801, startPoint y: 576, endPoint x: 813, endPoint y: 257, distance: 319.2
click at [813, 257] on img at bounding box center [784, 187] width 685 height 867
click at [853, 705] on icon at bounding box center [853, 706] width 44 height 49
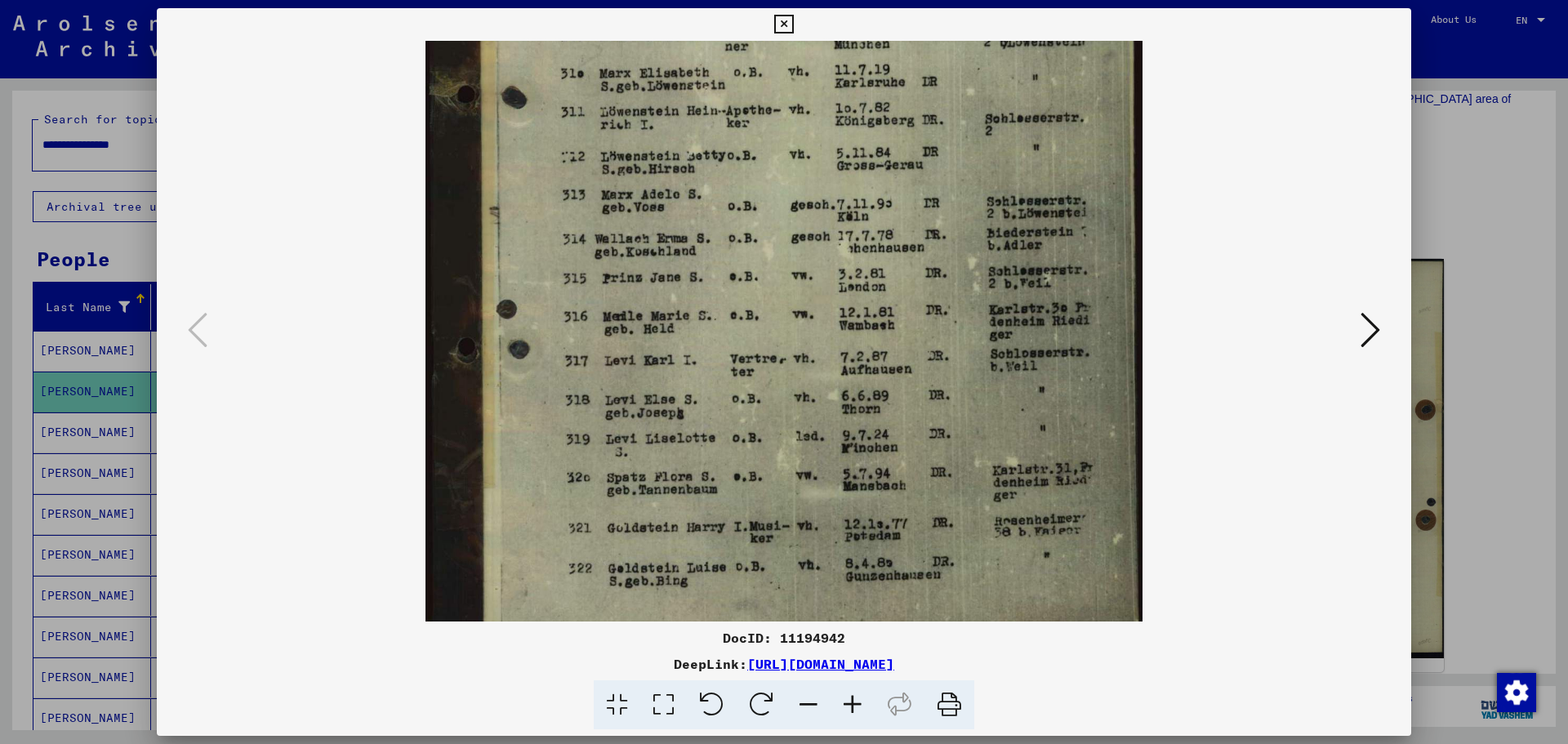
click at [853, 705] on icon at bounding box center [853, 706] width 44 height 49
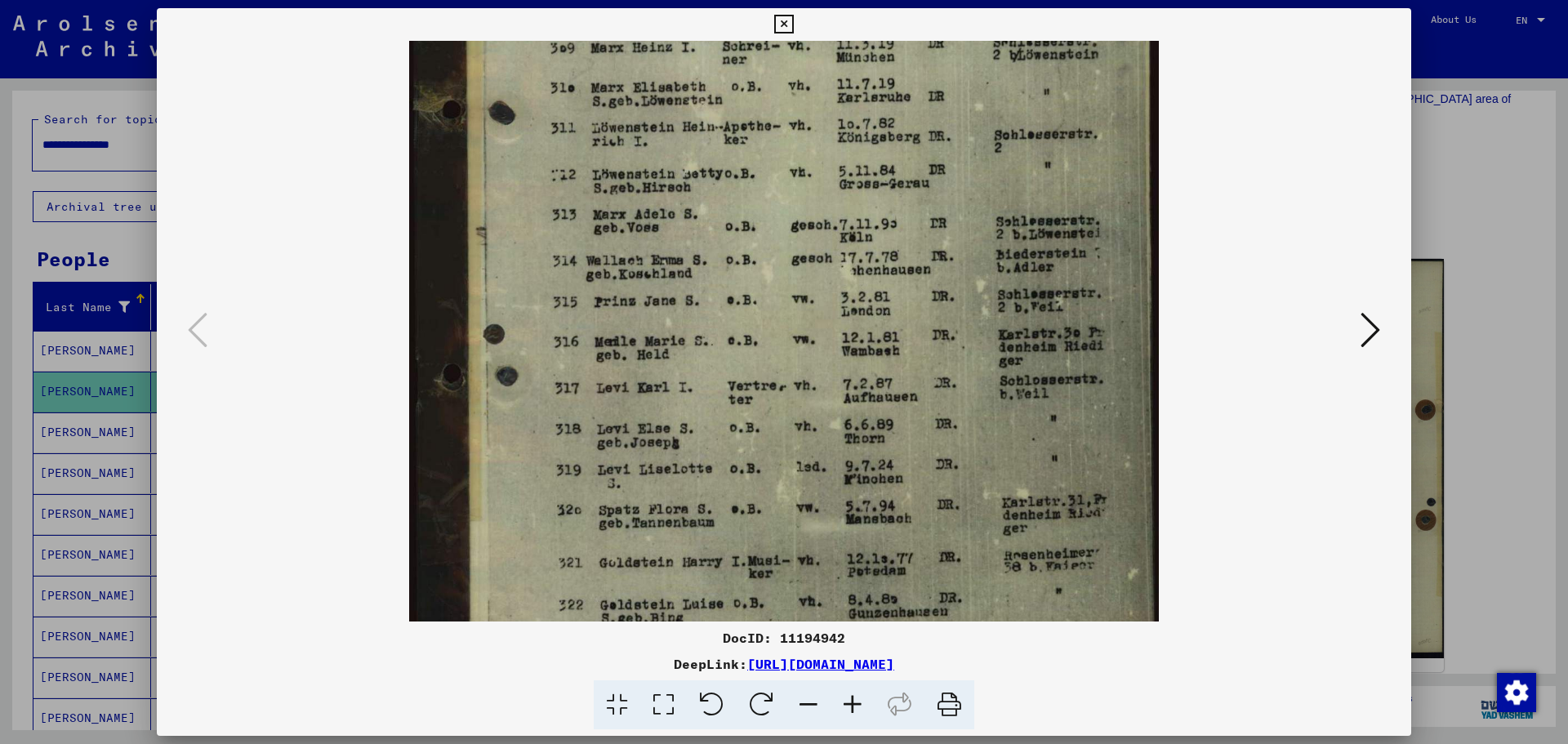
click at [853, 705] on icon at bounding box center [853, 706] width 44 height 49
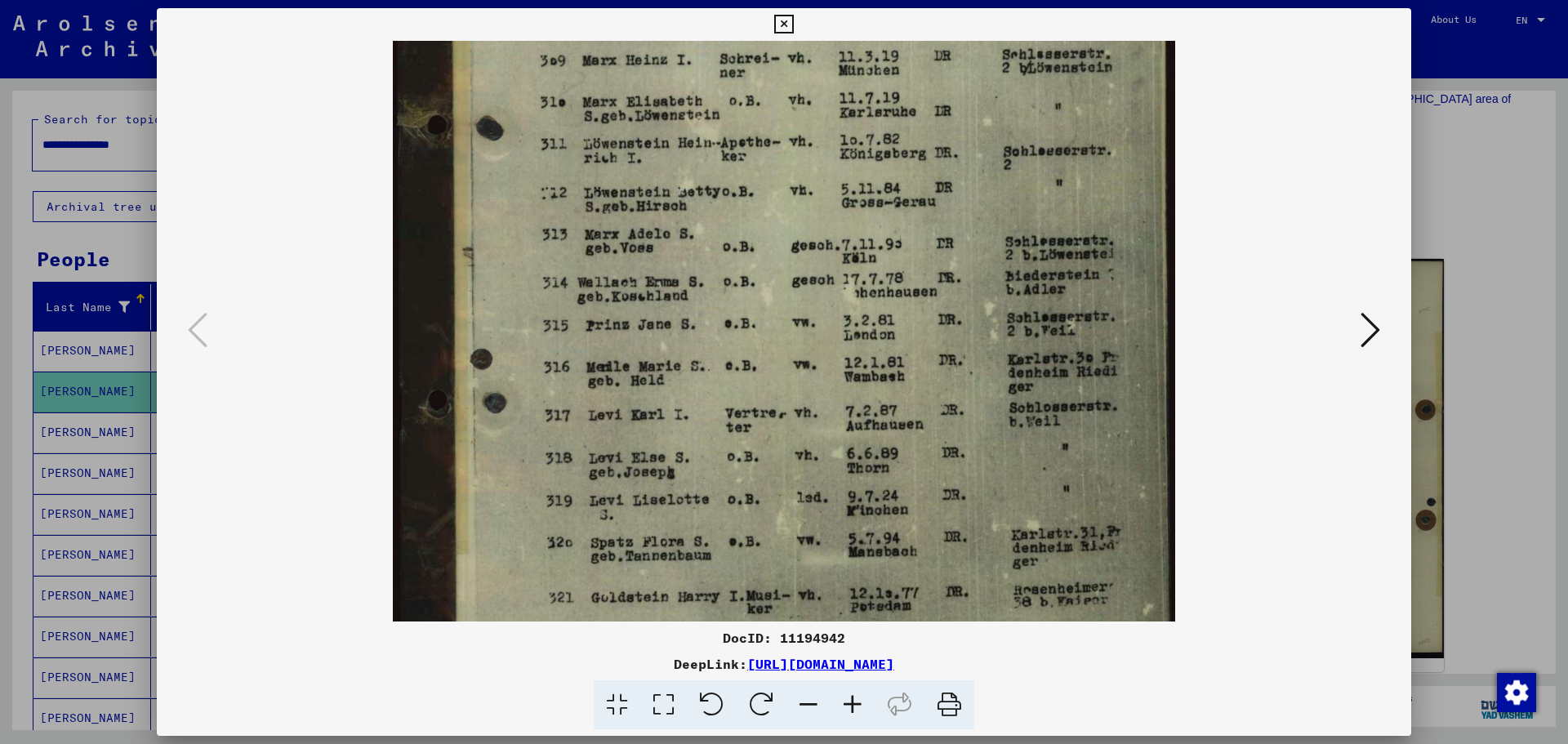
click at [853, 705] on icon at bounding box center [853, 706] width 44 height 49
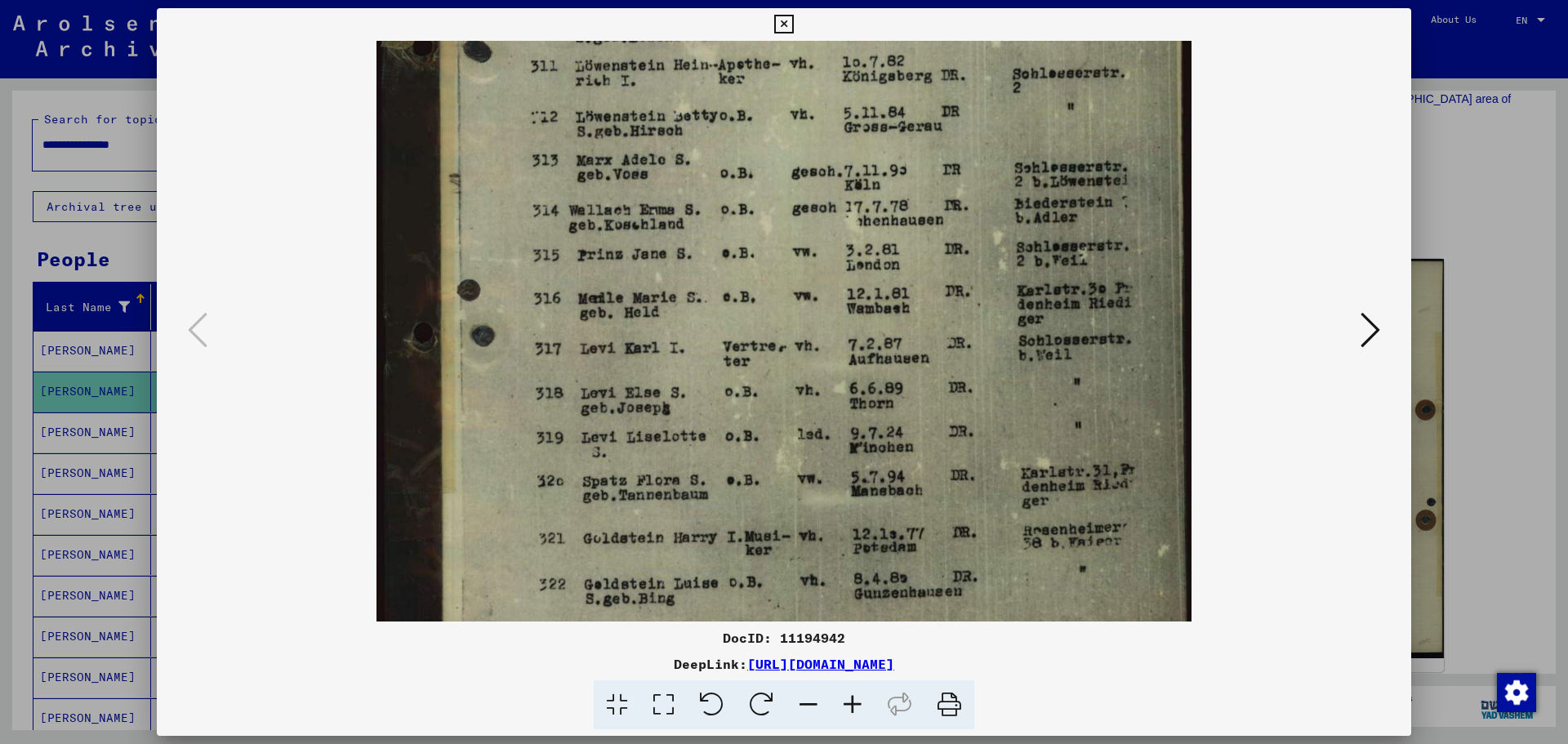
scroll to position [449, 0]
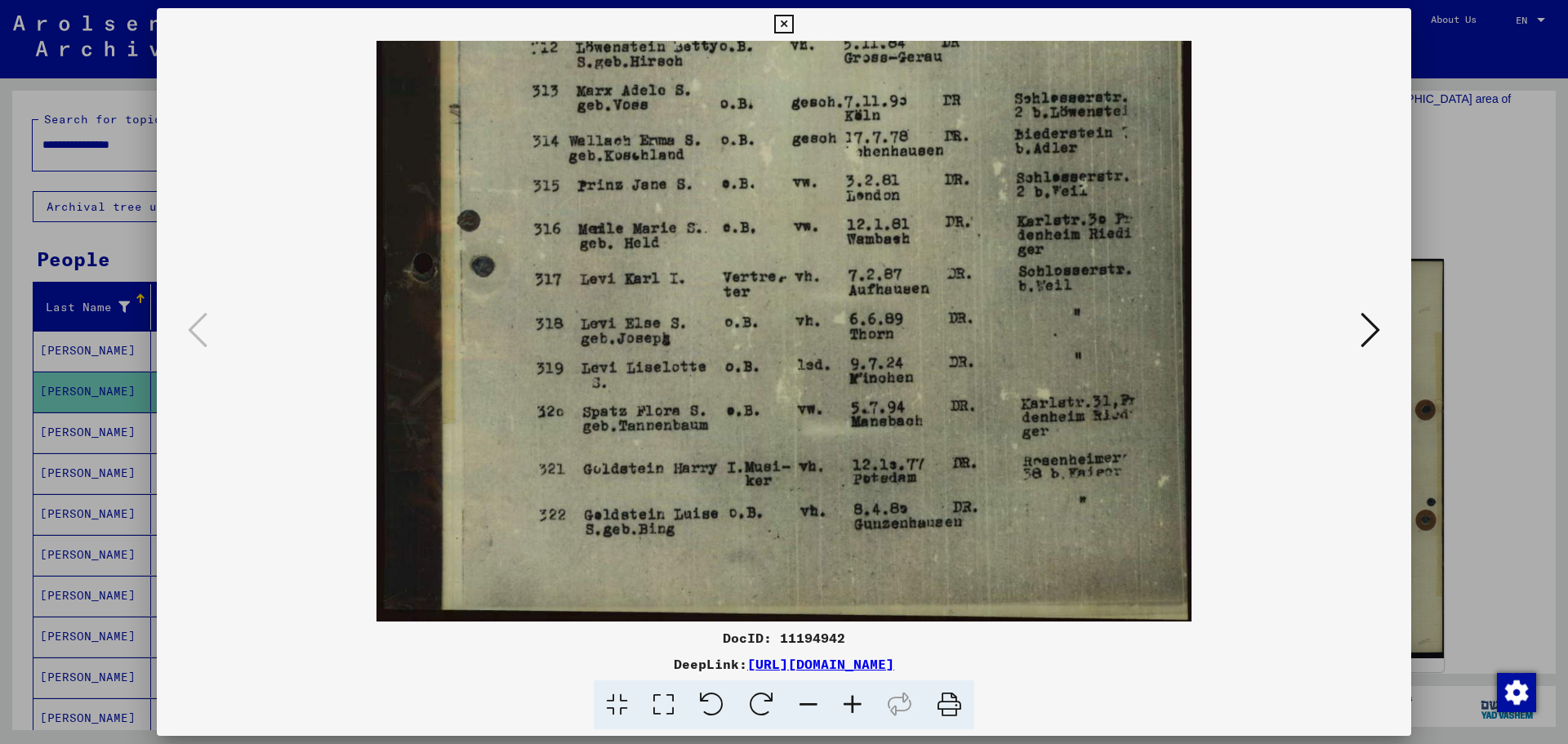
drag, startPoint x: 969, startPoint y: 371, endPoint x: 851, endPoint y: 211, distance: 198.8
click at [851, 211] on img at bounding box center [784, 107] width 814 height 1030
click at [790, 29] on icon at bounding box center [784, 24] width 19 height 20
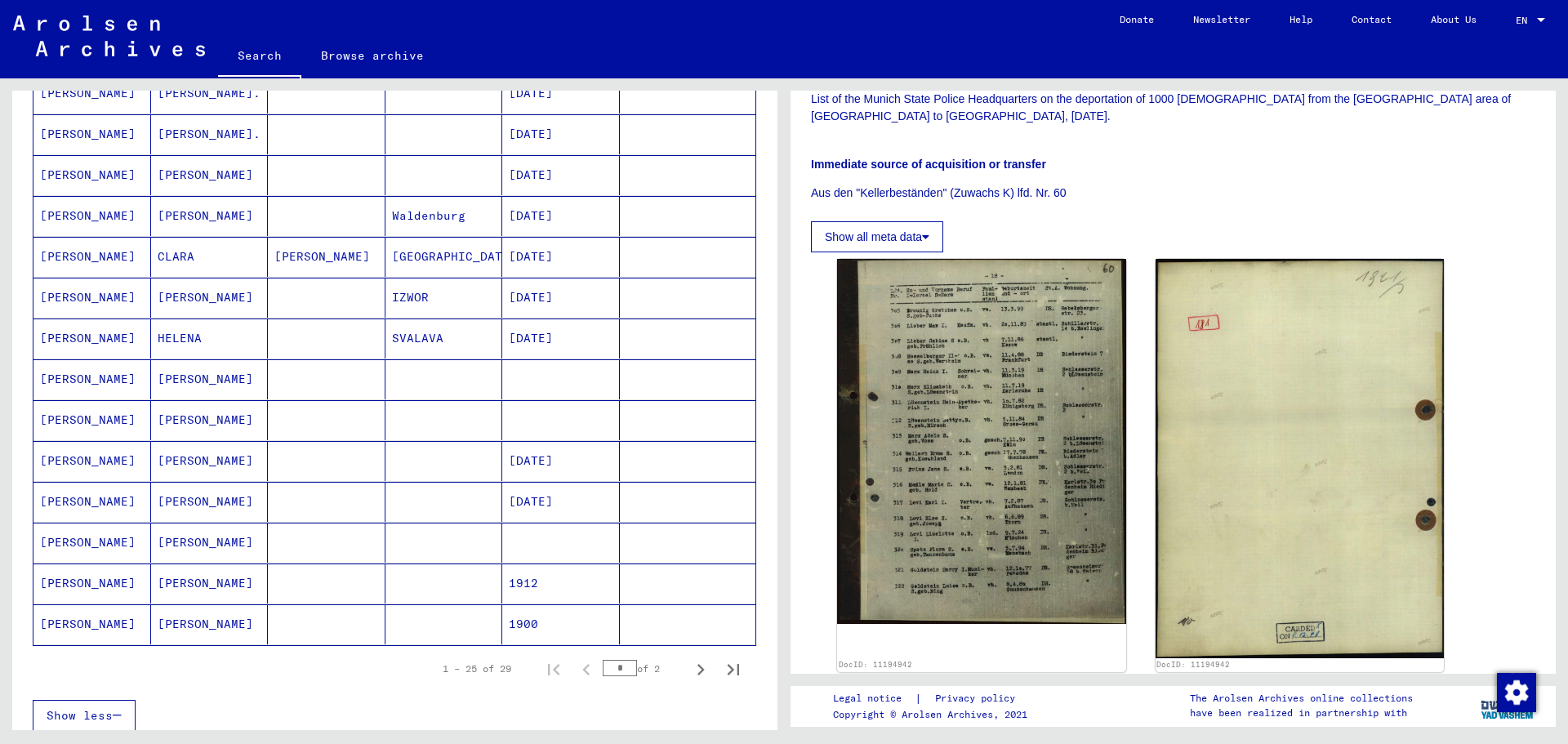
scroll to position [735, 0]
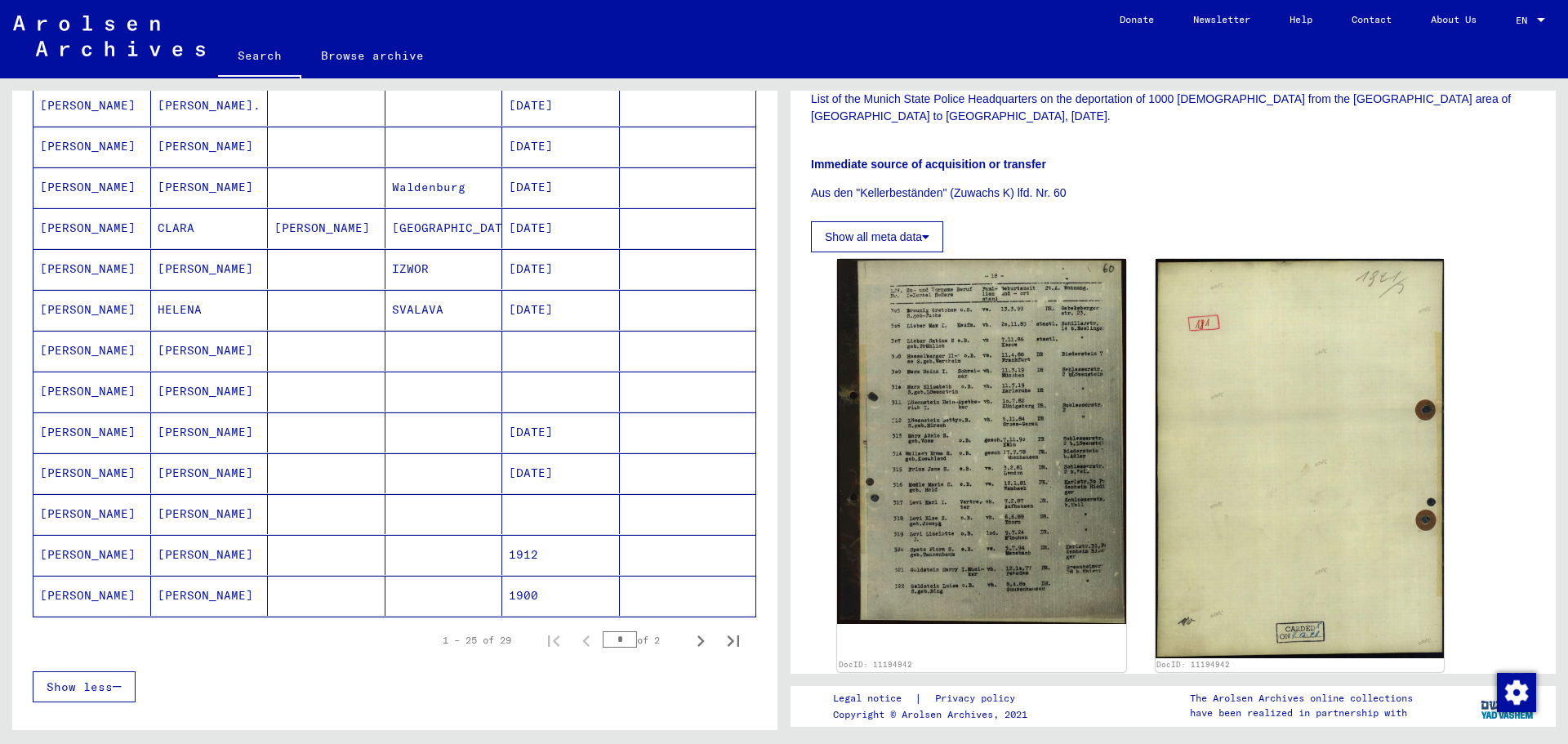
click at [69, 186] on mat-cell "[PERSON_NAME]" at bounding box center [92, 187] width 118 height 40
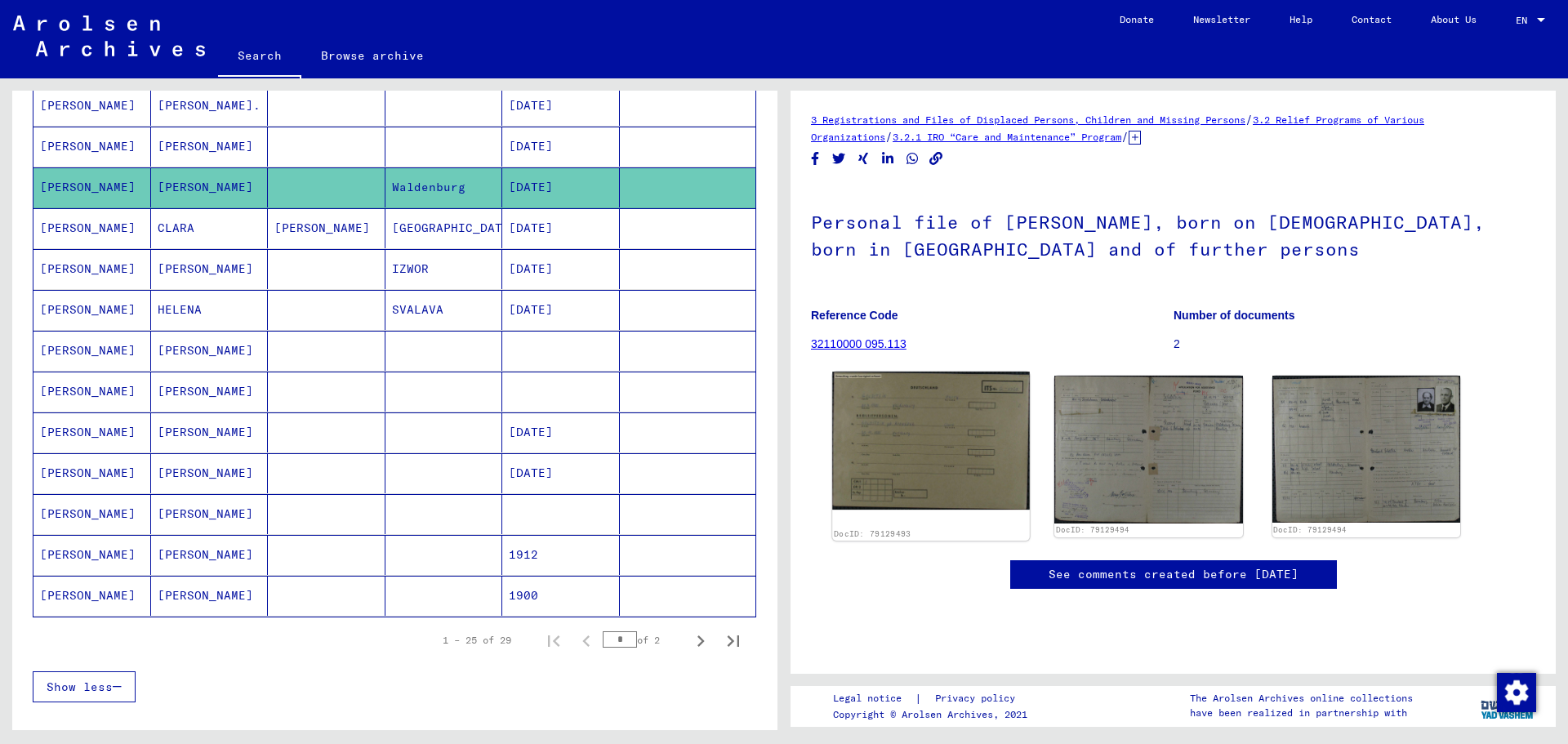
click at [925, 411] on img at bounding box center [931, 441] width 198 height 138
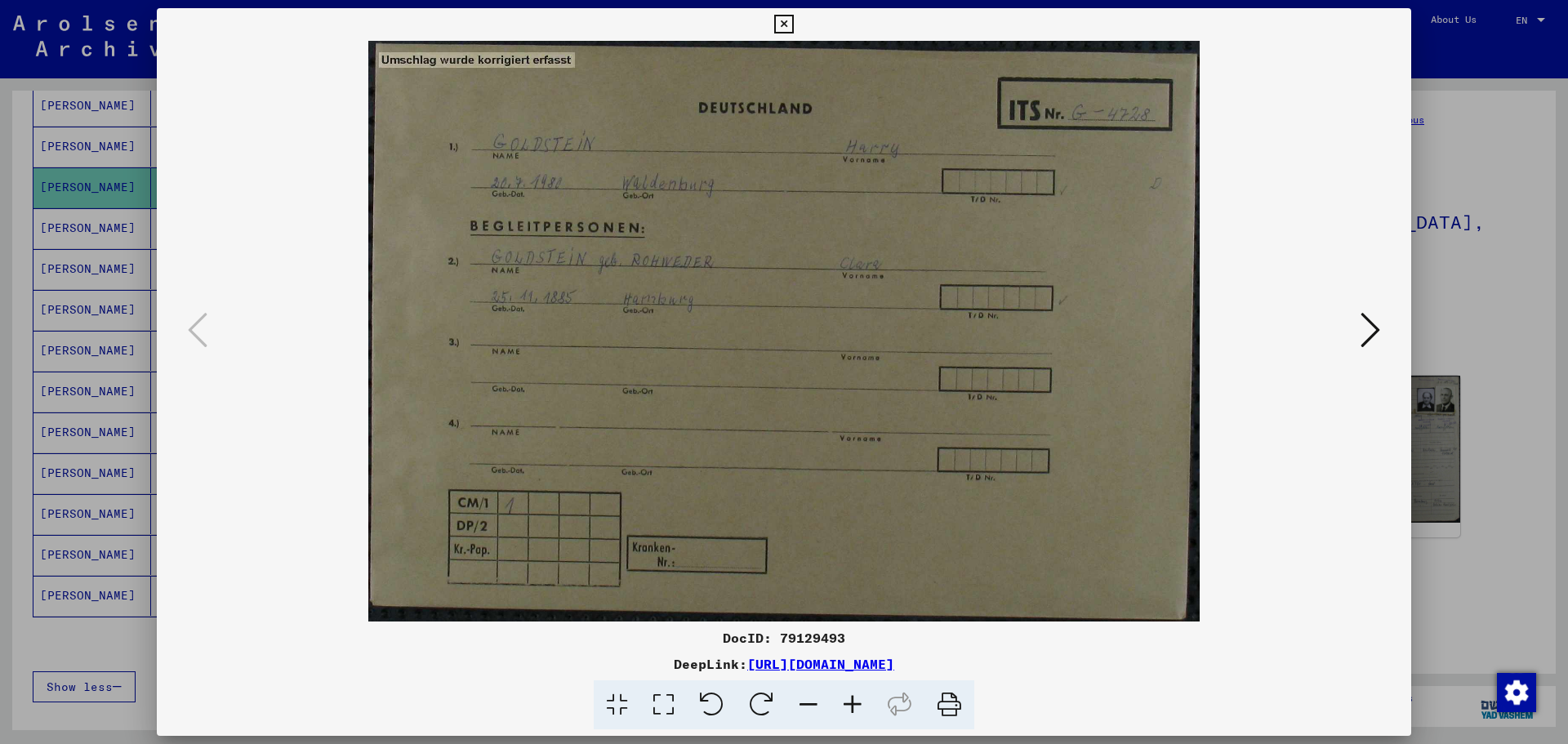
click at [1370, 331] on icon at bounding box center [1370, 330] width 20 height 39
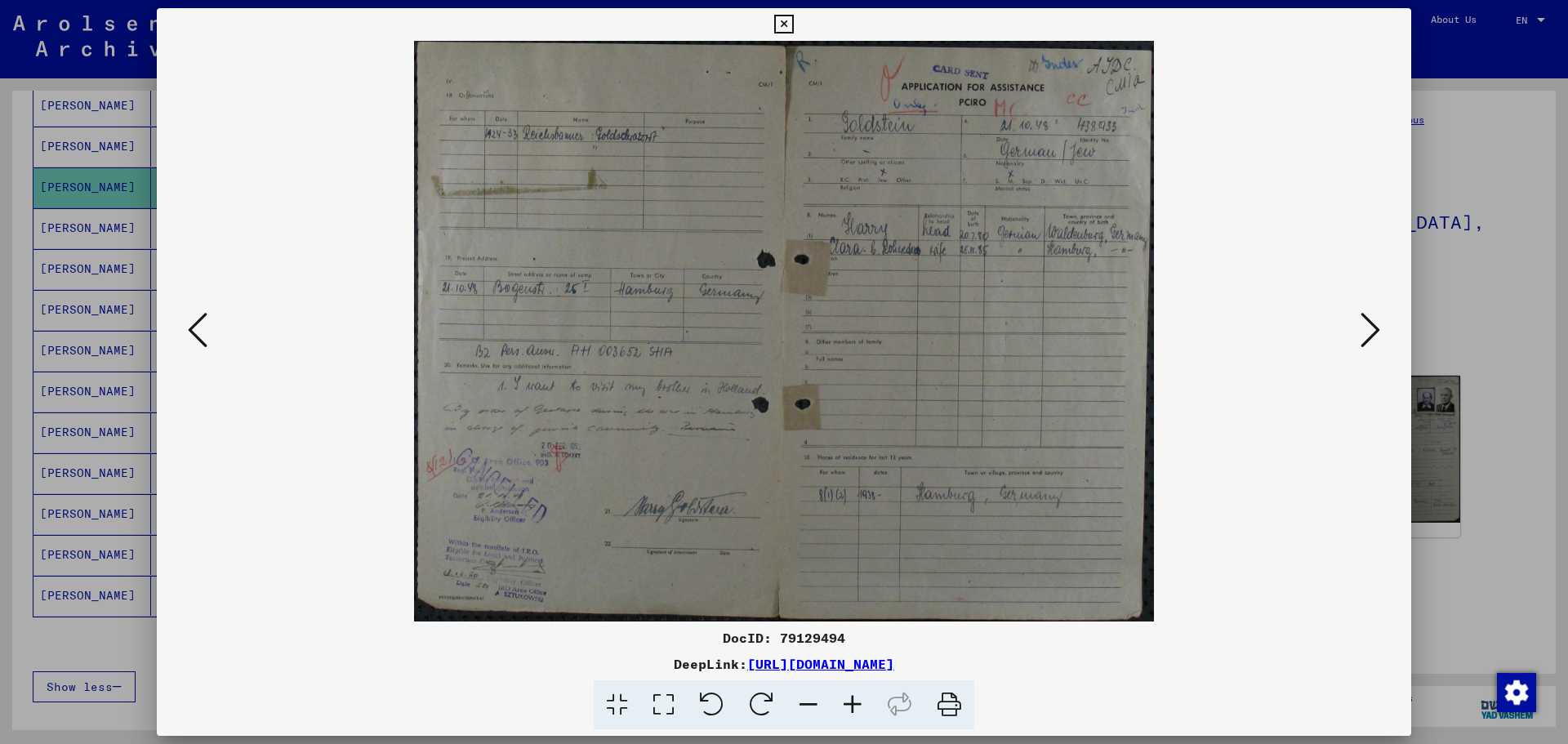
click at [853, 707] on icon at bounding box center [853, 706] width 44 height 49
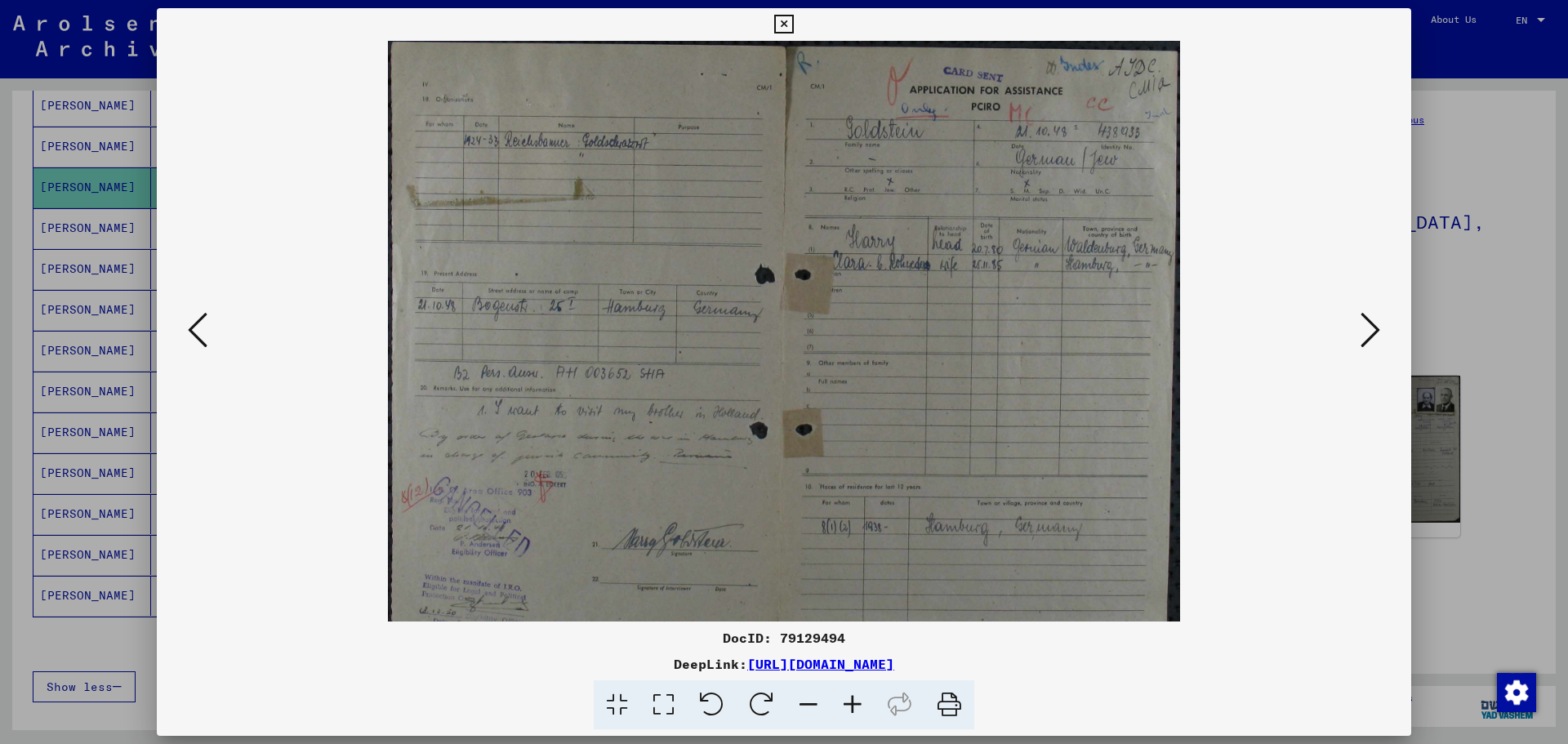
click at [853, 707] on icon at bounding box center [853, 706] width 44 height 49
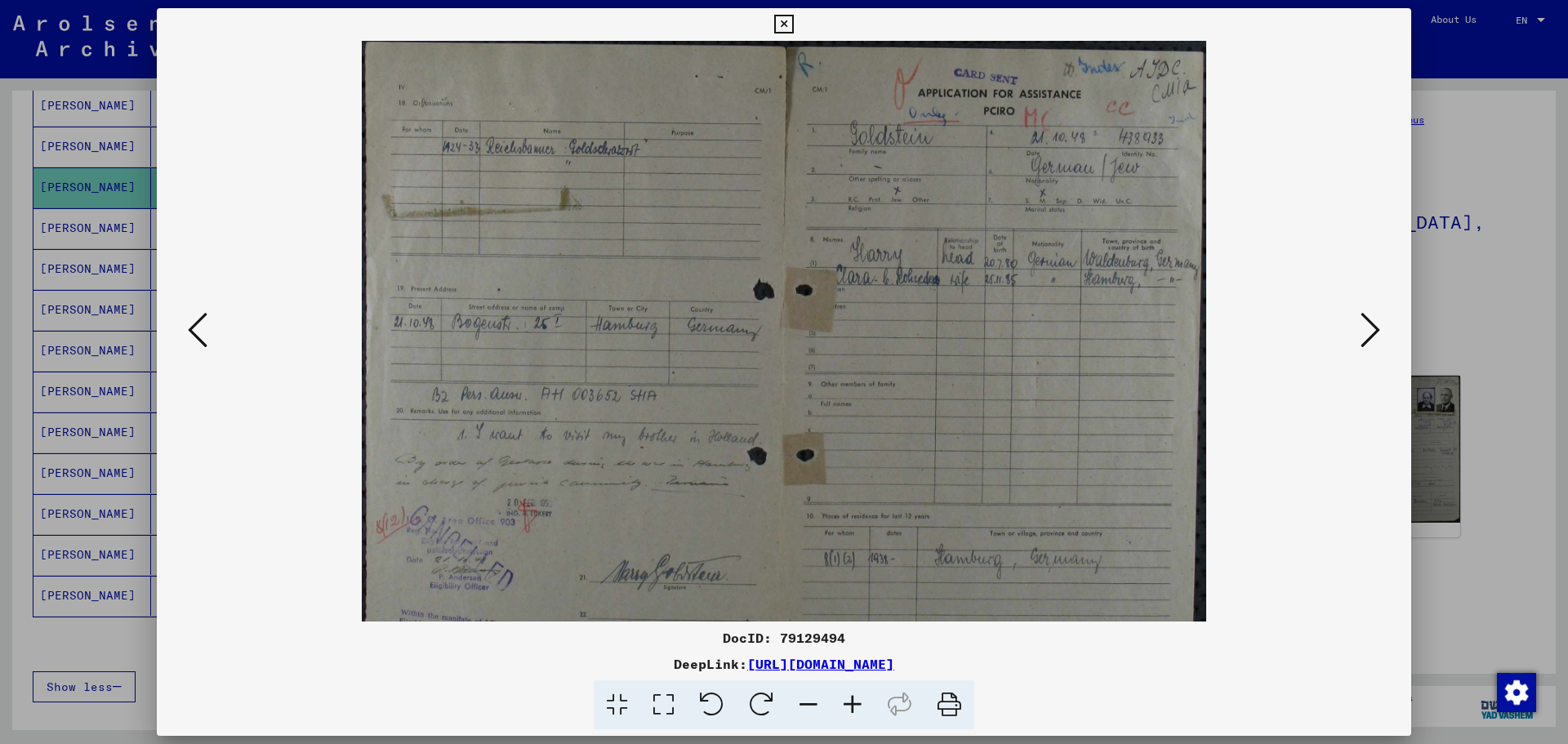
click at [853, 707] on icon at bounding box center [853, 706] width 44 height 49
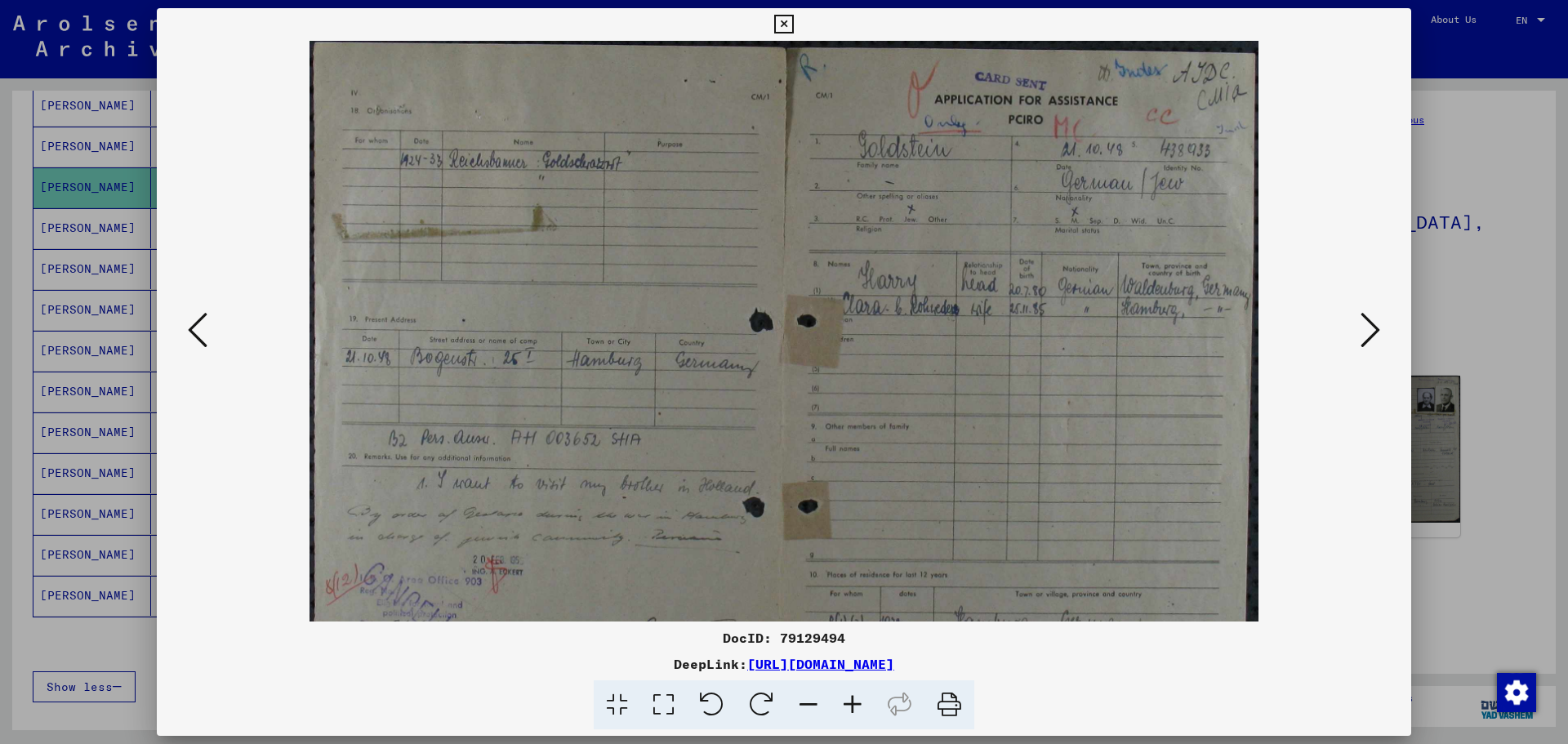
click at [850, 707] on icon at bounding box center [853, 706] width 44 height 49
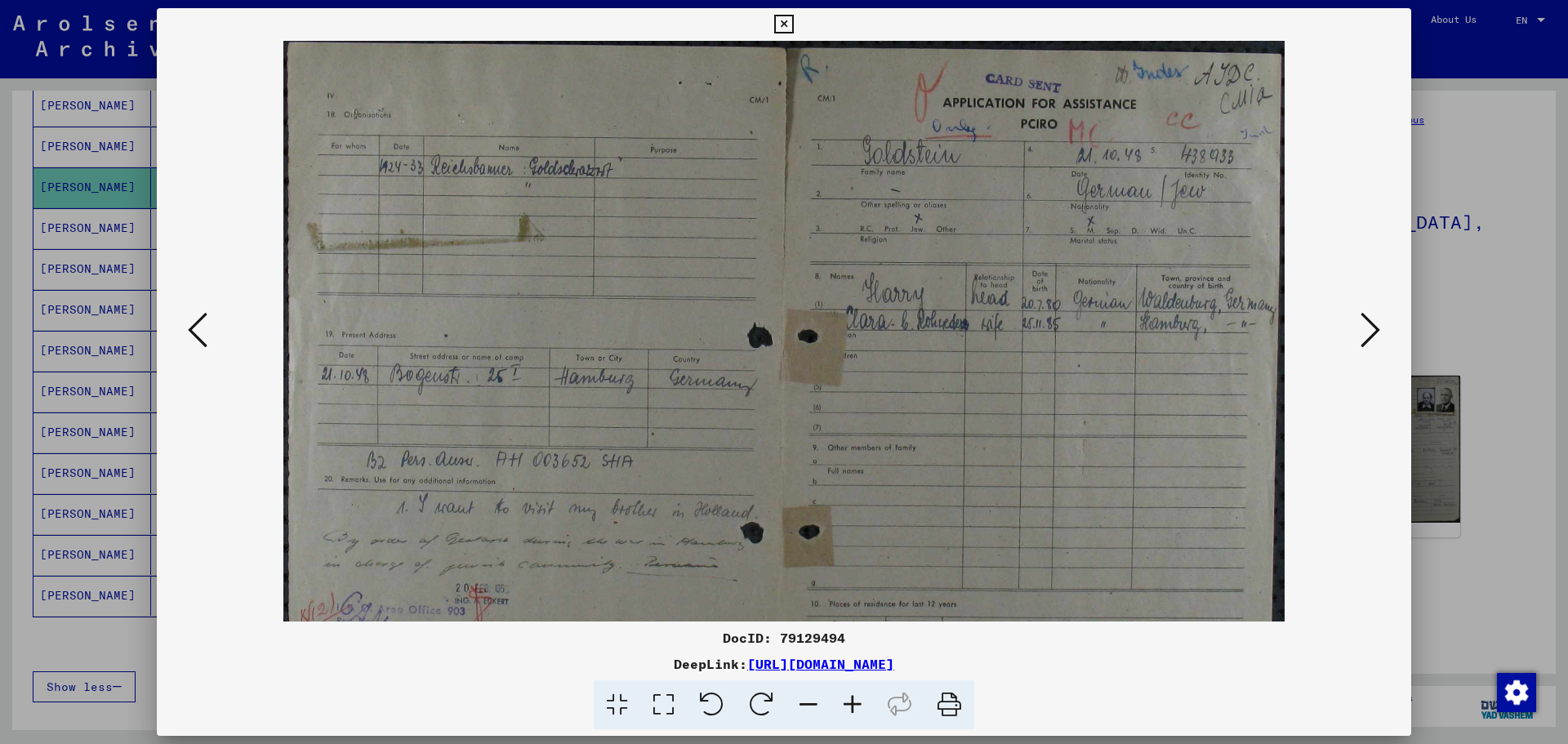
click at [850, 707] on icon at bounding box center [853, 706] width 44 height 49
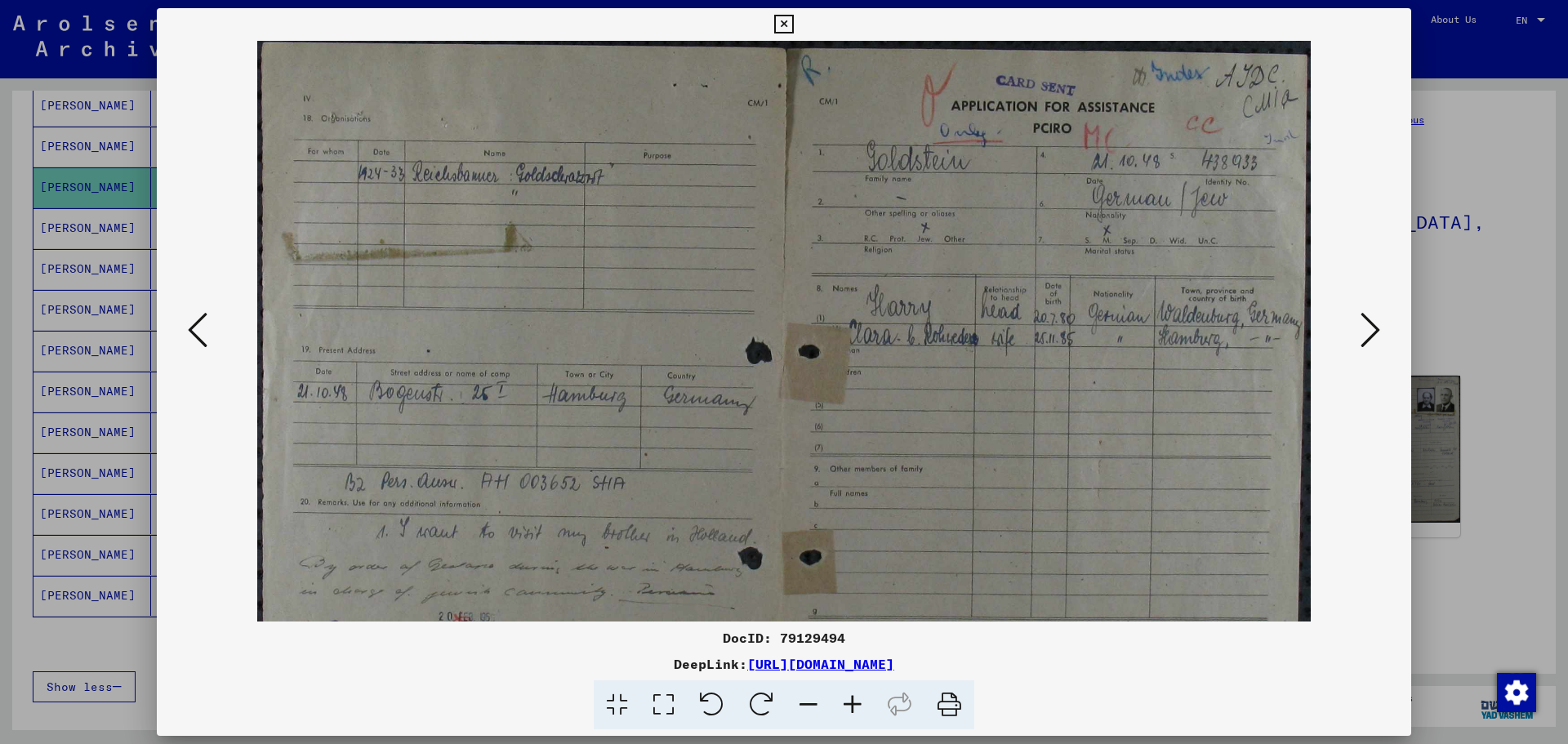
click at [849, 707] on icon at bounding box center [853, 706] width 44 height 49
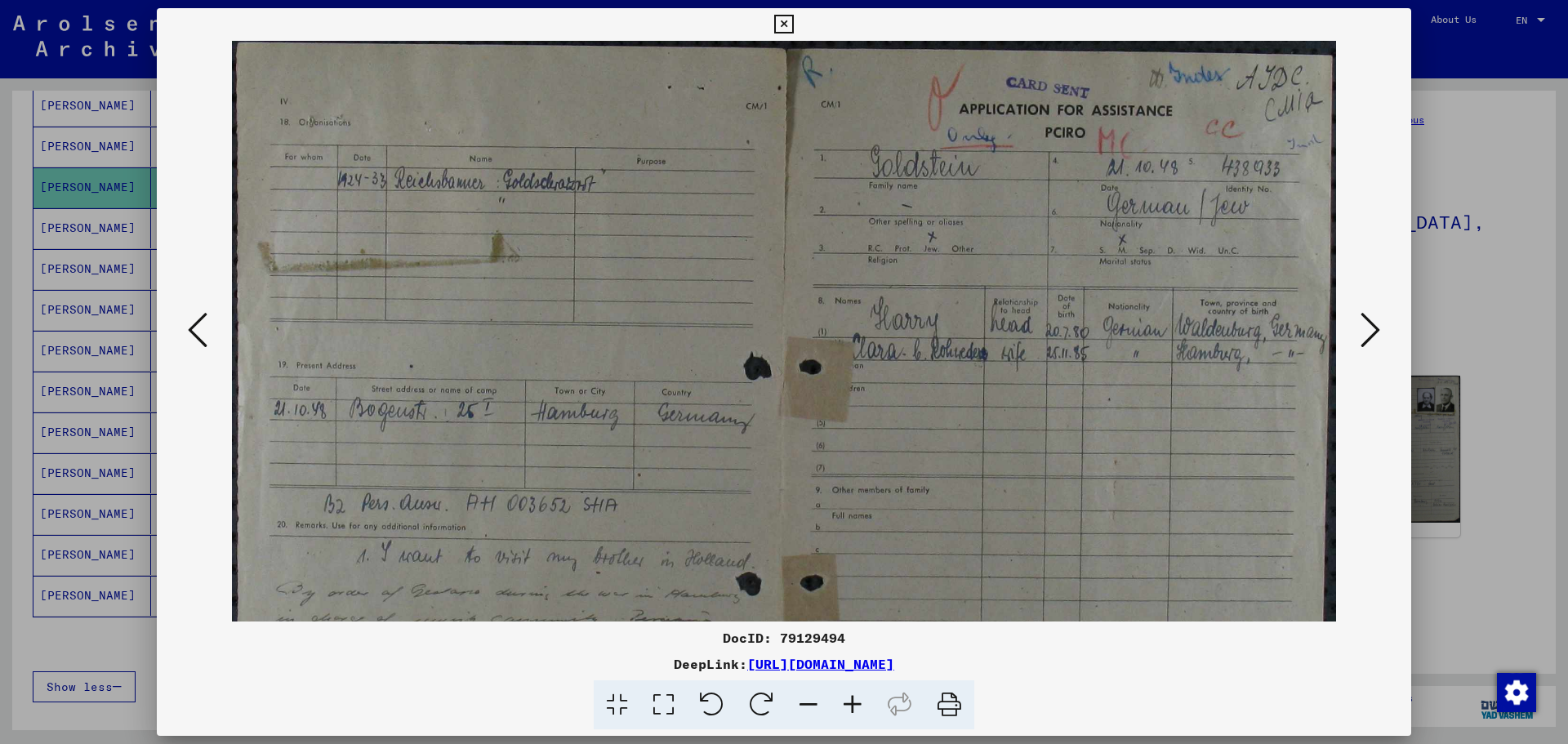
click at [849, 707] on icon at bounding box center [853, 706] width 44 height 49
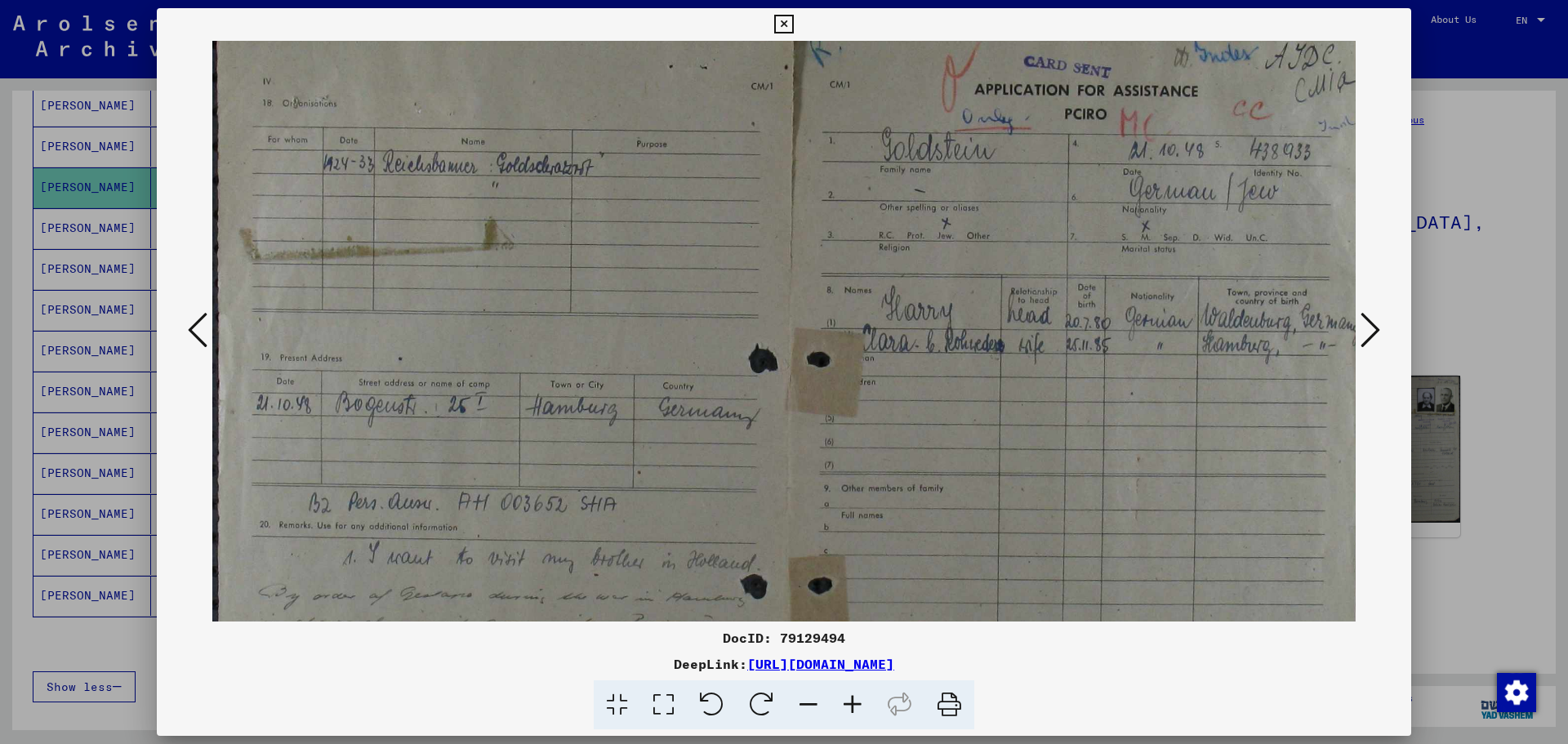
scroll to position [24, 0]
drag, startPoint x: 1072, startPoint y: 339, endPoint x: 1106, endPoint y: 487, distance: 151.9
click at [1106, 487] on img at bounding box center [790, 470] width 1157 height 908
click at [1376, 326] on icon at bounding box center [1370, 330] width 20 height 39
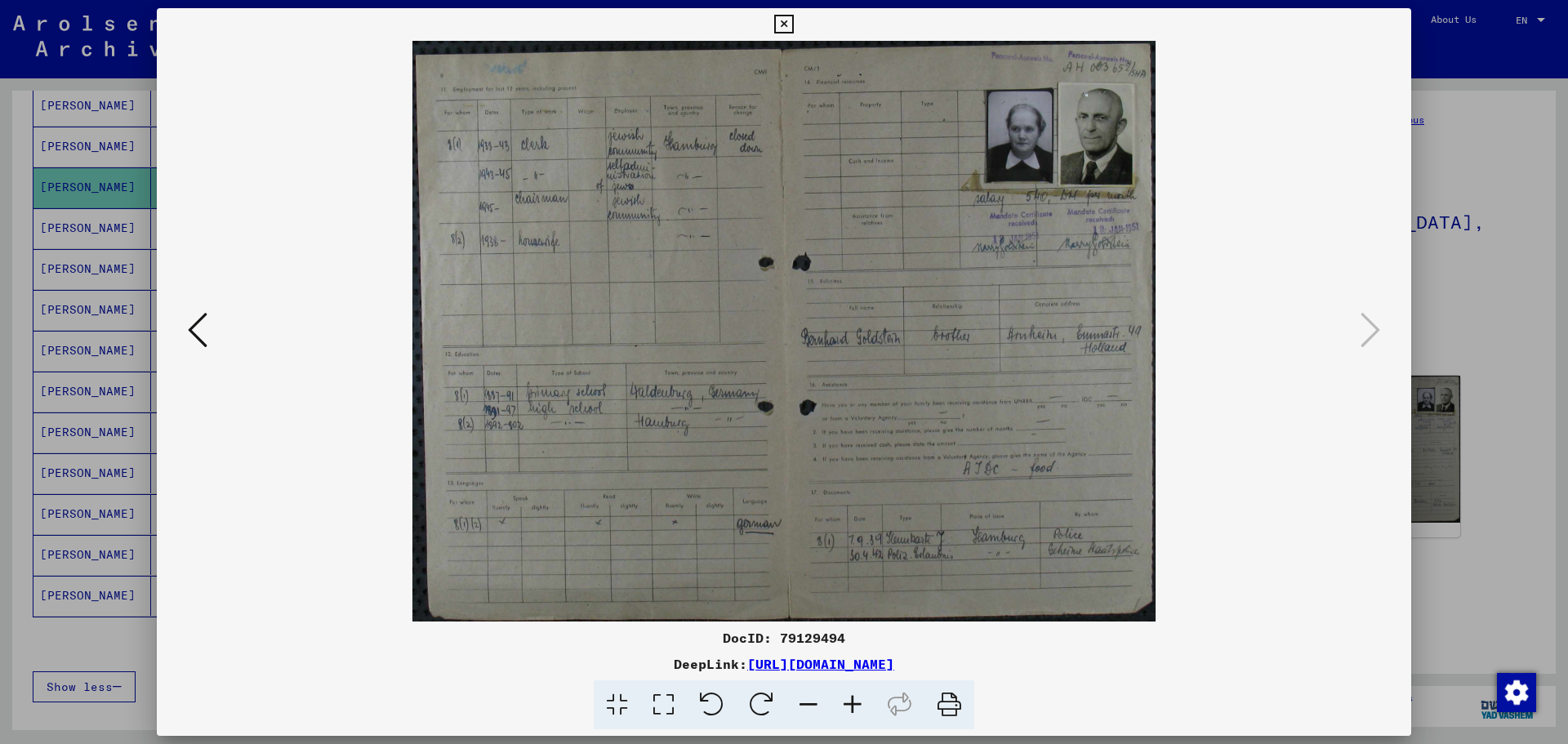
scroll to position [0, 0]
click at [851, 702] on icon at bounding box center [853, 706] width 44 height 49
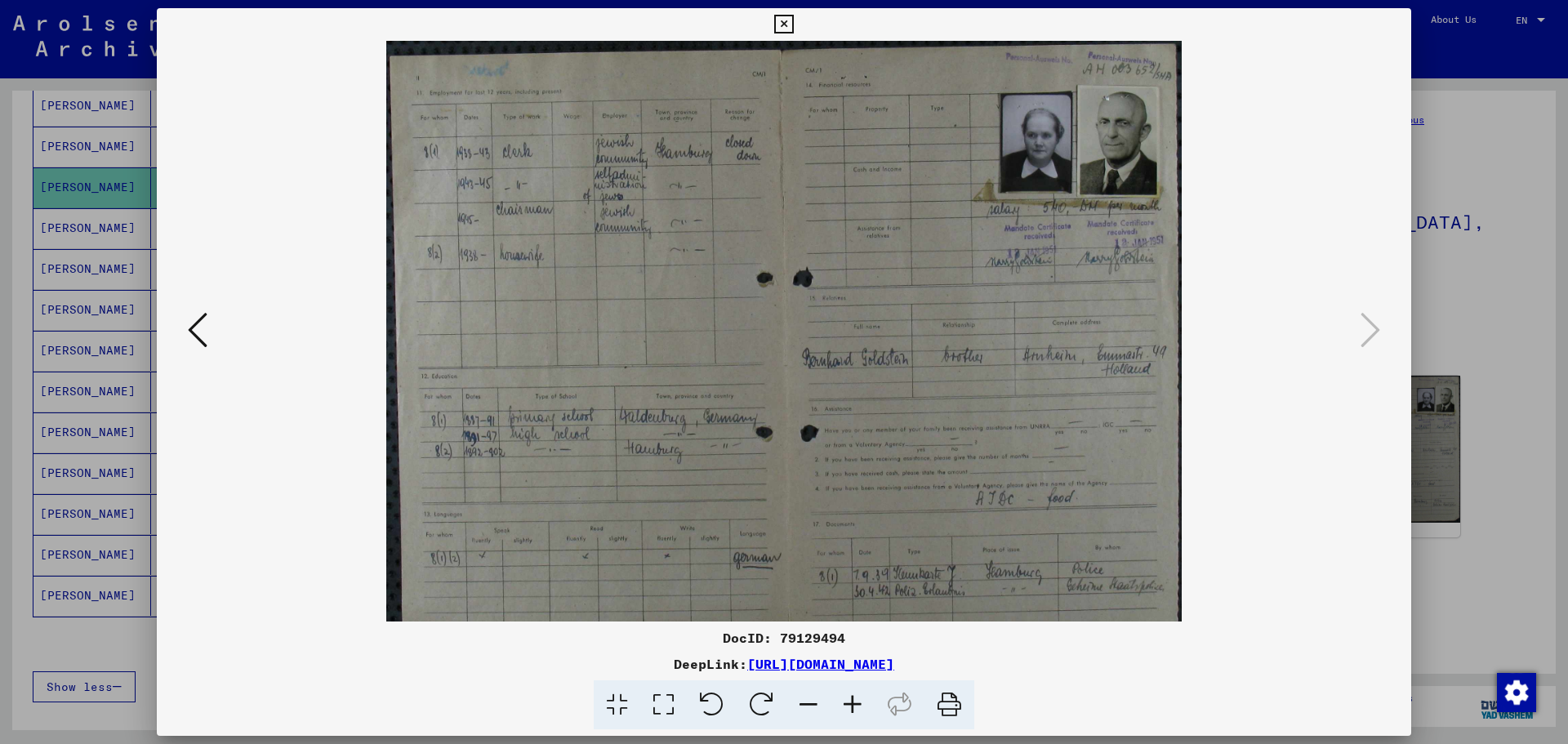
click at [851, 702] on icon at bounding box center [853, 706] width 44 height 49
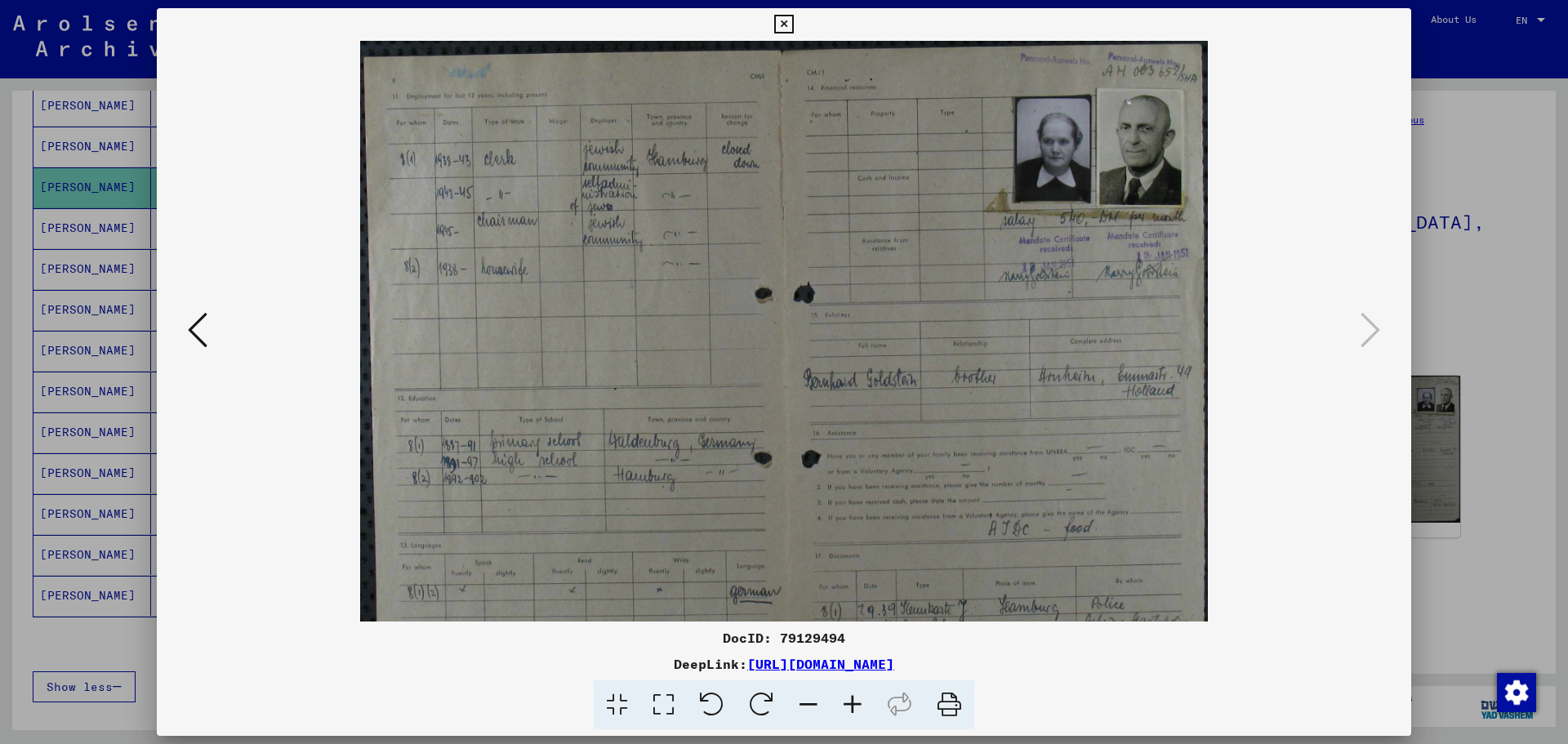
click at [851, 702] on icon at bounding box center [853, 706] width 44 height 49
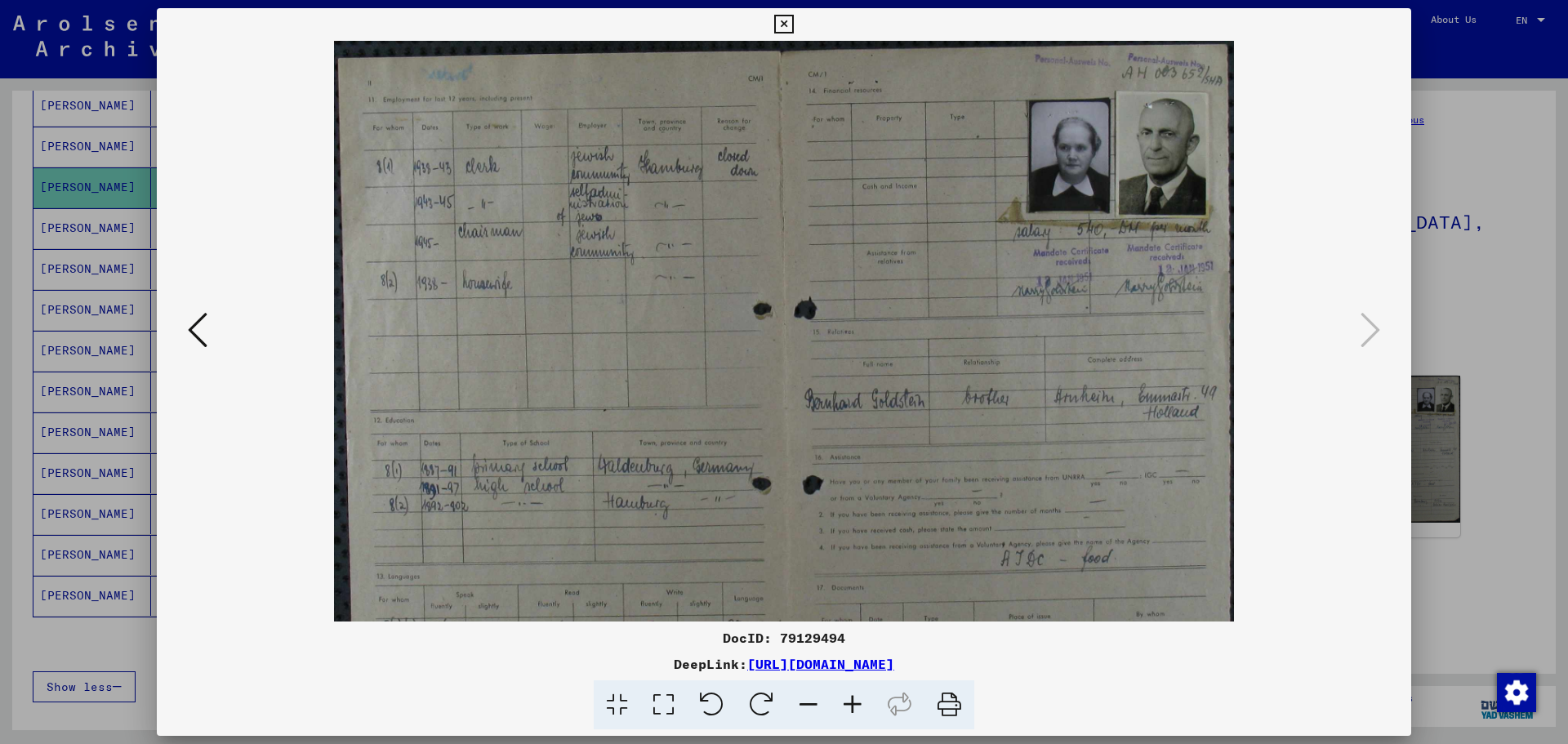
click at [851, 702] on icon at bounding box center [853, 706] width 44 height 49
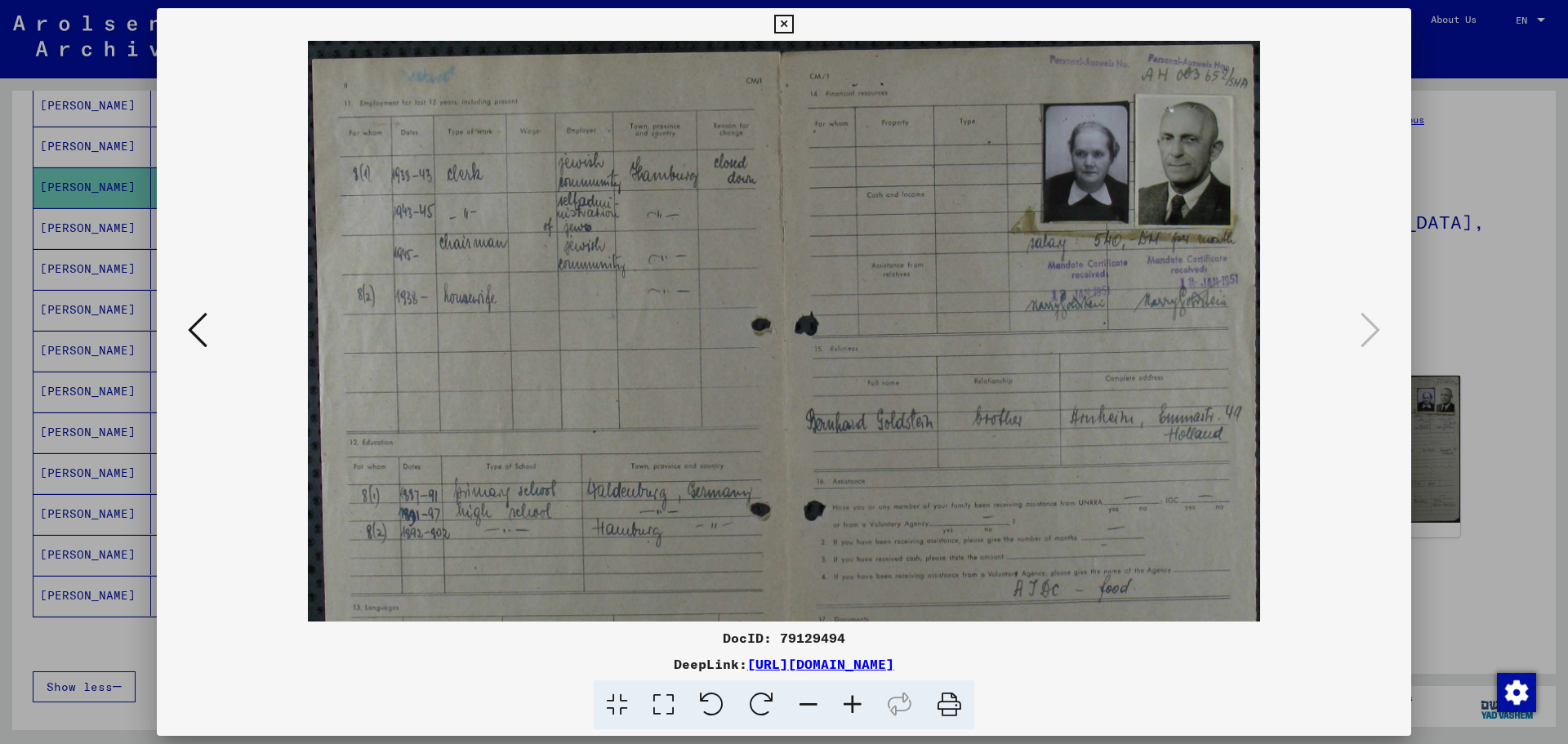
click at [851, 702] on icon at bounding box center [853, 706] width 44 height 49
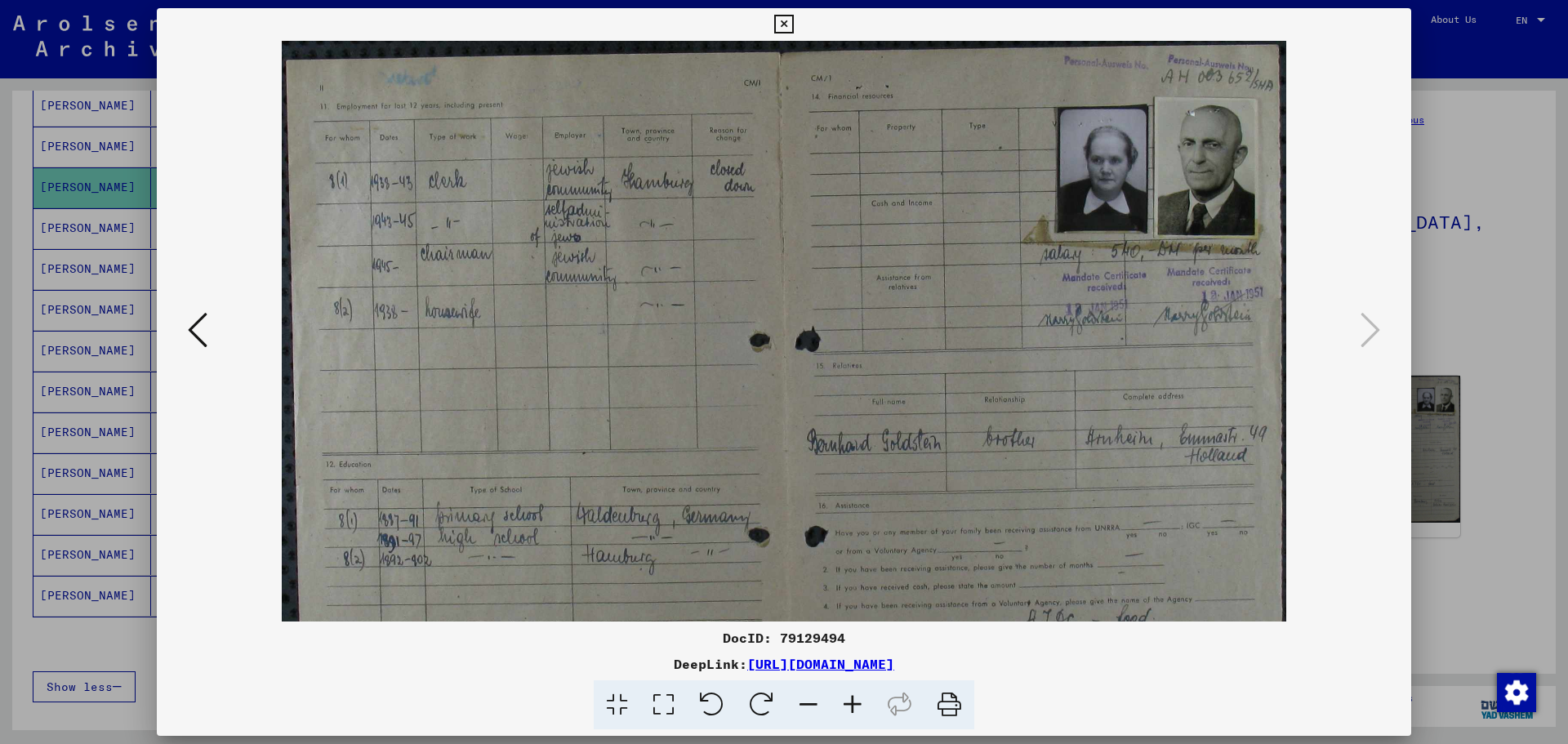
click at [851, 702] on icon at bounding box center [853, 706] width 44 height 49
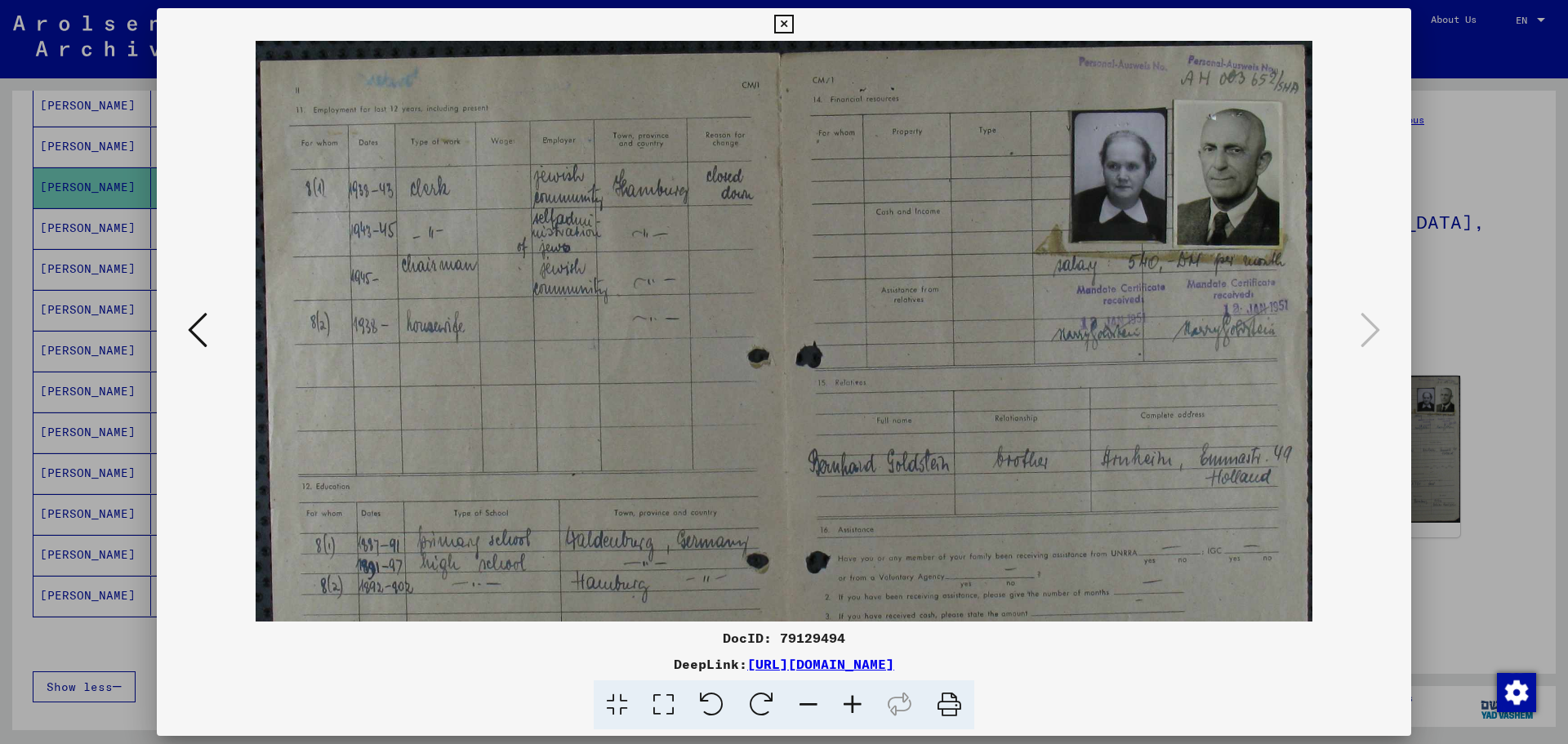
click at [851, 702] on icon at bounding box center [853, 706] width 44 height 49
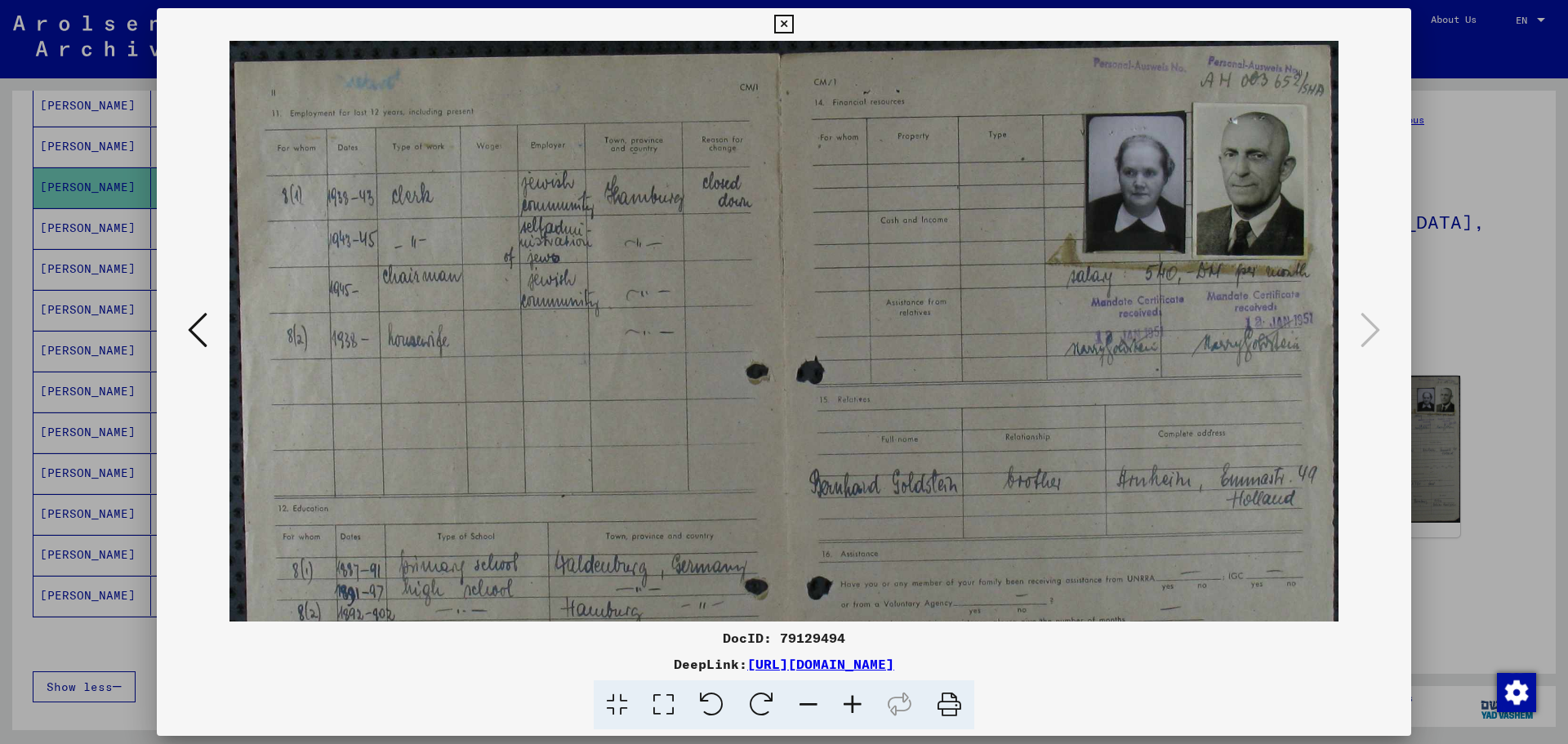
click at [857, 707] on icon at bounding box center [853, 706] width 44 height 49
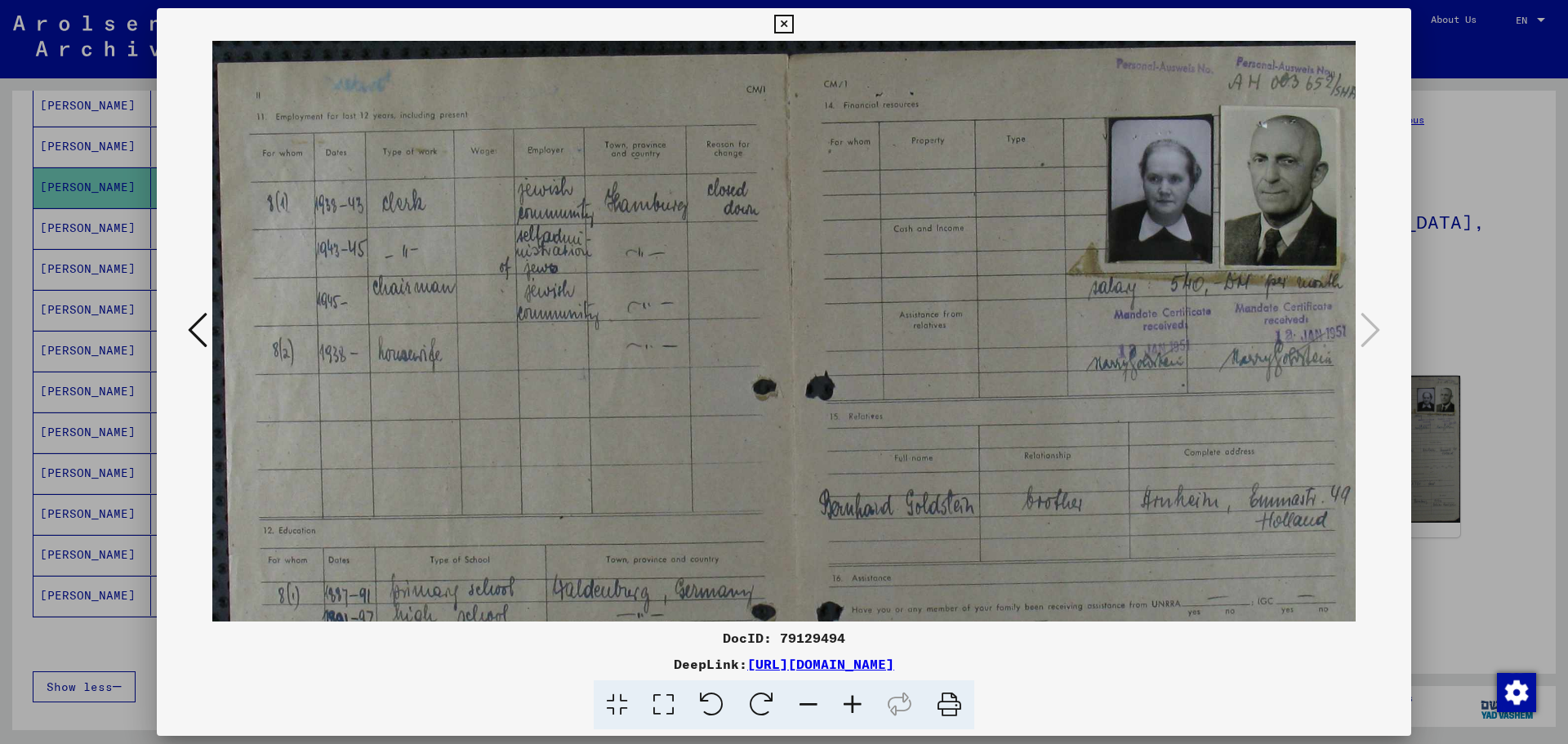
click at [857, 707] on icon at bounding box center [853, 706] width 44 height 49
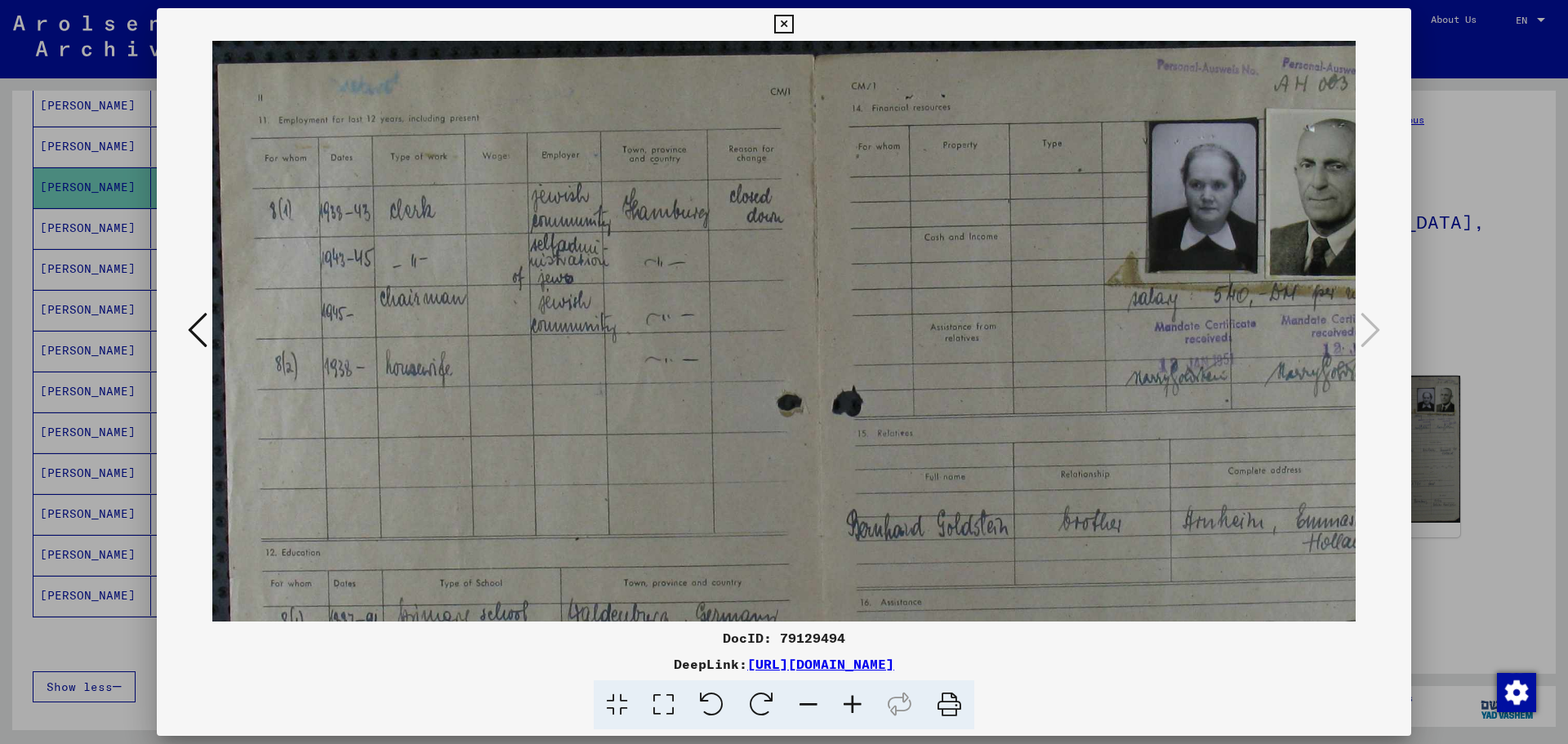
click at [857, 707] on icon at bounding box center [853, 706] width 44 height 49
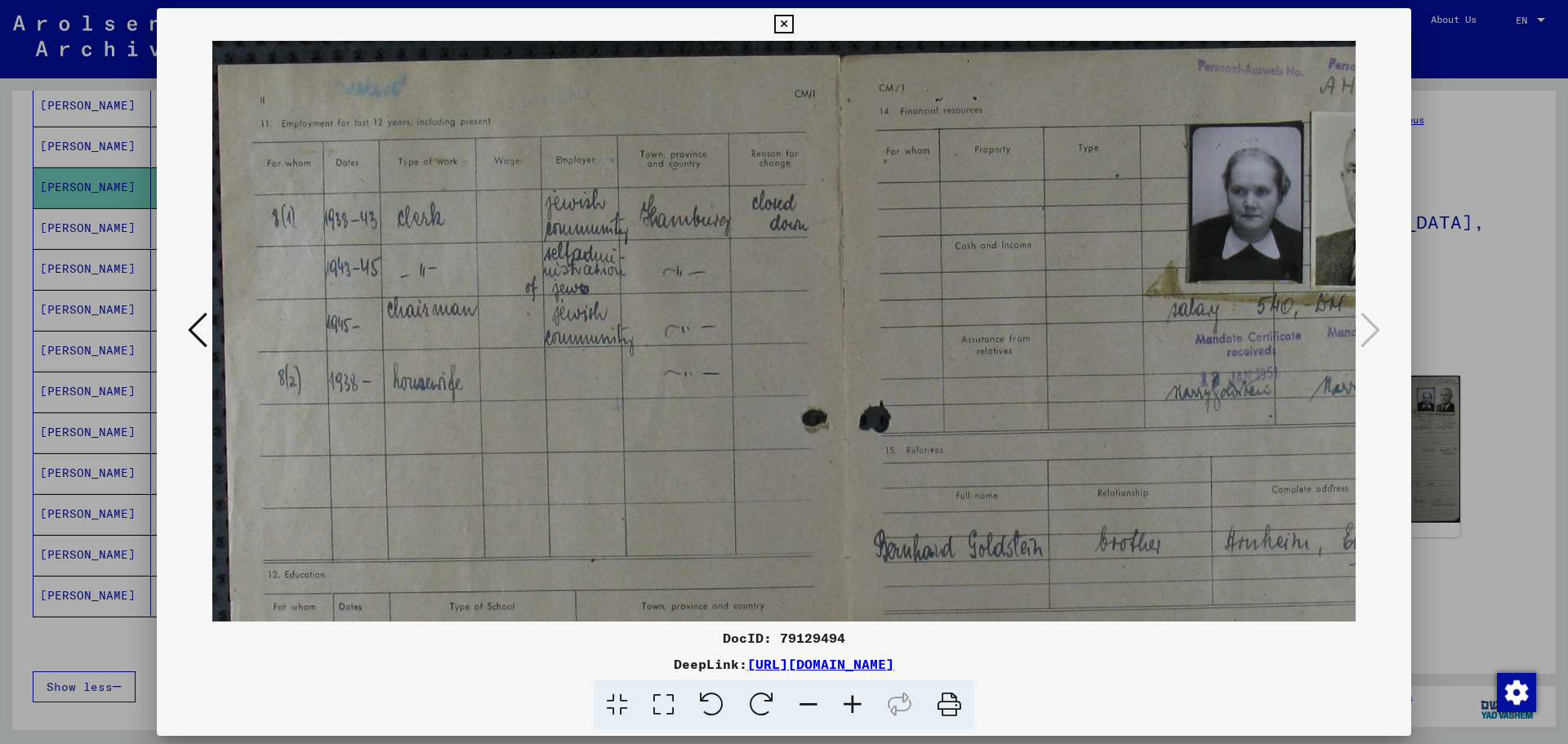
click at [857, 707] on icon at bounding box center [853, 706] width 44 height 49
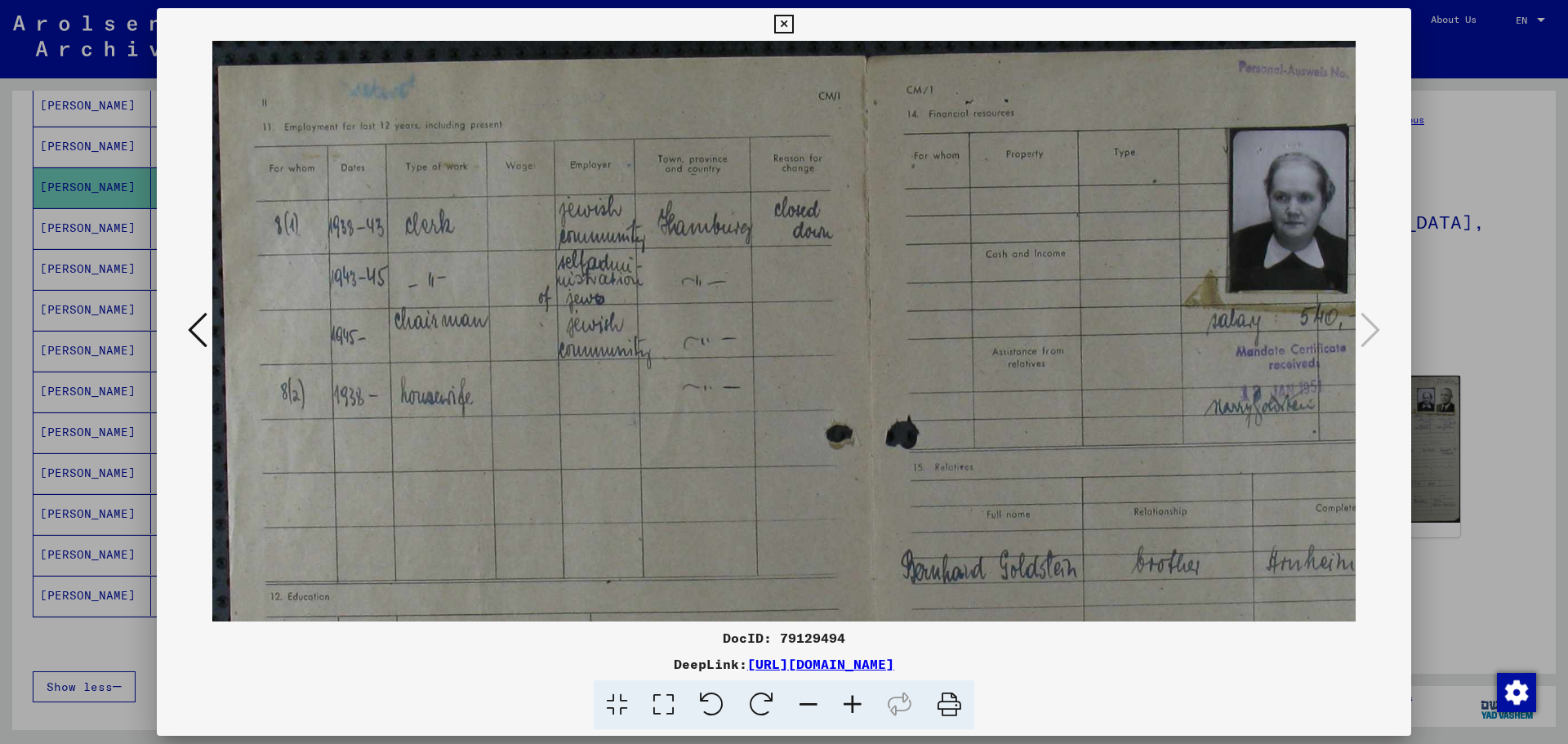
click at [855, 707] on icon at bounding box center [853, 706] width 44 height 49
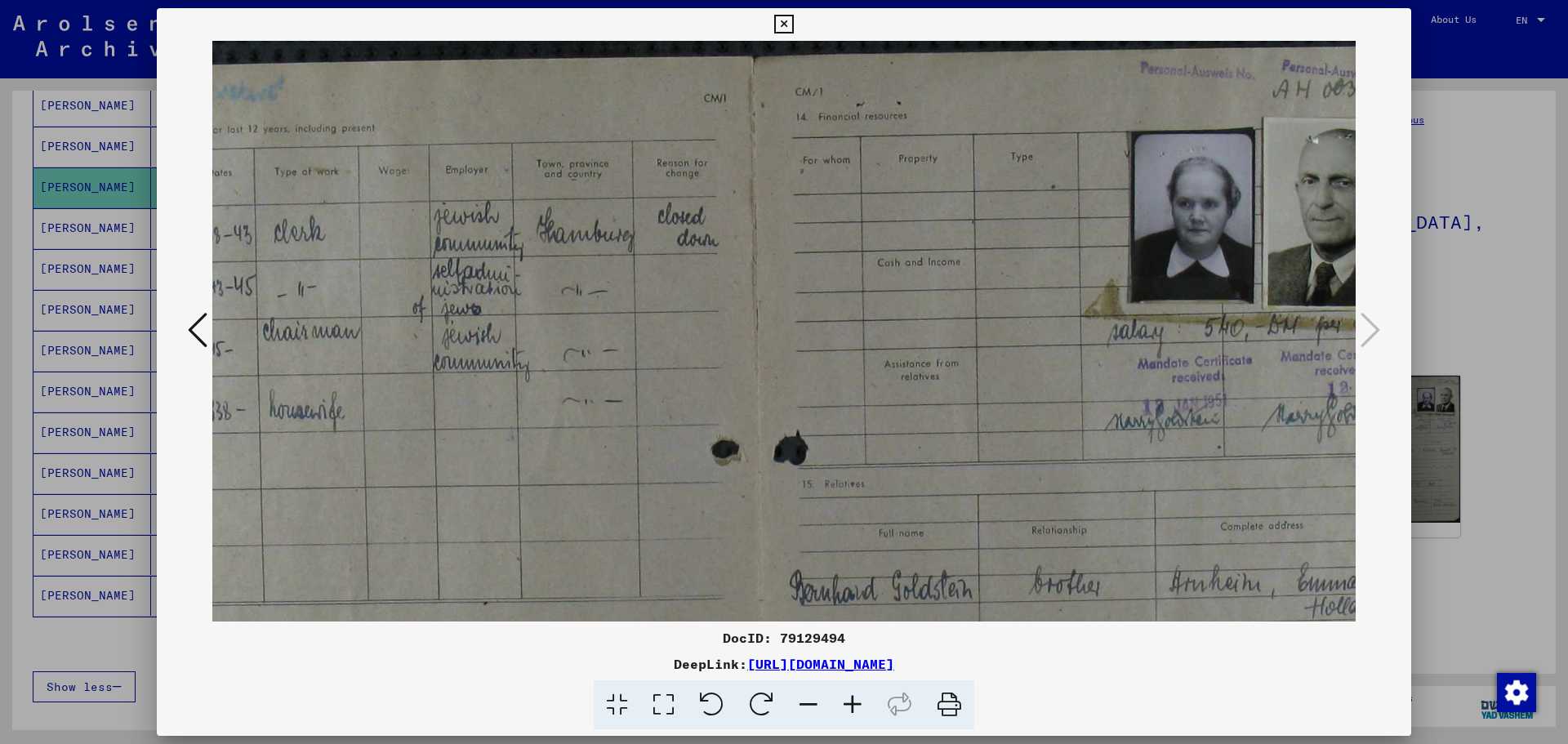
scroll to position [0, 227]
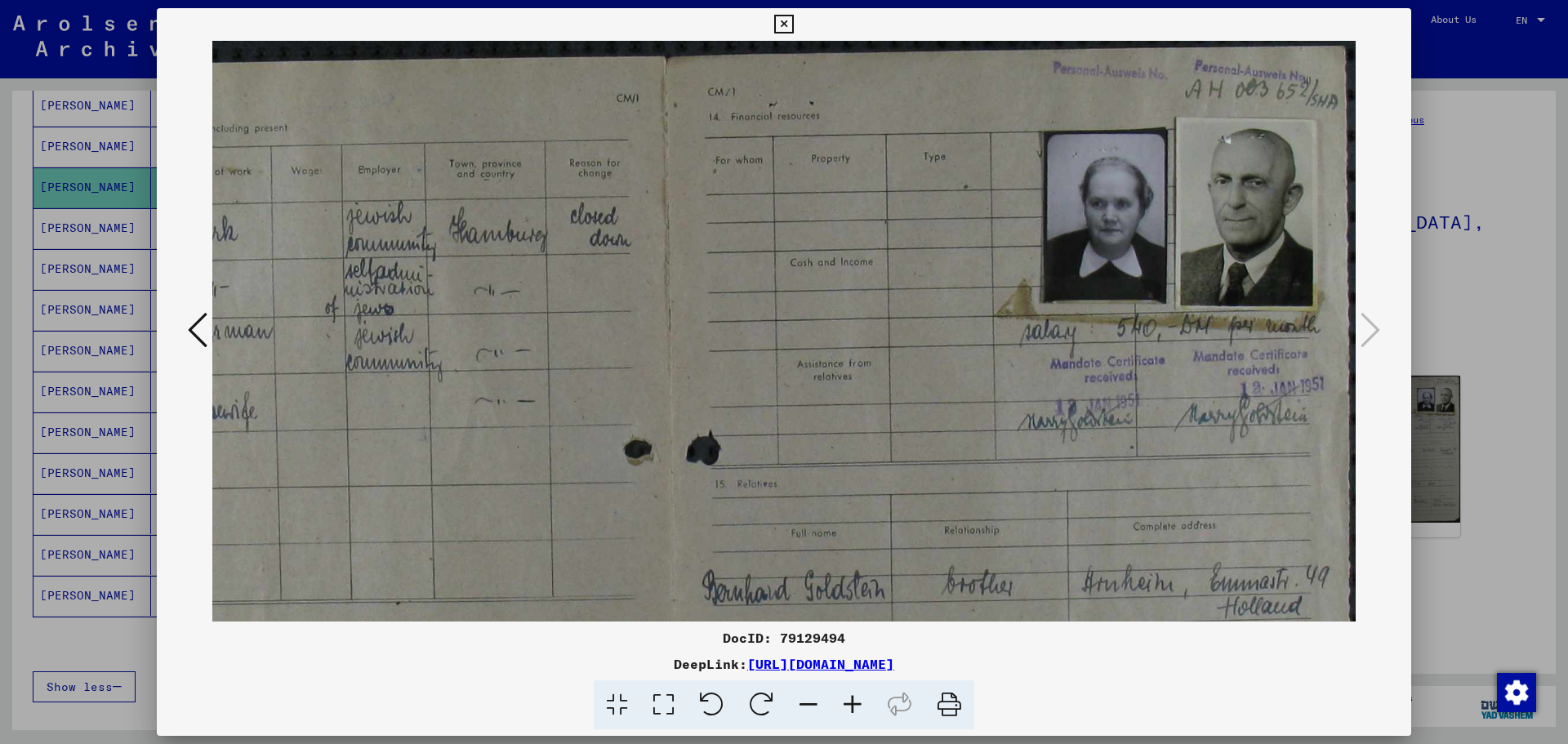
drag, startPoint x: 1002, startPoint y: 326, endPoint x: 606, endPoint y: 327, distance: 396.0
click at [606, 327] on img at bounding box center [671, 576] width 1370 height 1071
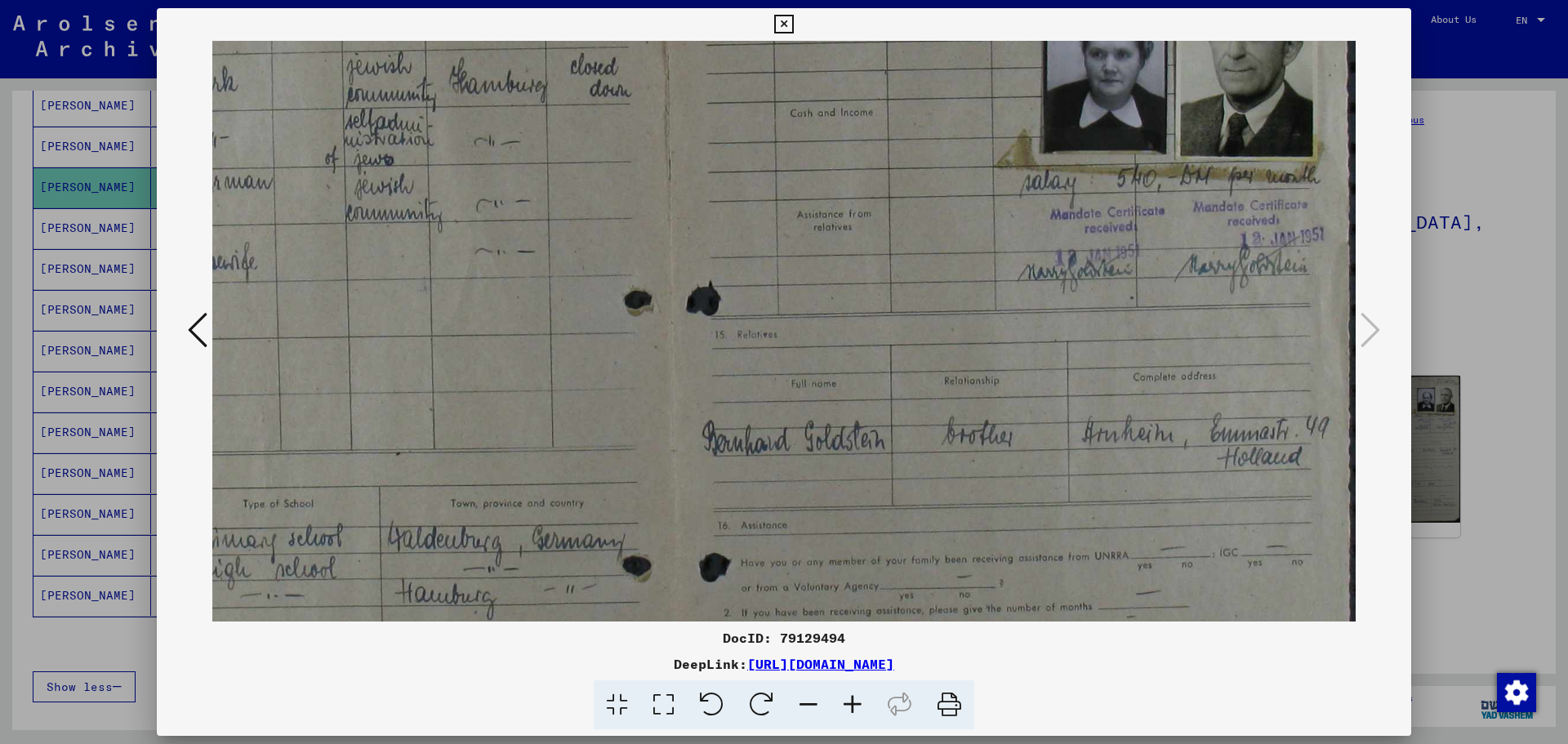
scroll to position [159, 227]
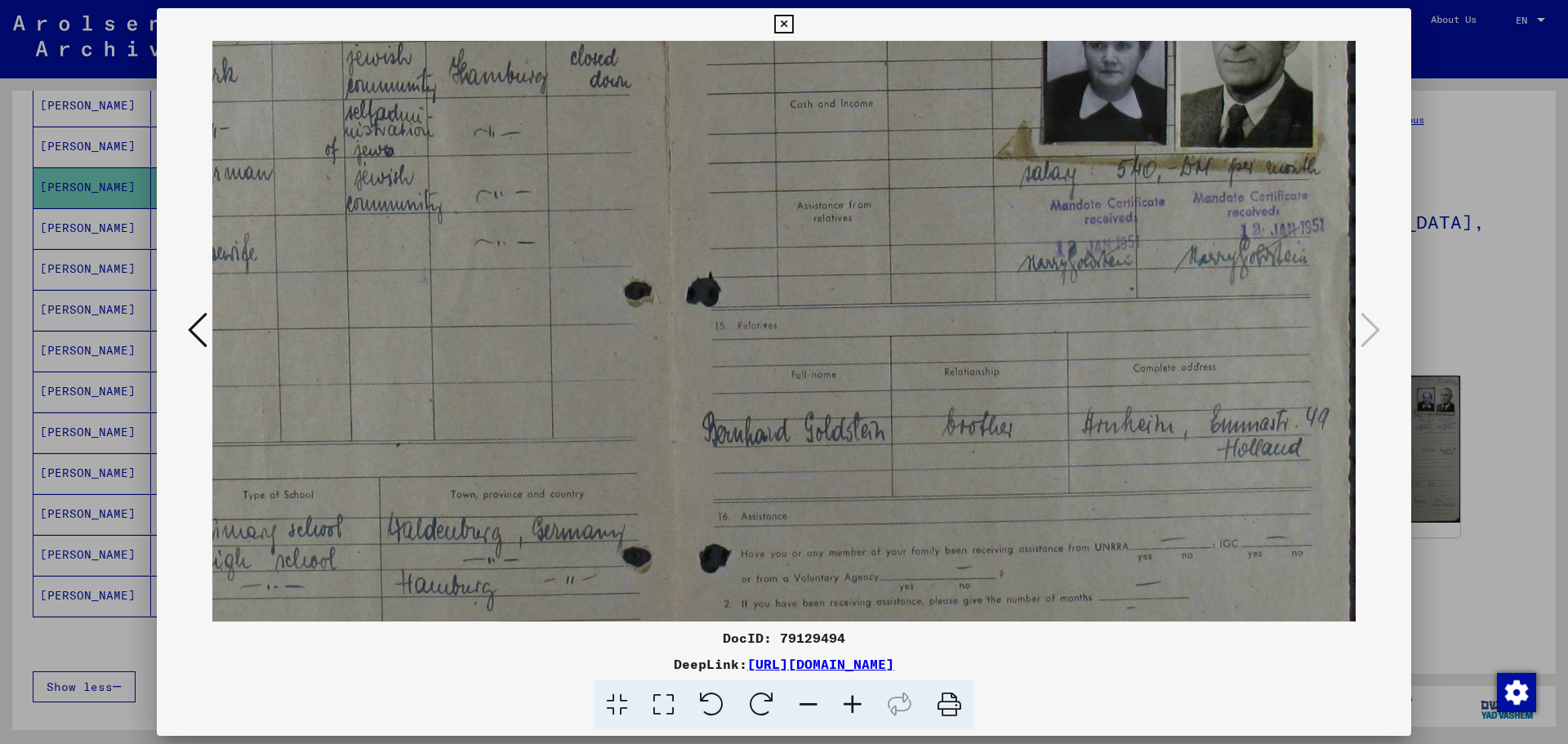
drag, startPoint x: 1037, startPoint y: 441, endPoint x: 985, endPoint y: 323, distance: 128.9
click at [985, 323] on img at bounding box center [671, 418] width 1370 height 1071
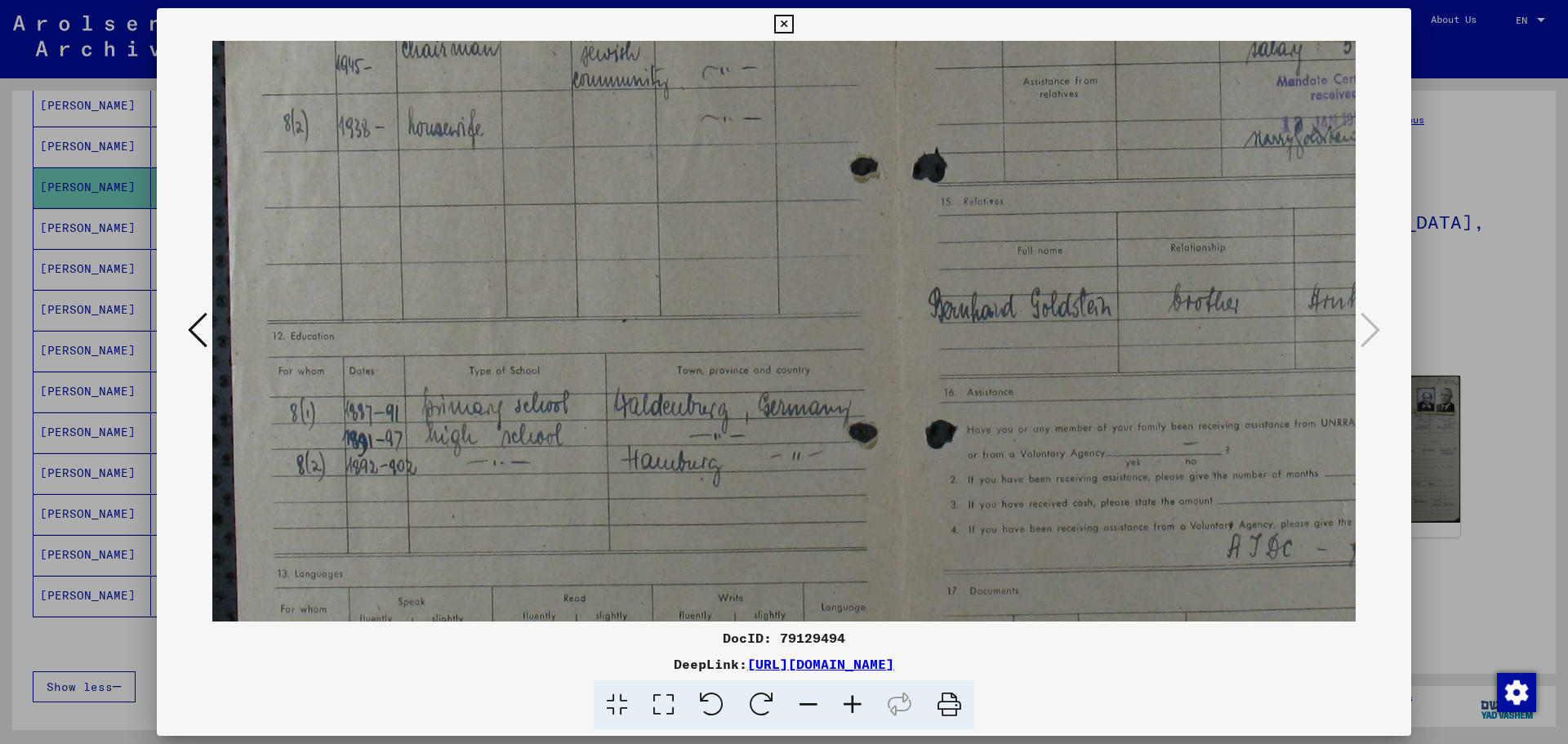
scroll to position [284, 0]
drag, startPoint x: 1039, startPoint y: 464, endPoint x: 1367, endPoint y: 361, distance: 343.8
click at [1367, 361] on div at bounding box center [784, 332] width 1255 height 581
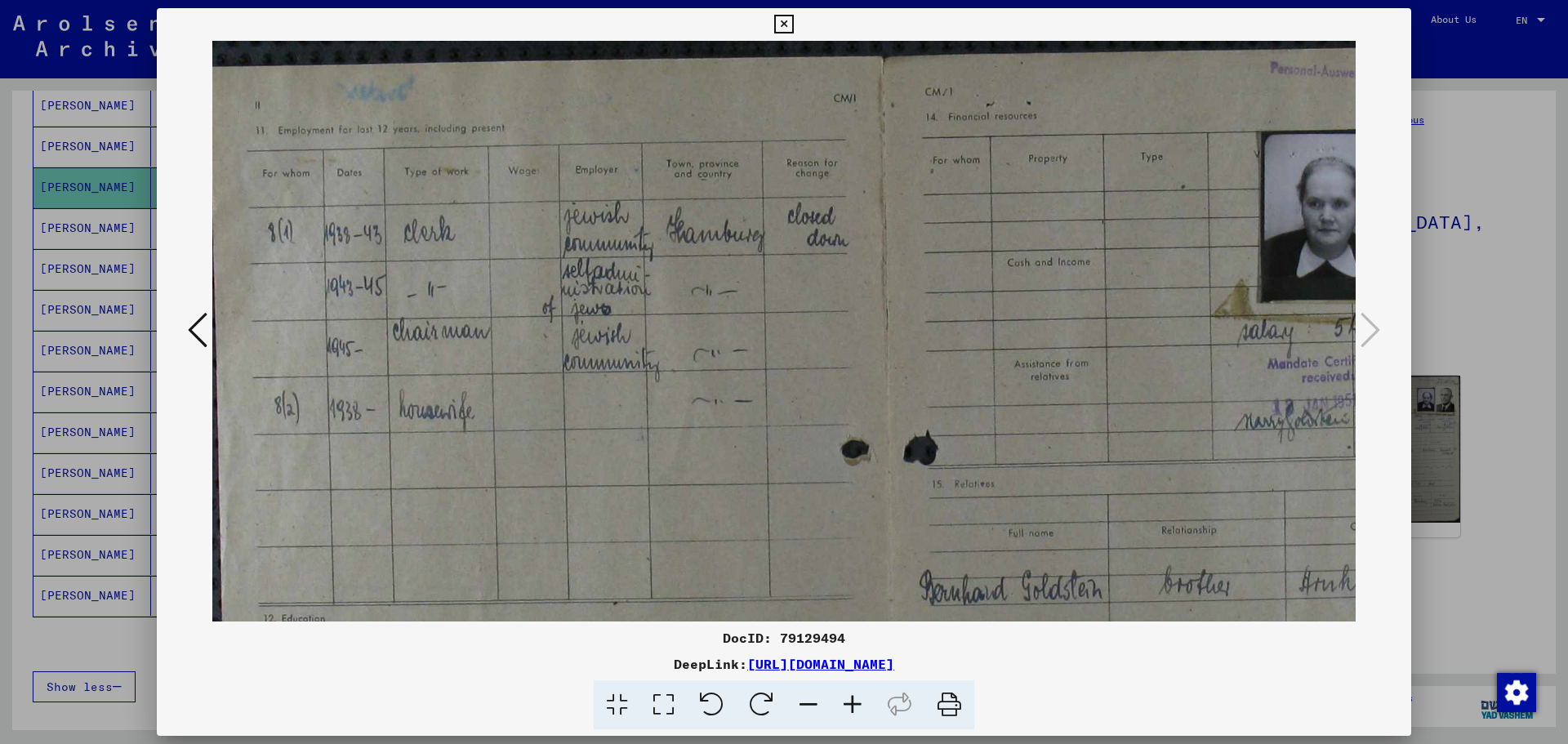
scroll to position [0, 13]
drag, startPoint x: 1159, startPoint y: 300, endPoint x: 1126, endPoint y: 578, distance: 280.0
click at [1142, 667] on div "DocID: 79129494 DeepLink: [URL][DOMAIN_NAME]" at bounding box center [784, 370] width 1255 height 723
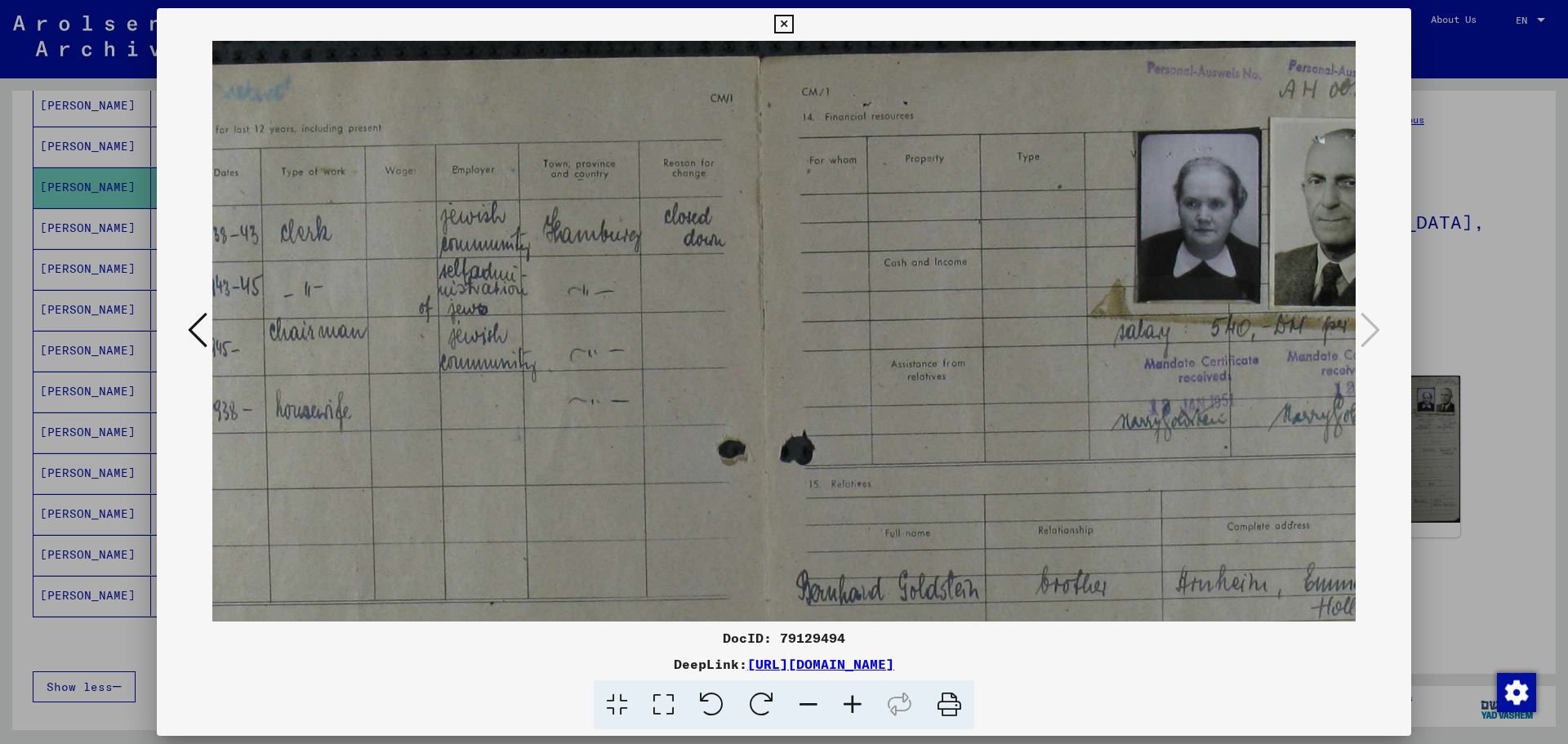
scroll to position [0, 227]
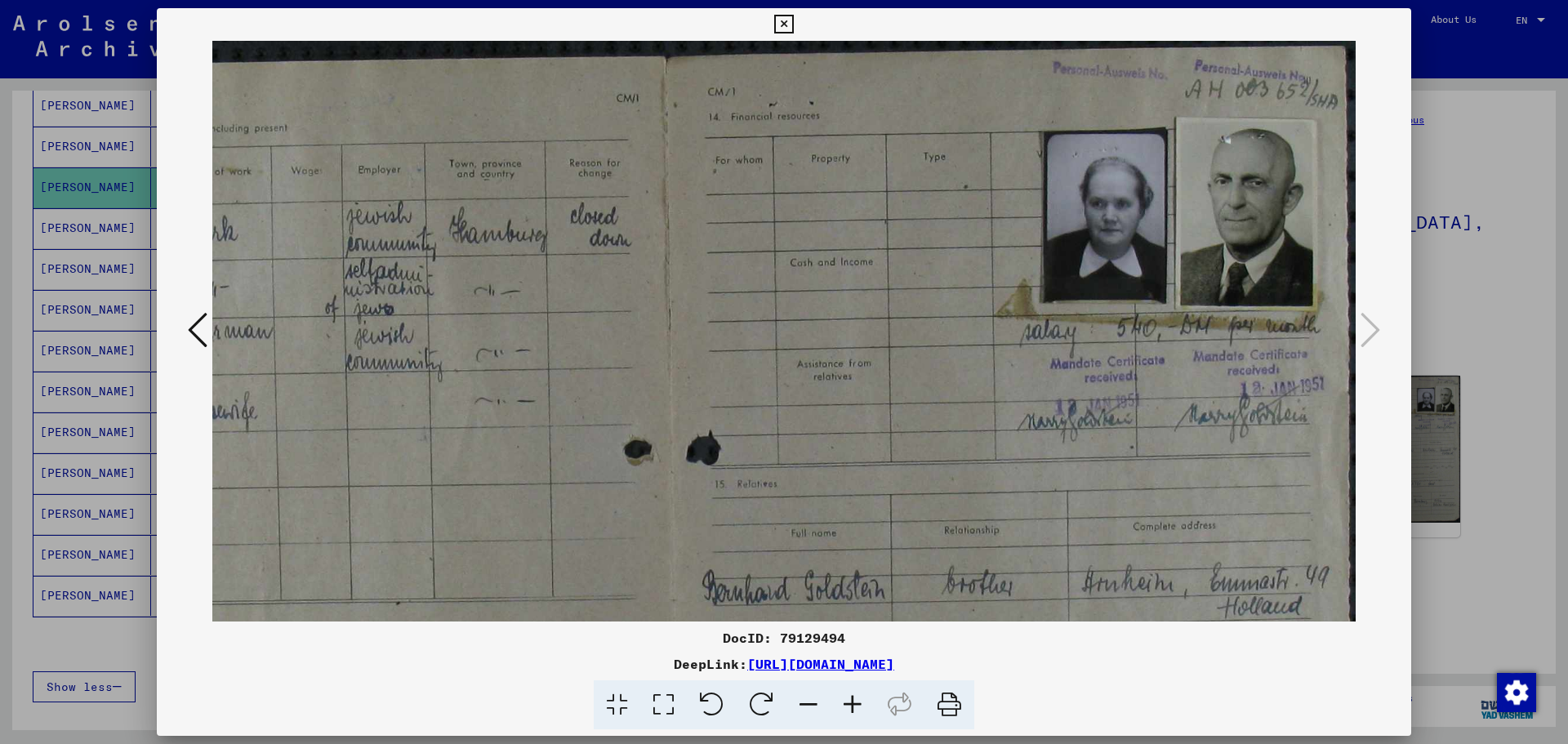
drag, startPoint x: 1081, startPoint y: 302, endPoint x: 863, endPoint y: 263, distance: 221.5
click at [586, 349] on img at bounding box center [671, 576] width 1370 height 1071
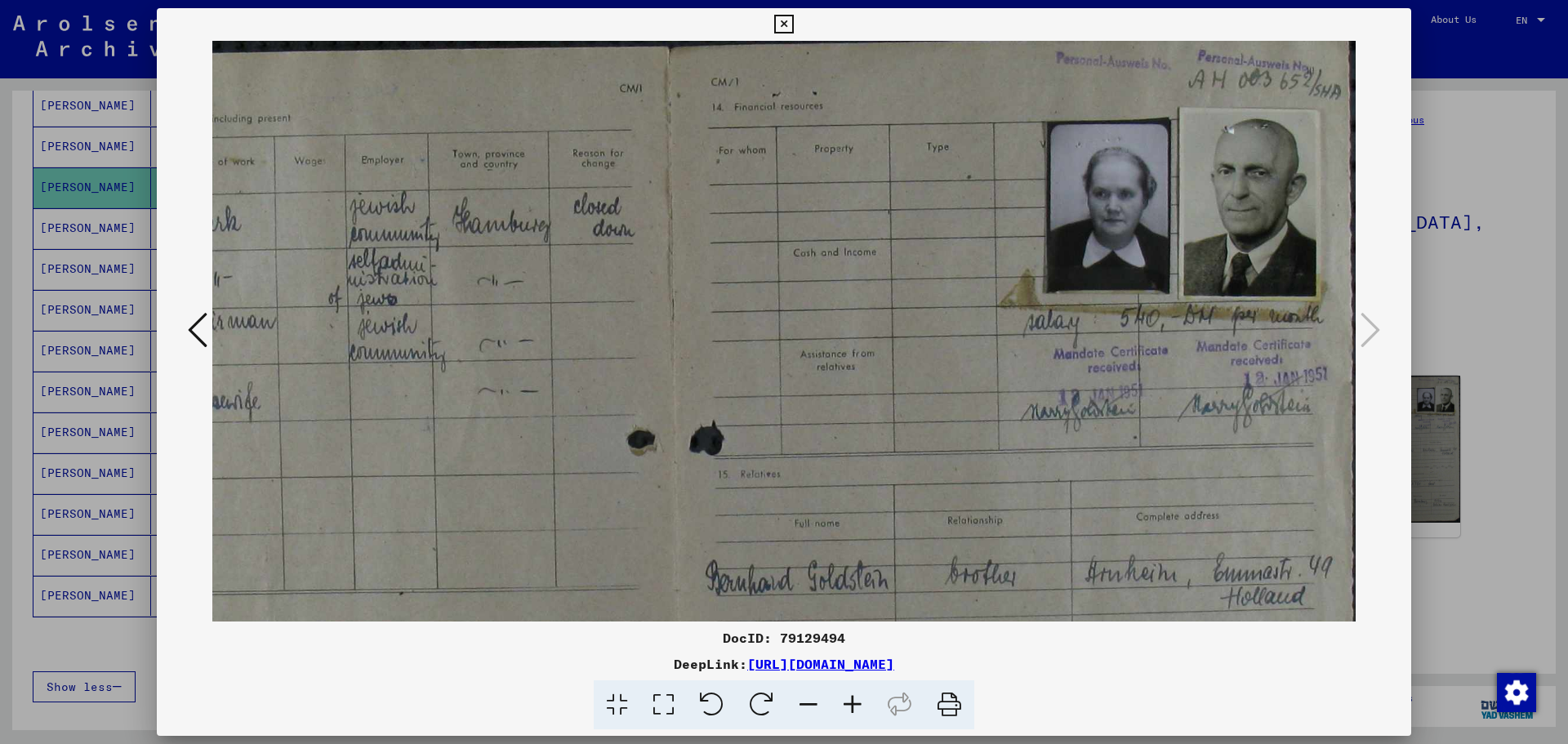
click at [1107, 223] on img at bounding box center [675, 566] width 1370 height 1071
click at [1393, 341] on div at bounding box center [784, 332] width 1255 height 581
click at [848, 702] on icon at bounding box center [853, 706] width 44 height 49
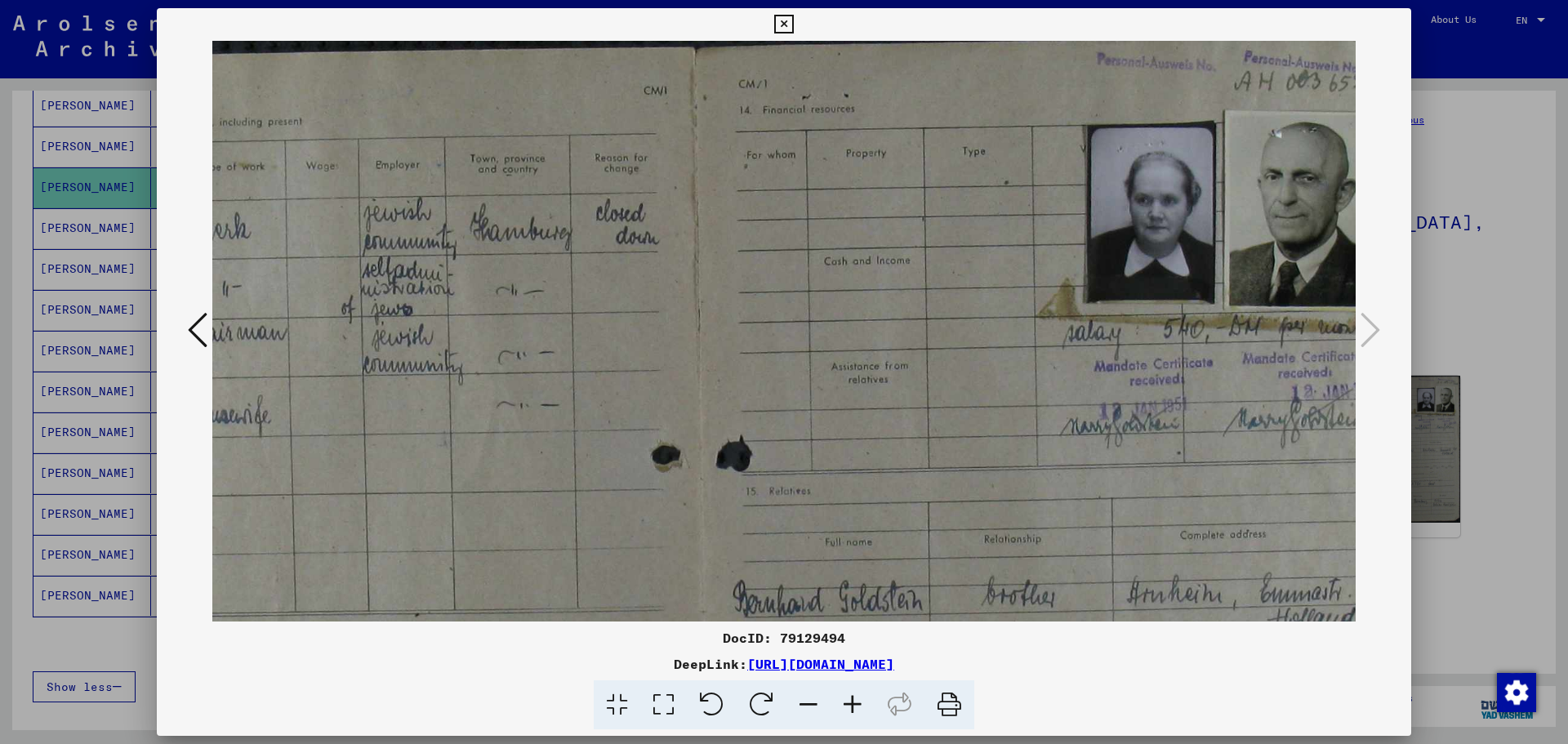
click at [848, 702] on icon at bounding box center [853, 706] width 44 height 49
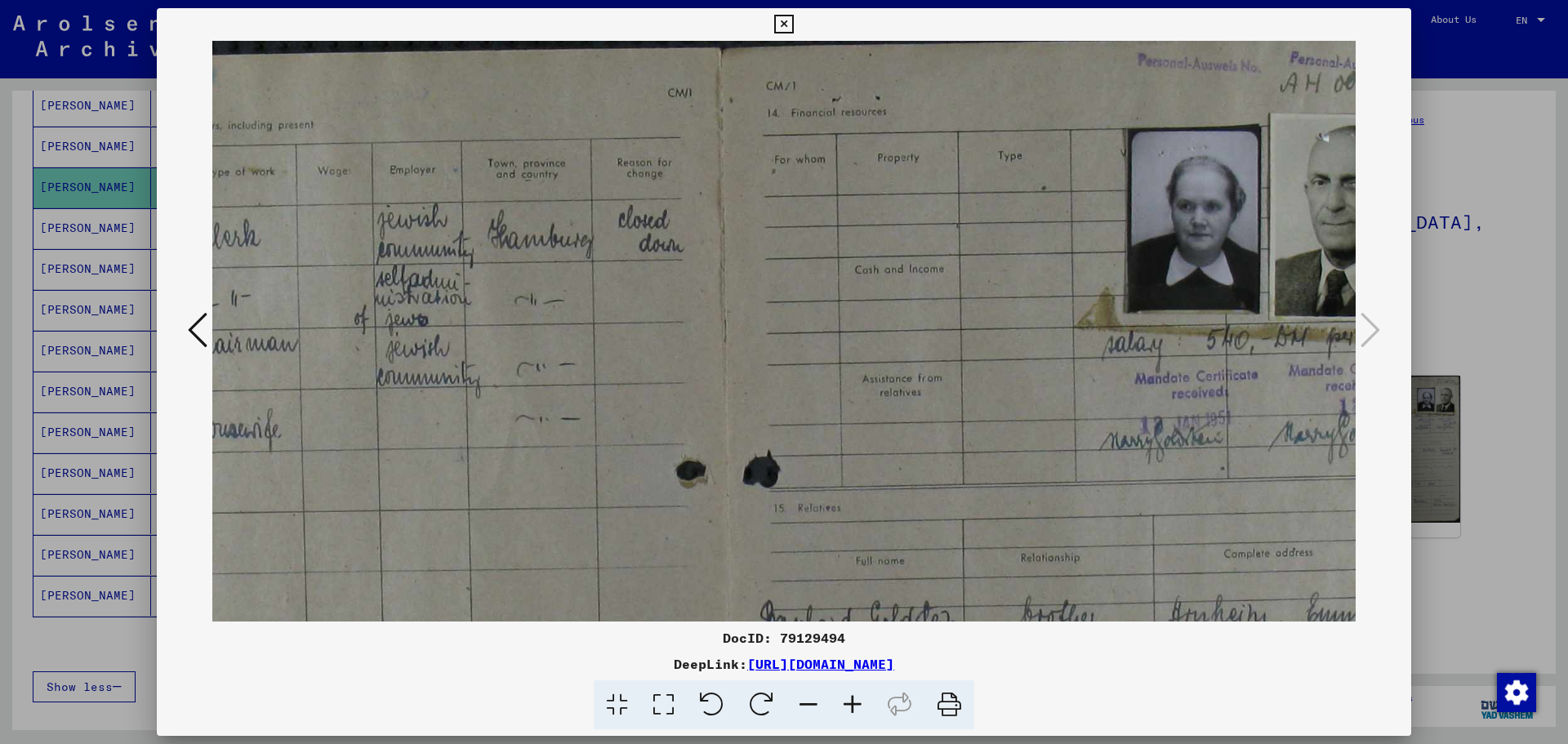
click at [848, 702] on icon at bounding box center [853, 706] width 44 height 49
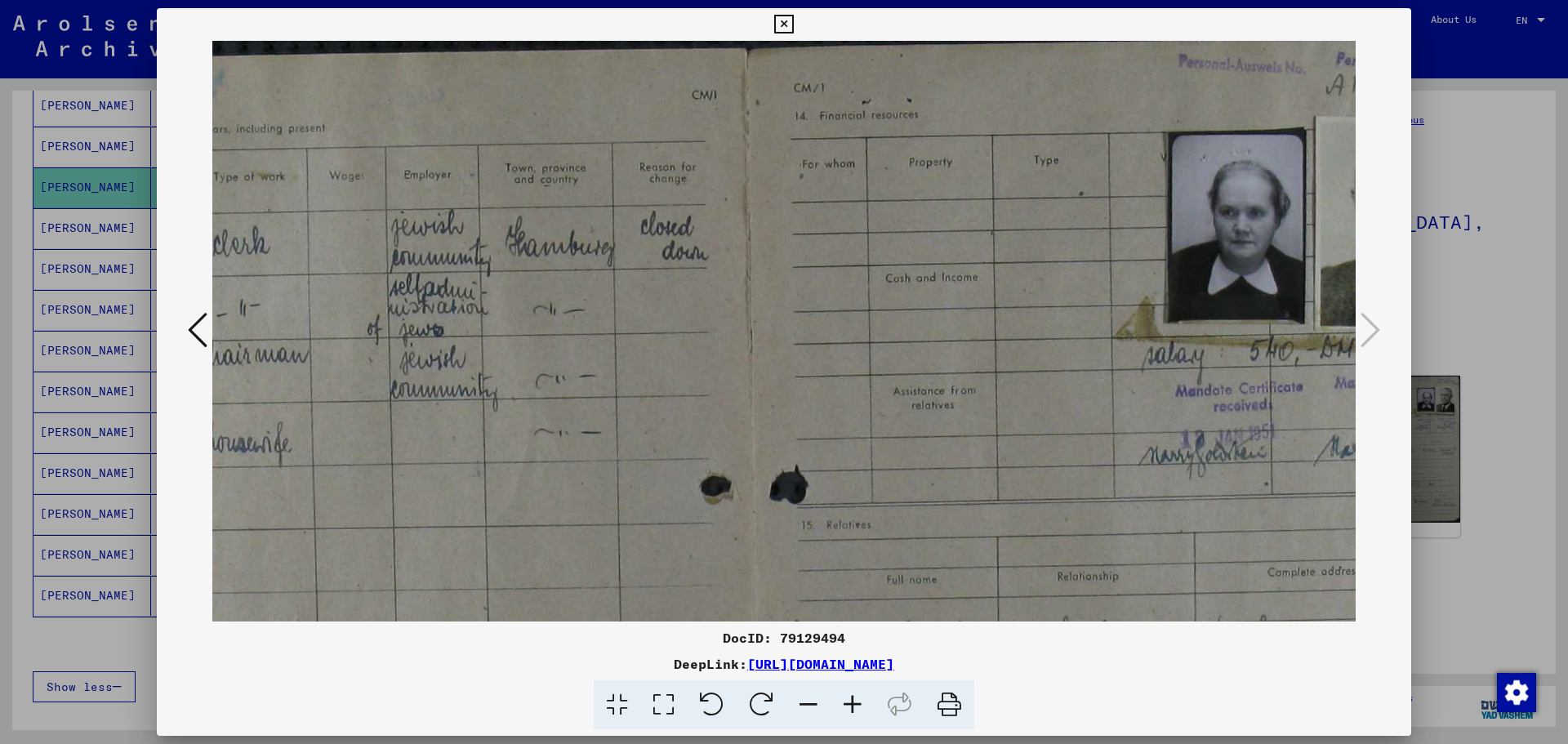
click at [848, 702] on icon at bounding box center [853, 706] width 44 height 49
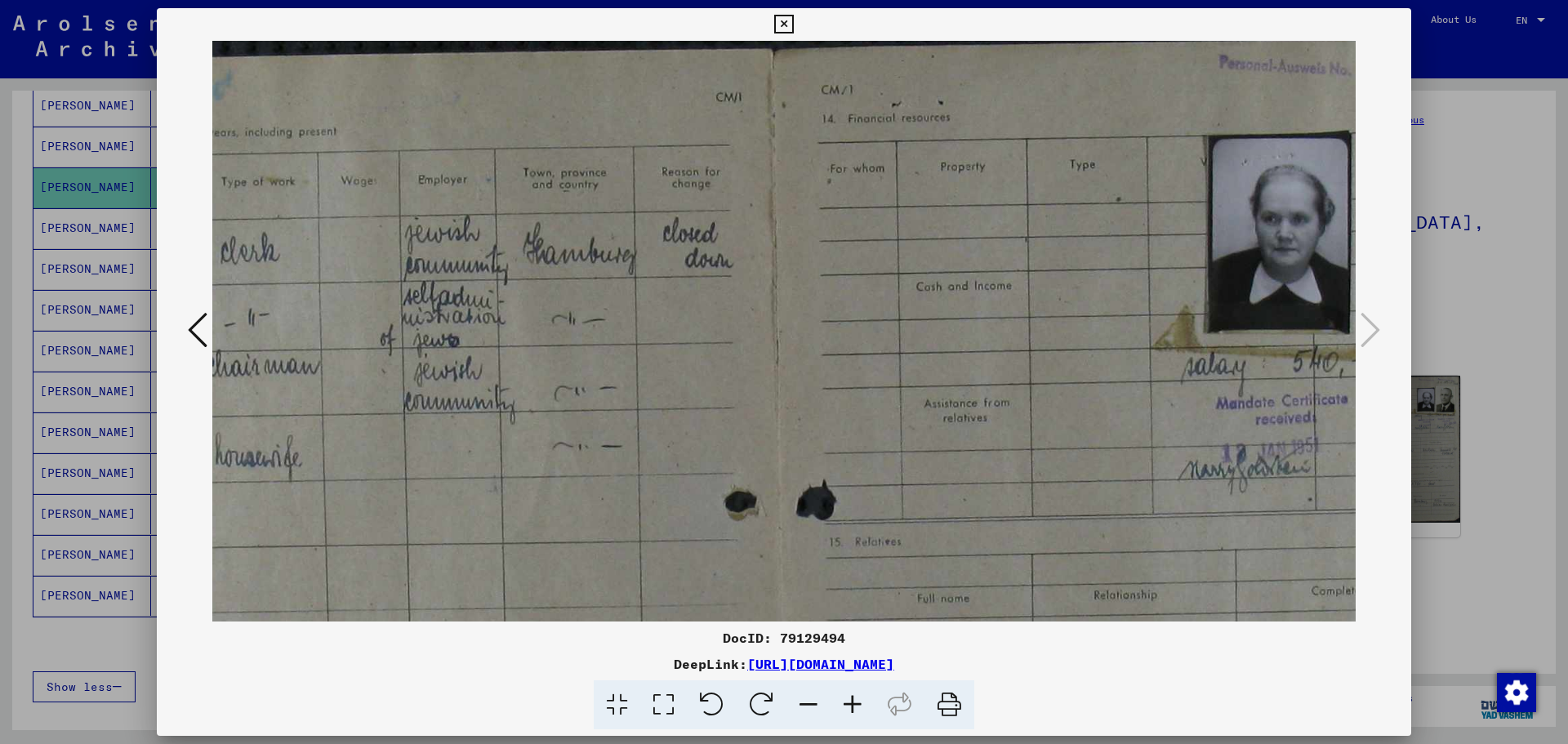
click at [847, 702] on icon at bounding box center [853, 706] width 44 height 49
click at [845, 702] on icon at bounding box center [853, 706] width 44 height 49
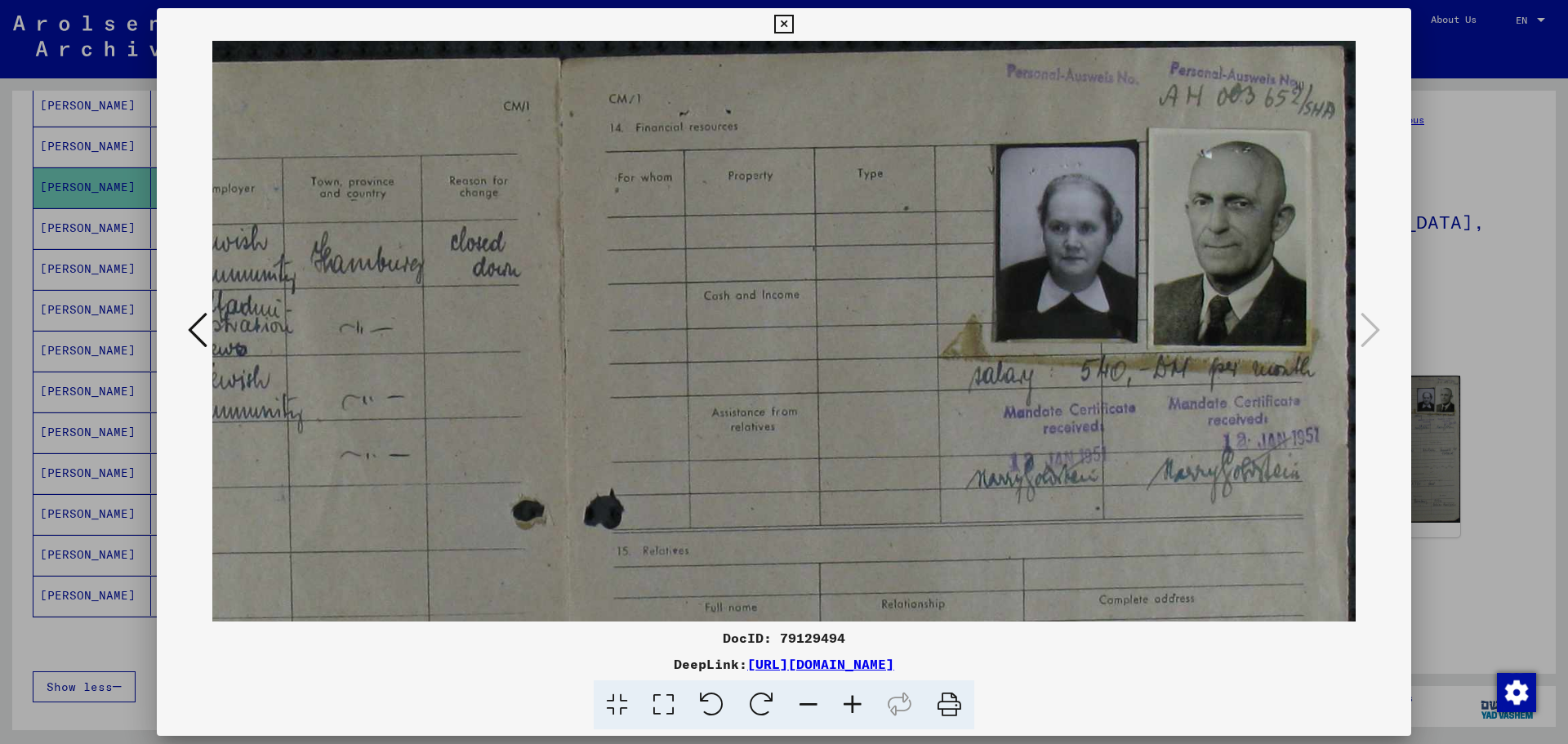
scroll to position [0, 435]
drag, startPoint x: 1185, startPoint y: 479, endPoint x: 750, endPoint y: 510, distance: 436.1
click at [750, 510] on img at bounding box center [566, 658] width 1578 height 1235
drag, startPoint x: 1010, startPoint y: 505, endPoint x: 948, endPoint y: 499, distance: 62.3
click at [948, 499] on img at bounding box center [566, 658] width 1578 height 1235
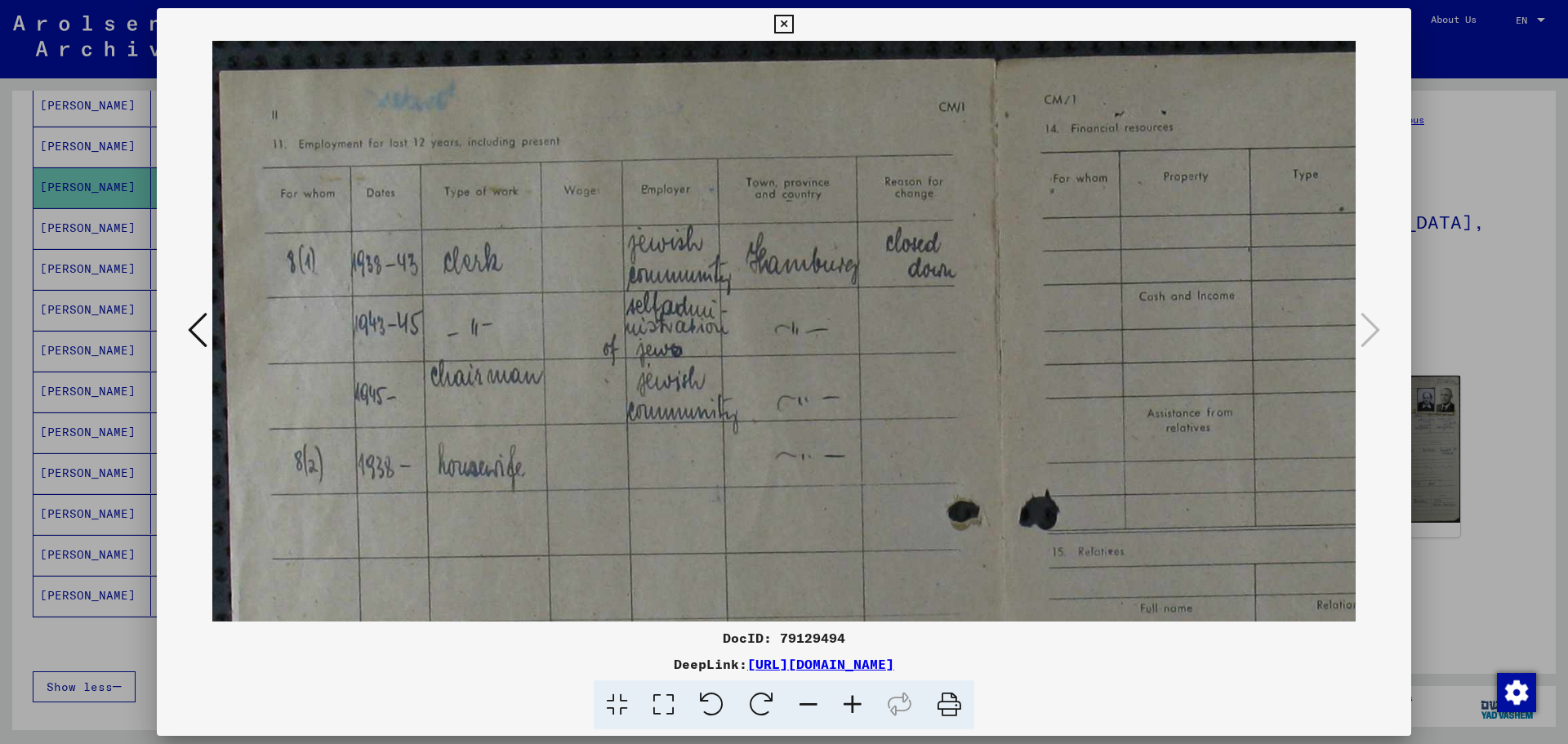
scroll to position [3, 0]
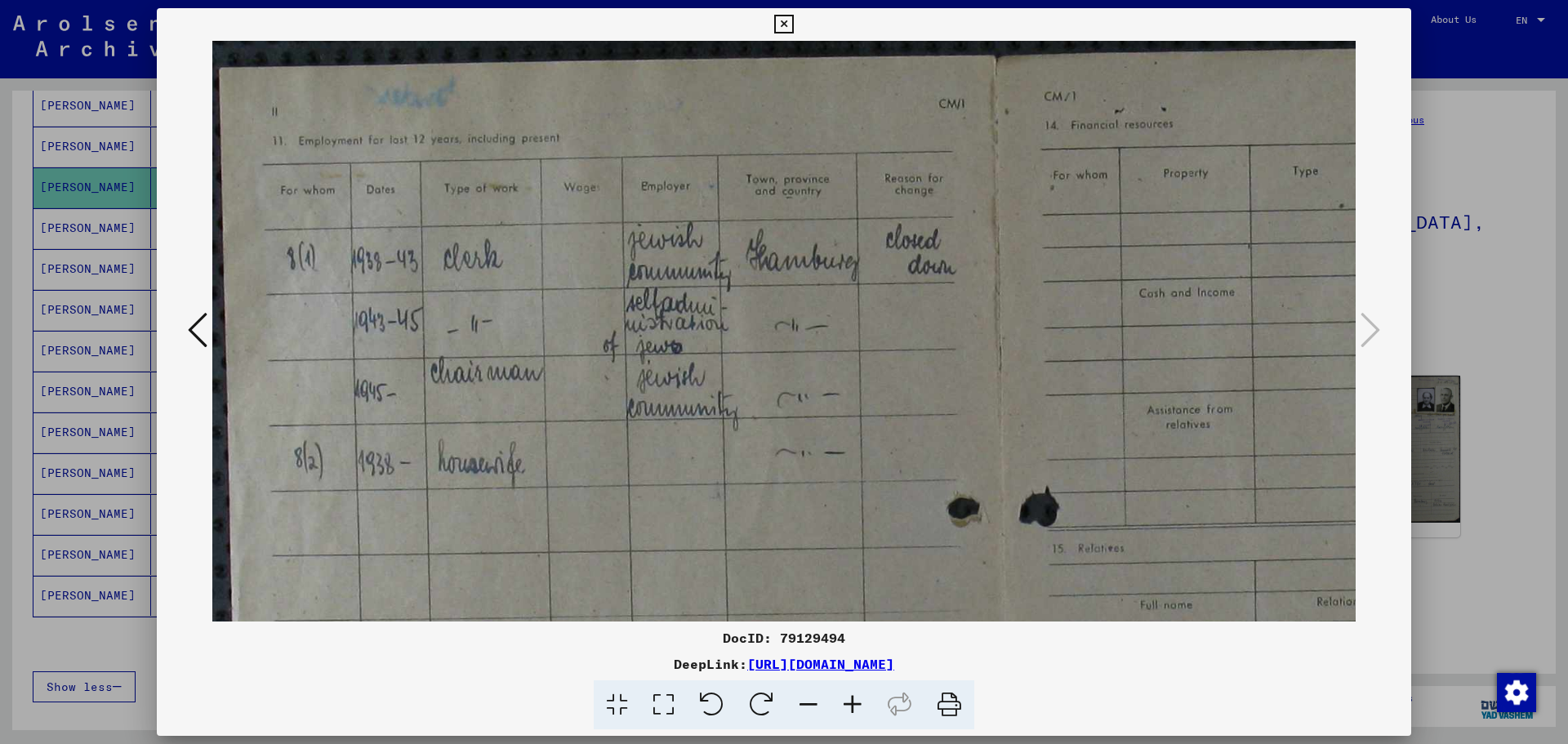
drag, startPoint x: 682, startPoint y: 361, endPoint x: 1318, endPoint y: 413, distance: 638.1
click at [1318, 413] on img at bounding box center [1001, 655] width 1578 height 1235
click at [784, 26] on icon at bounding box center [784, 24] width 19 height 20
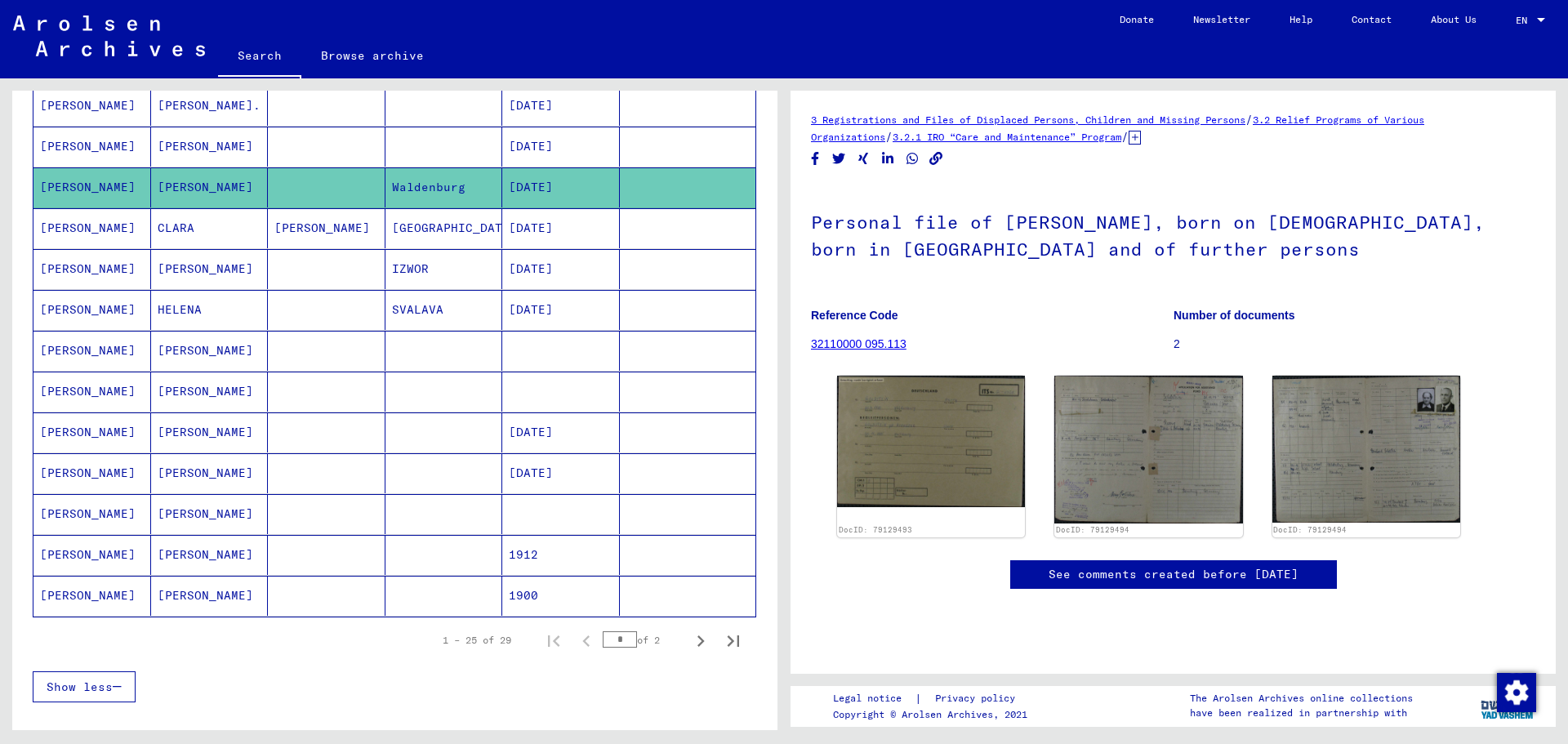
scroll to position [408, 0]
click at [102, 508] on mat-cell "[PERSON_NAME]" at bounding box center [92, 514] width 118 height 40
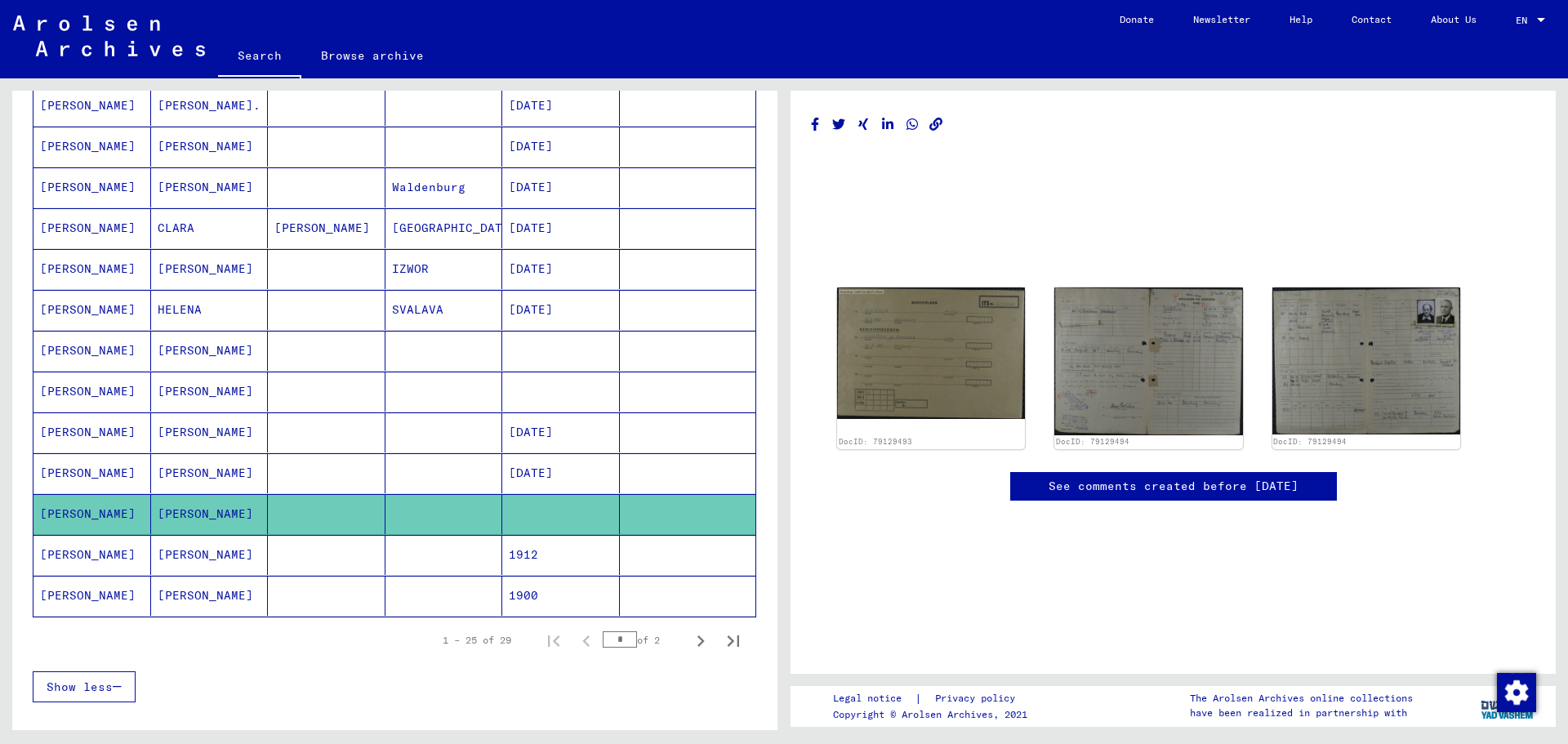
scroll to position [226, 0]
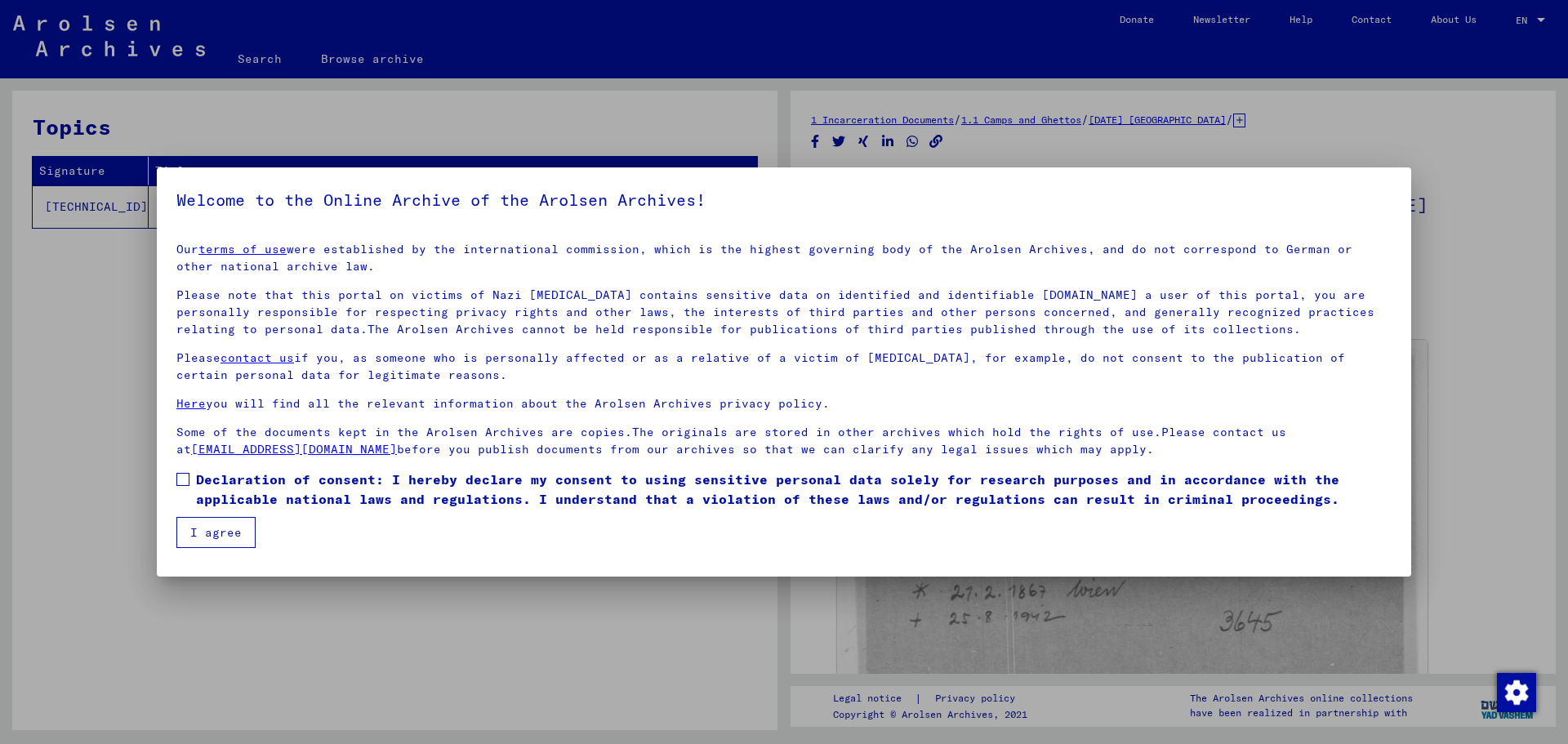
click at [185, 479] on span at bounding box center [182, 479] width 13 height 13
click at [223, 522] on button "I agree" at bounding box center [215, 533] width 79 height 31
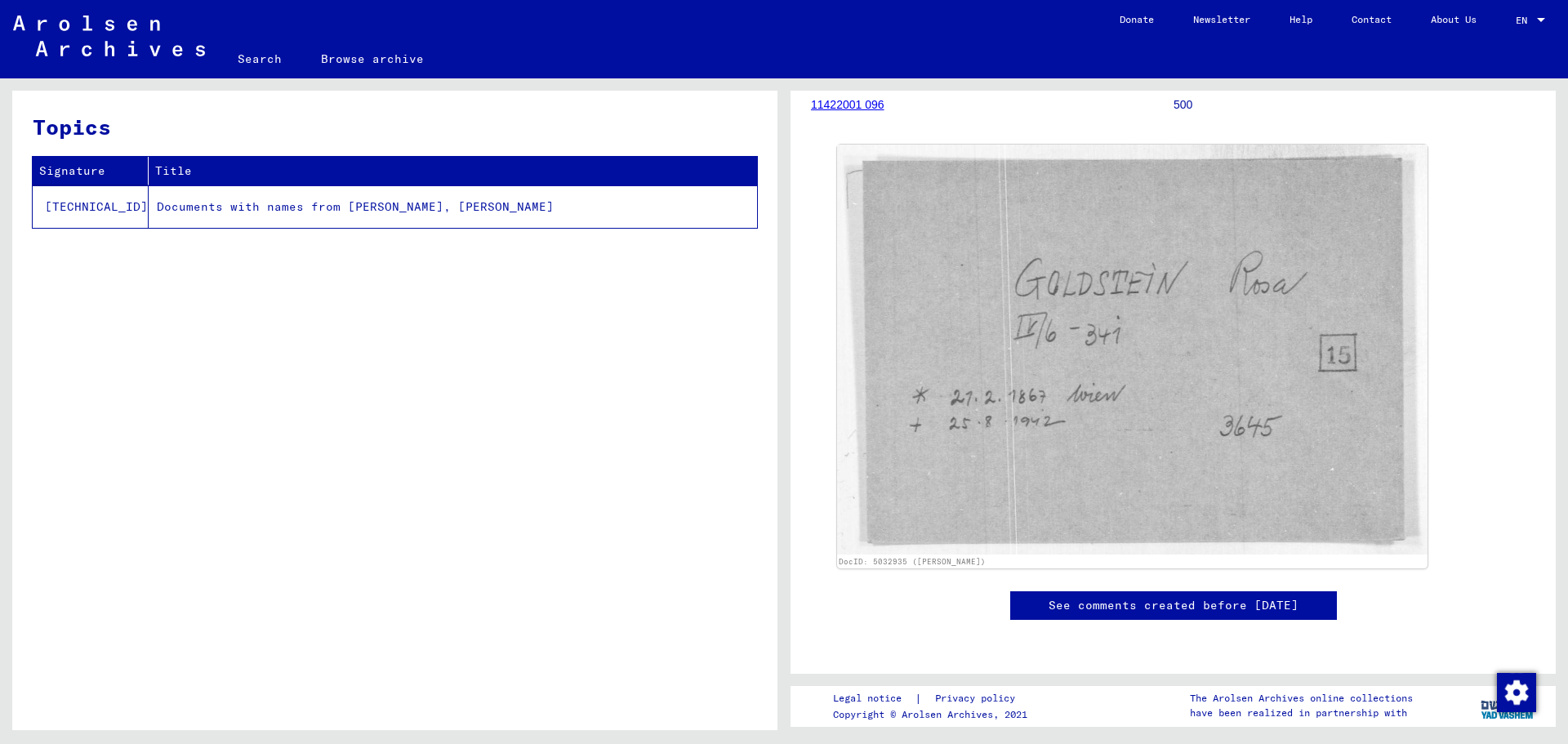
scroll to position [327, 0]
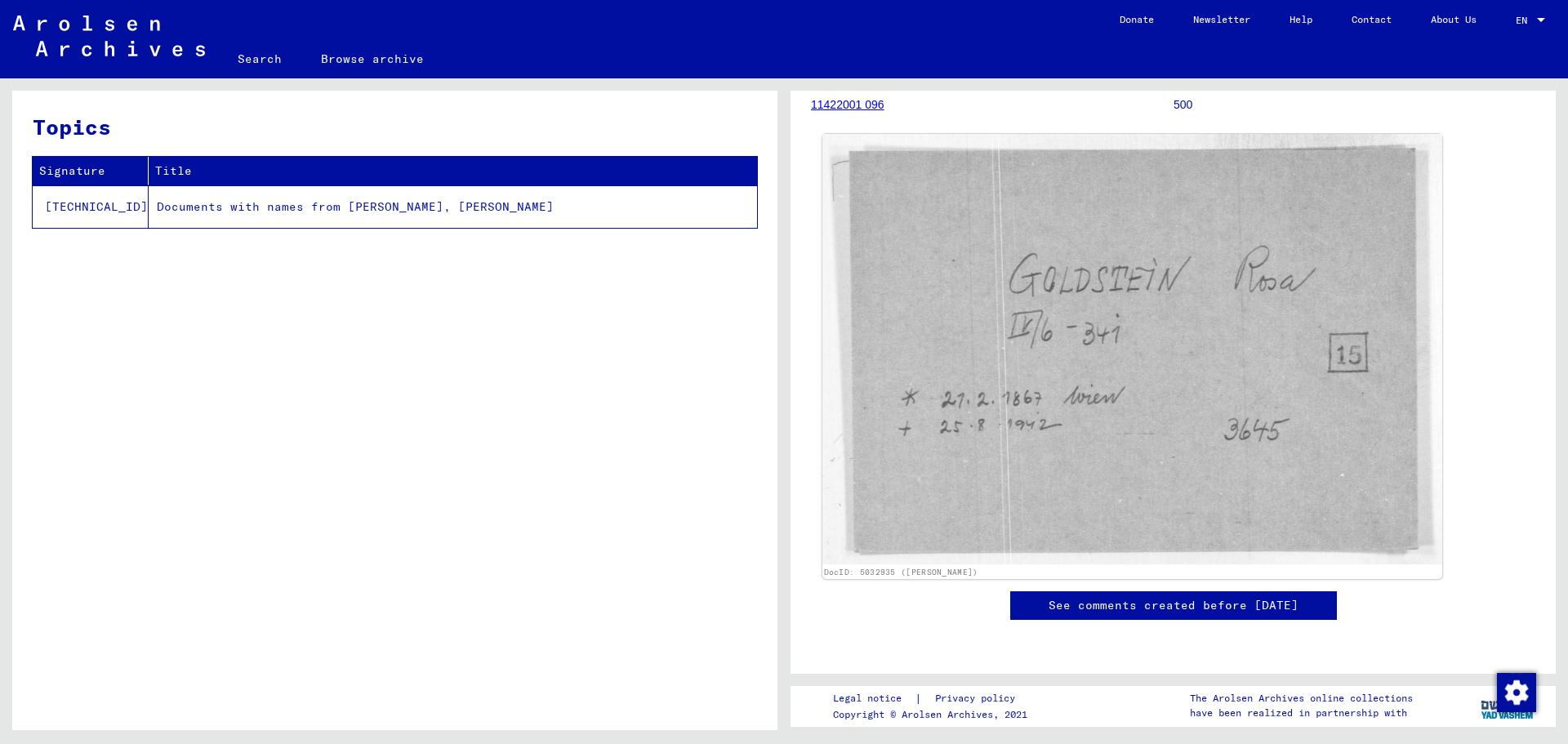
click at [1208, 283] on img at bounding box center [1133, 349] width 620 height 430
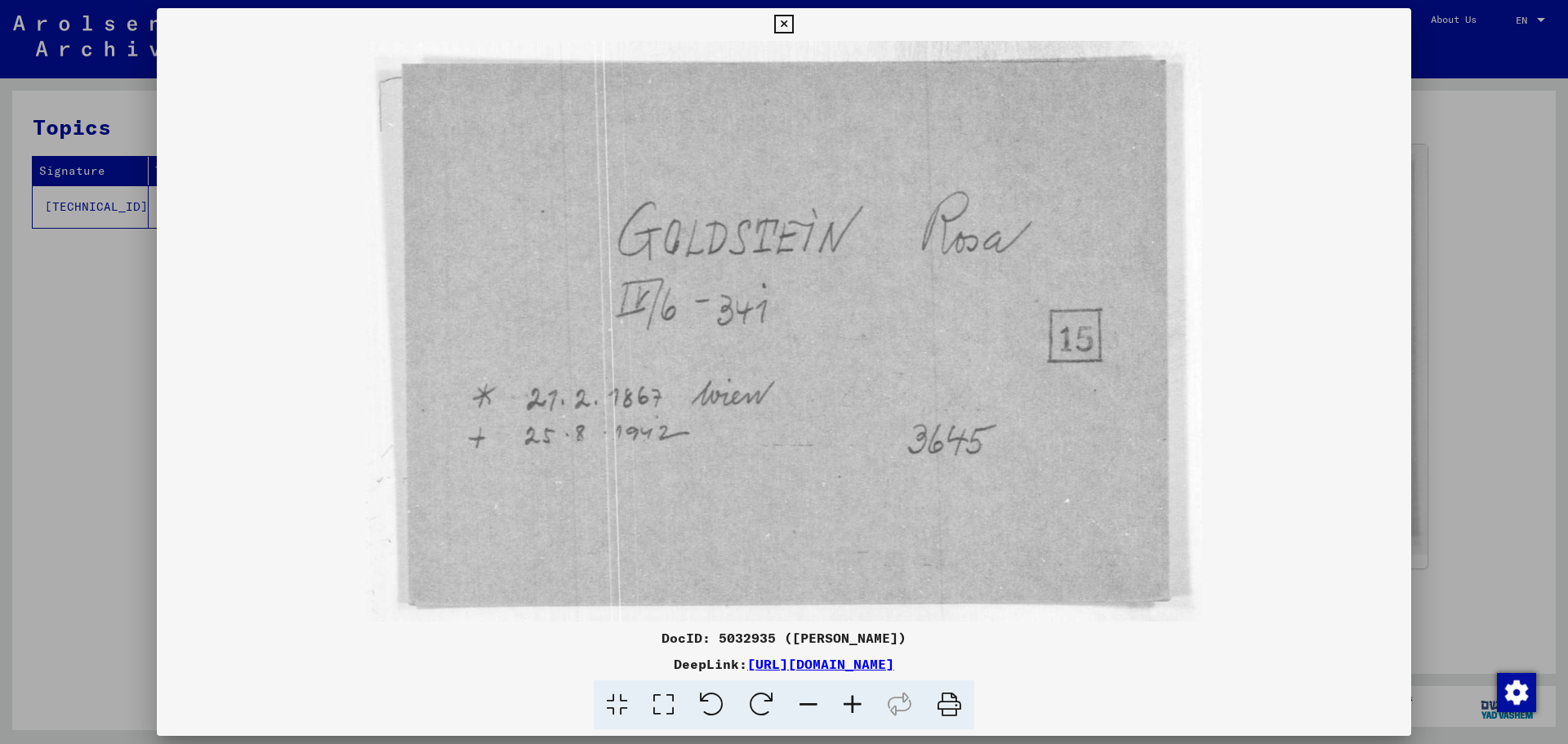
click at [781, 30] on icon at bounding box center [784, 24] width 19 height 20
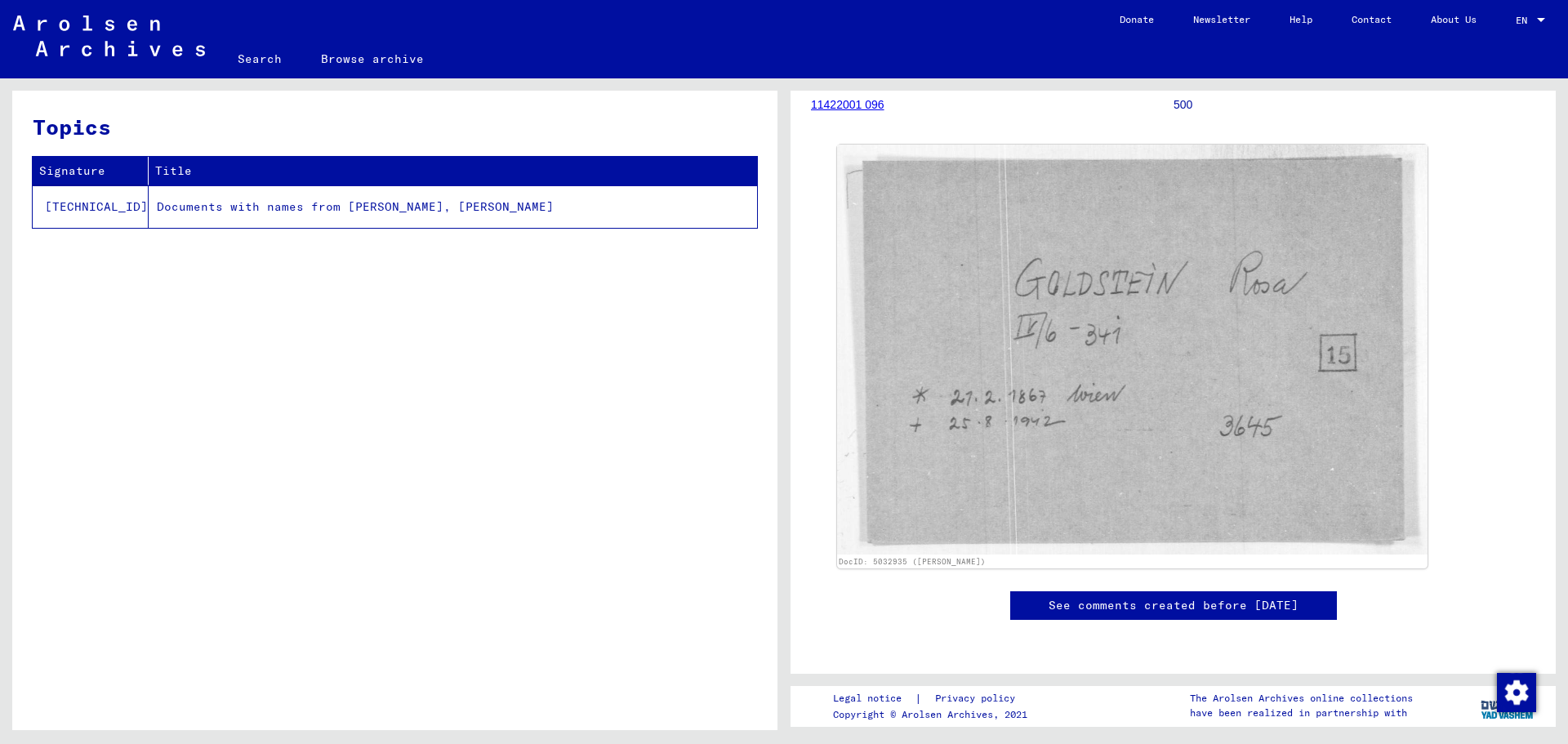
click at [331, 210] on td "Documents with names from [PERSON_NAME], [PERSON_NAME]" at bounding box center [453, 207] width 608 height 43
